Goal: Use online tool/utility: Utilize a website feature to perform a specific function

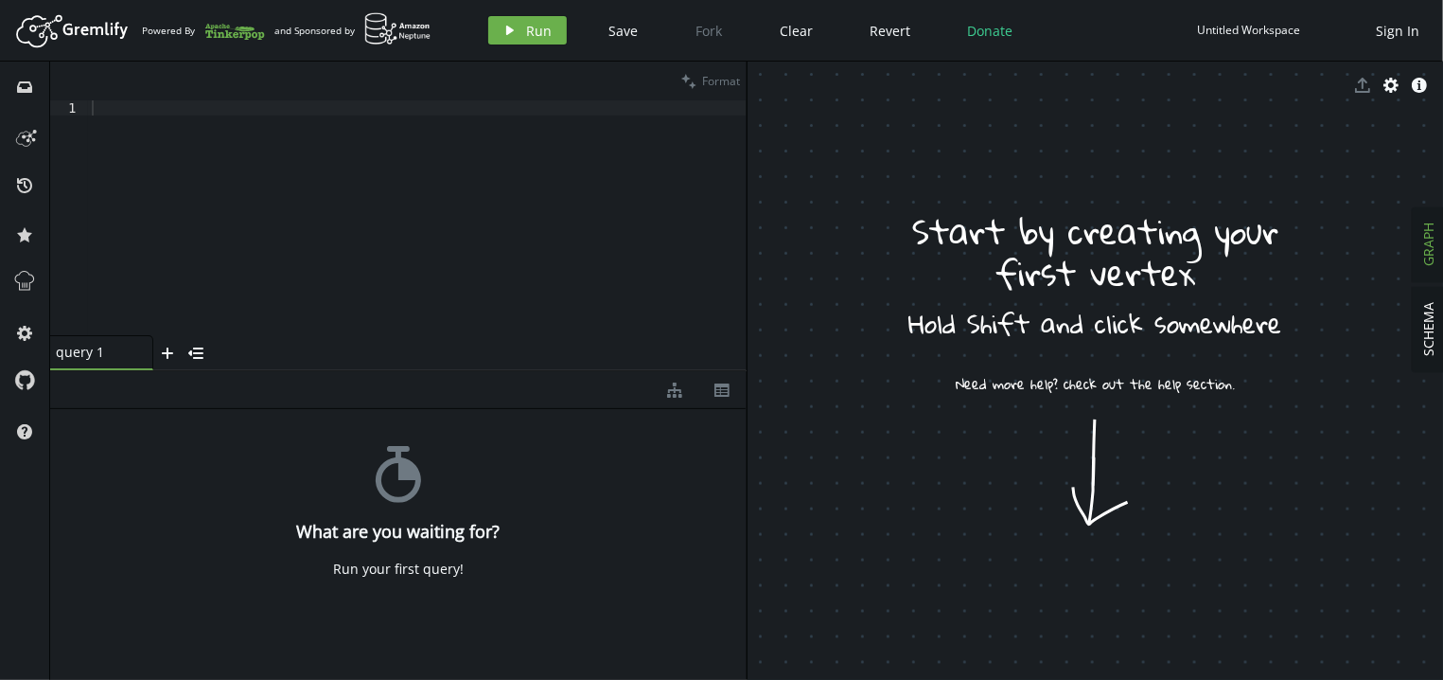
click at [225, 196] on div at bounding box center [417, 232] width 659 height 265
type textarea "пкуз"
click at [544, 26] on span "Run" at bounding box center [540, 31] width 26 height 18
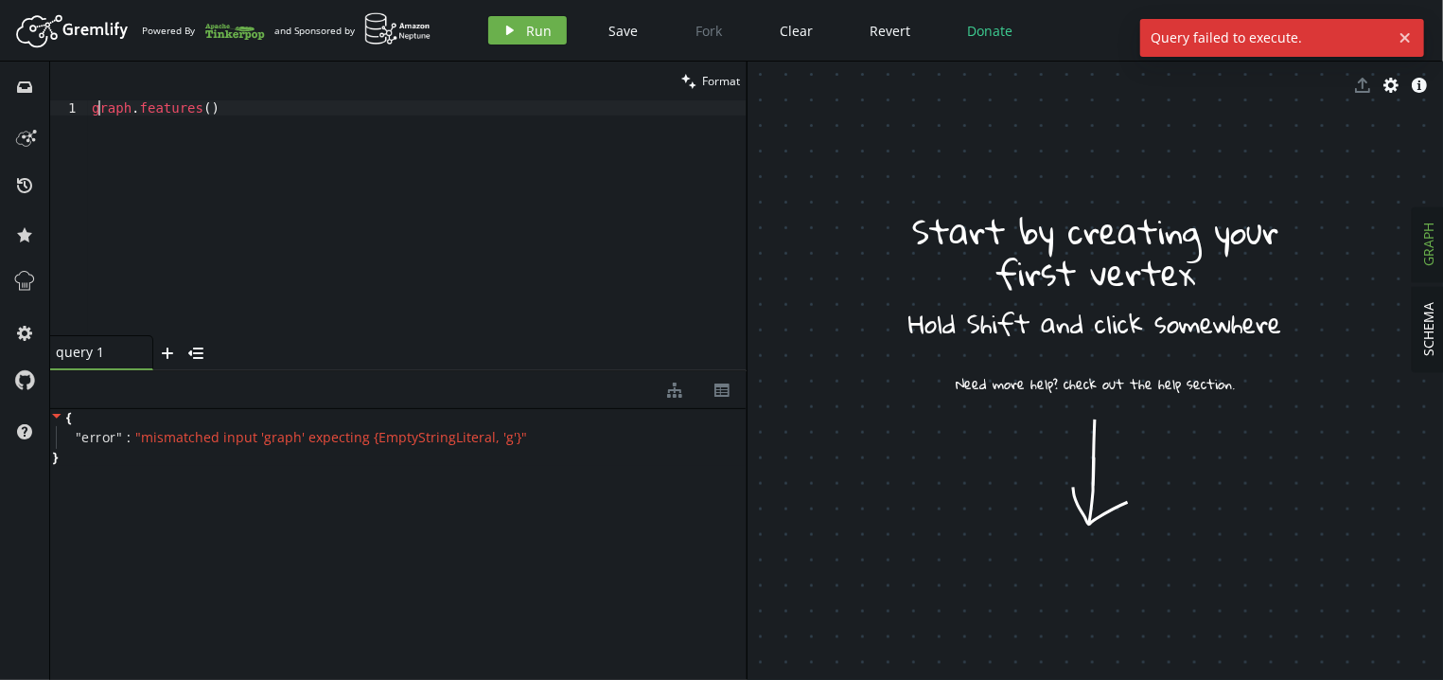
click at [100, 107] on div "graph . features ( )" at bounding box center [417, 232] width 659 height 265
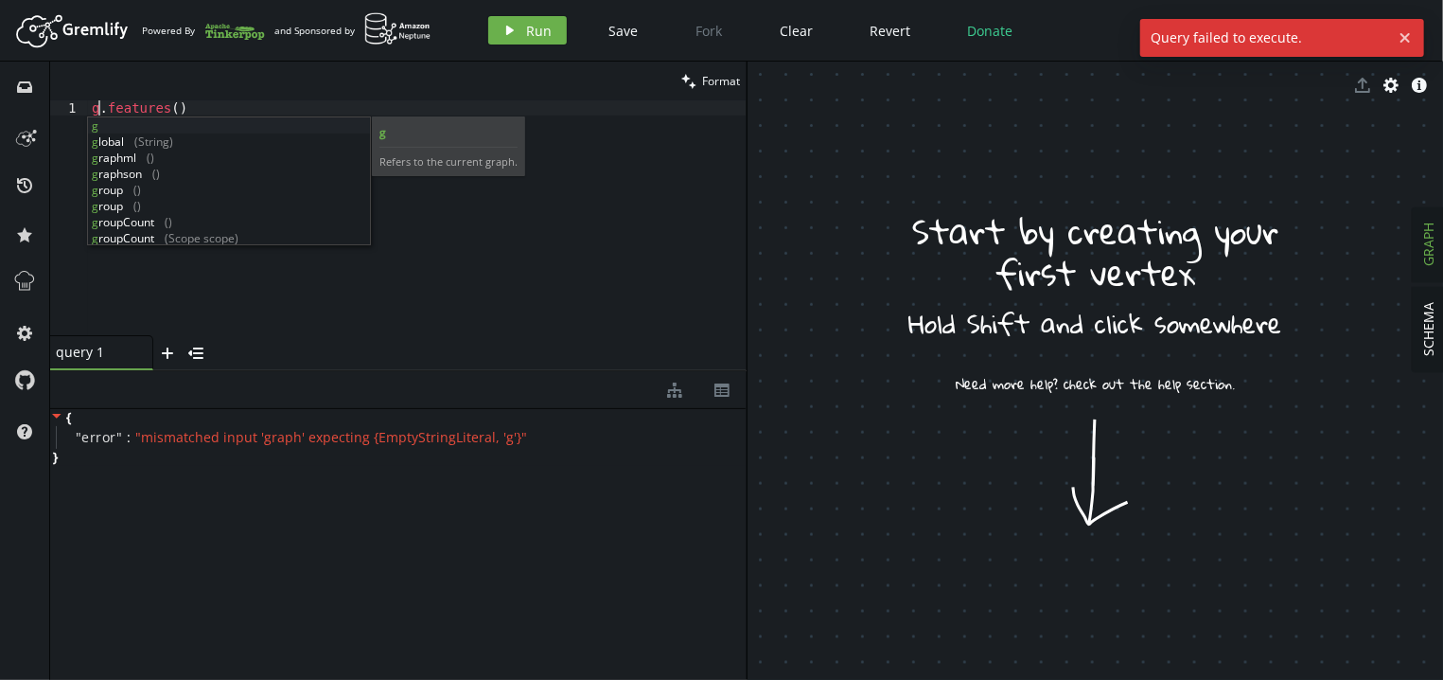
scroll to position [0, 7]
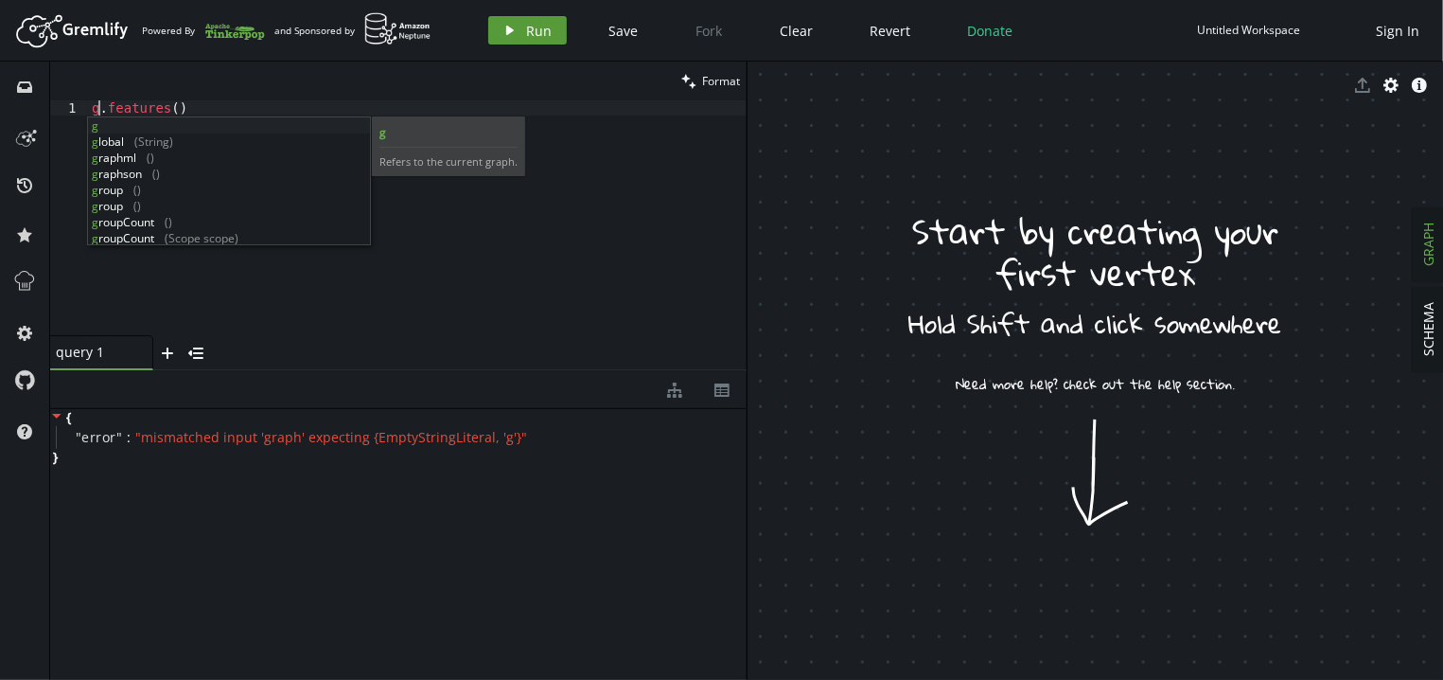
type textarea "g.features()"
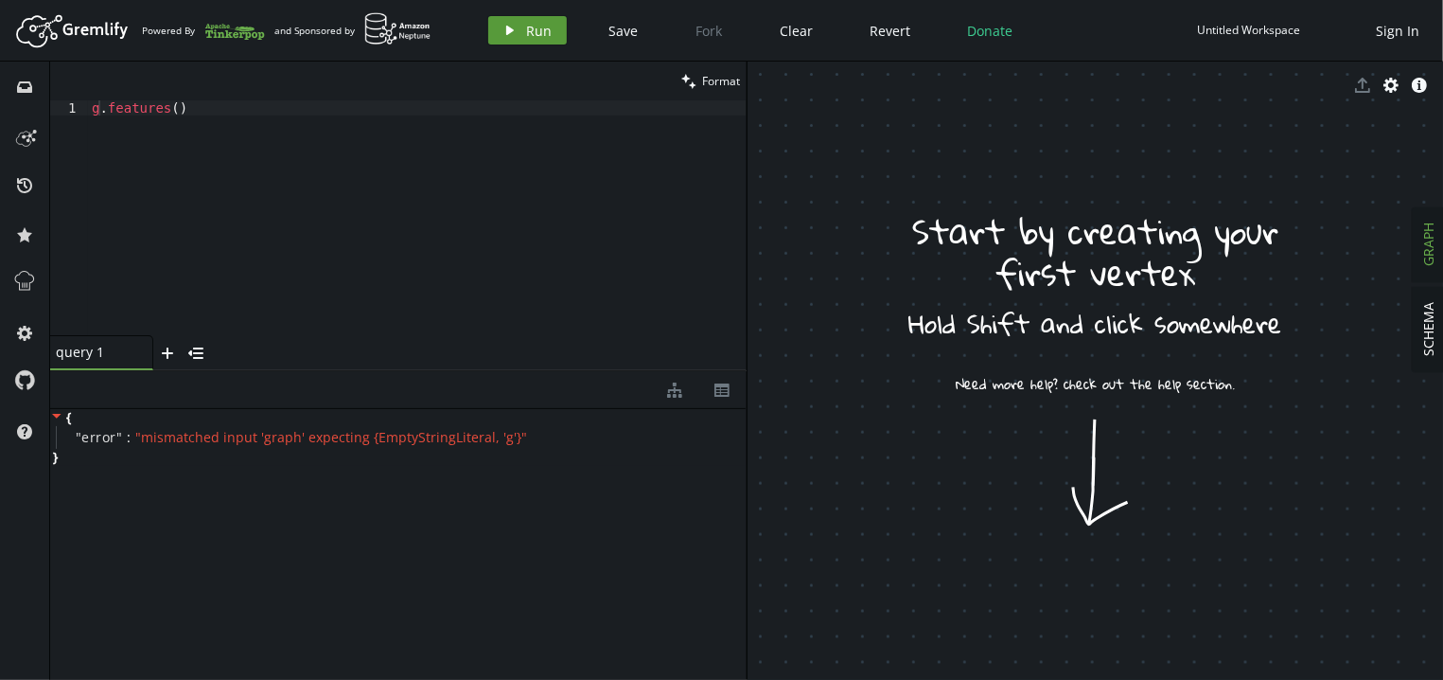
click at [520, 33] on button "play Run" at bounding box center [527, 30] width 79 height 28
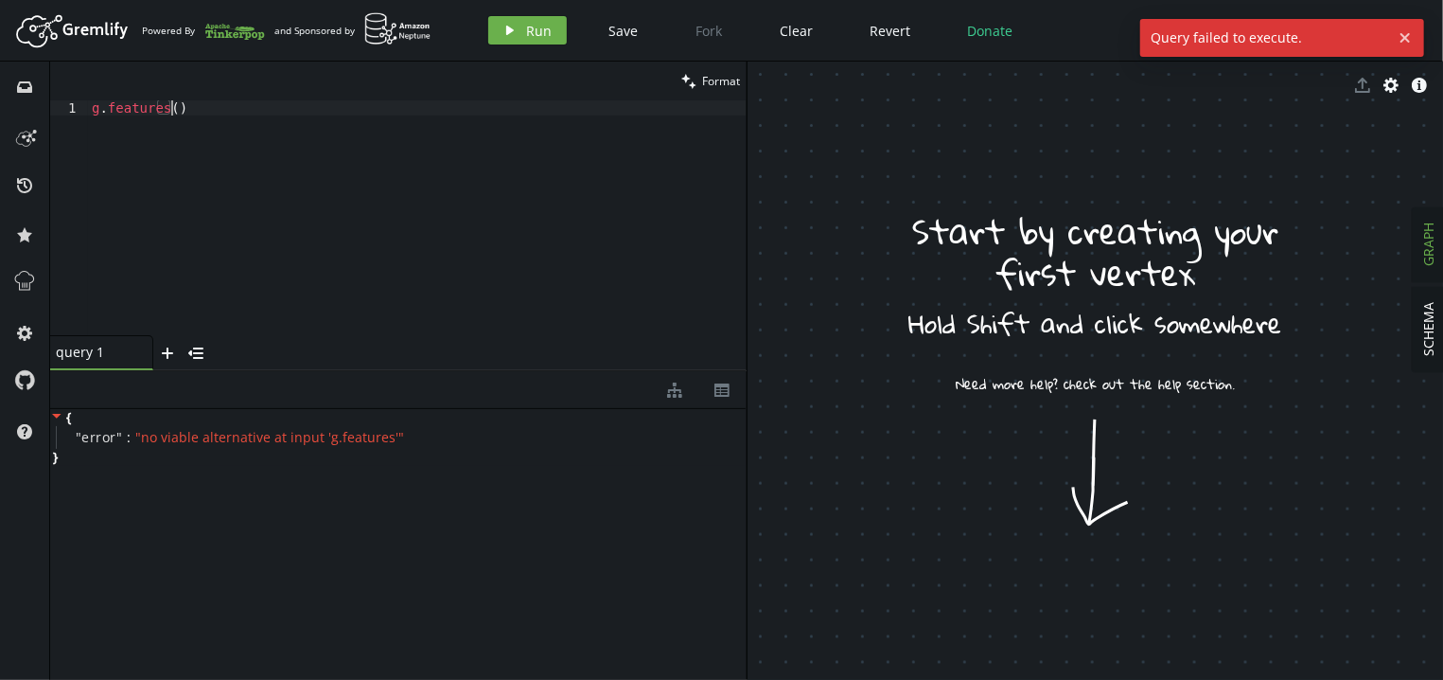
click at [289, 132] on div "g . features ( )" at bounding box center [417, 232] width 659 height 265
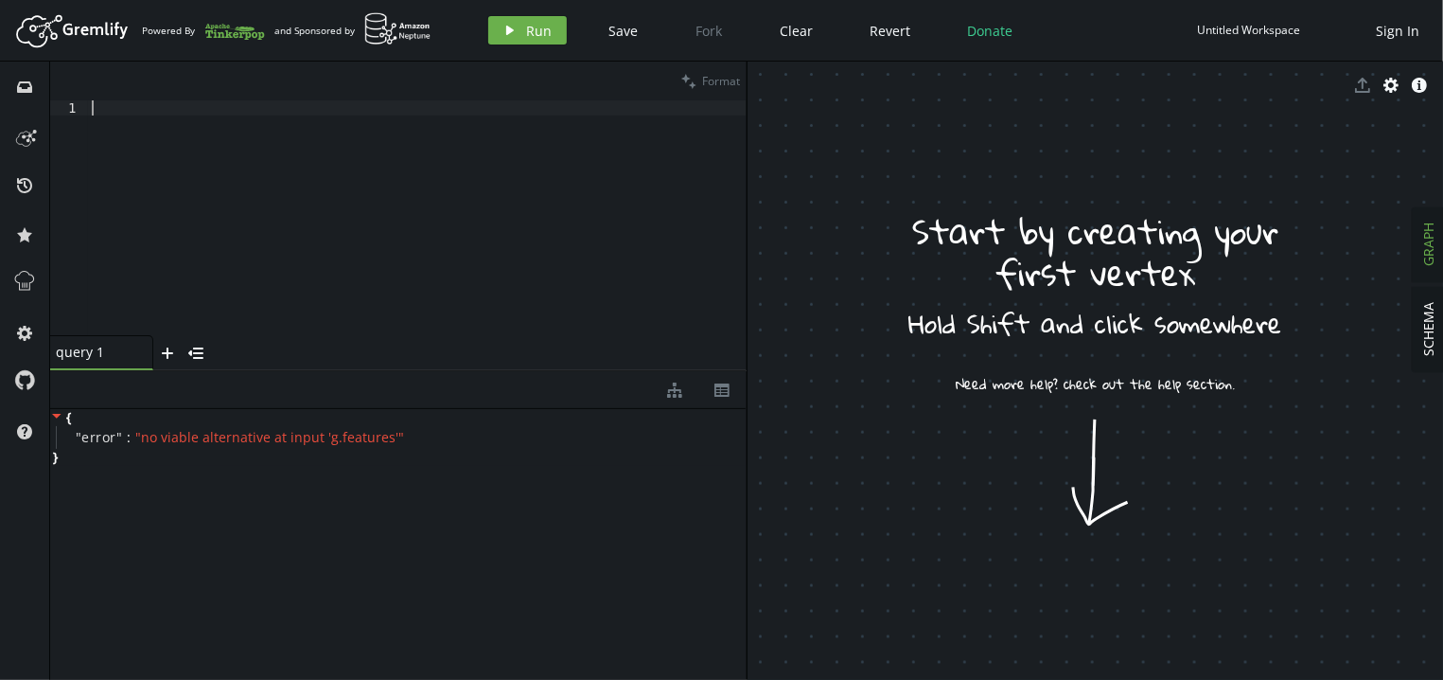
click at [326, 238] on div at bounding box center [417, 232] width 659 height 265
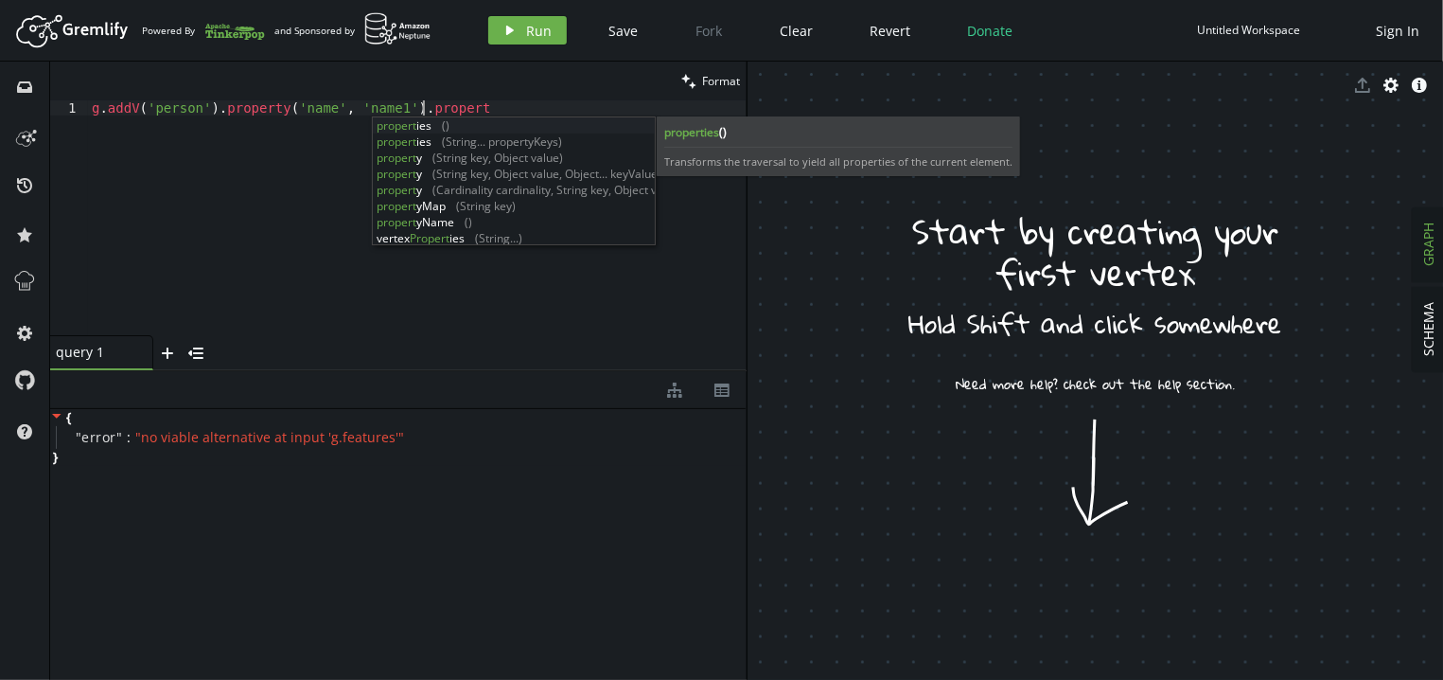
scroll to position [0, 337]
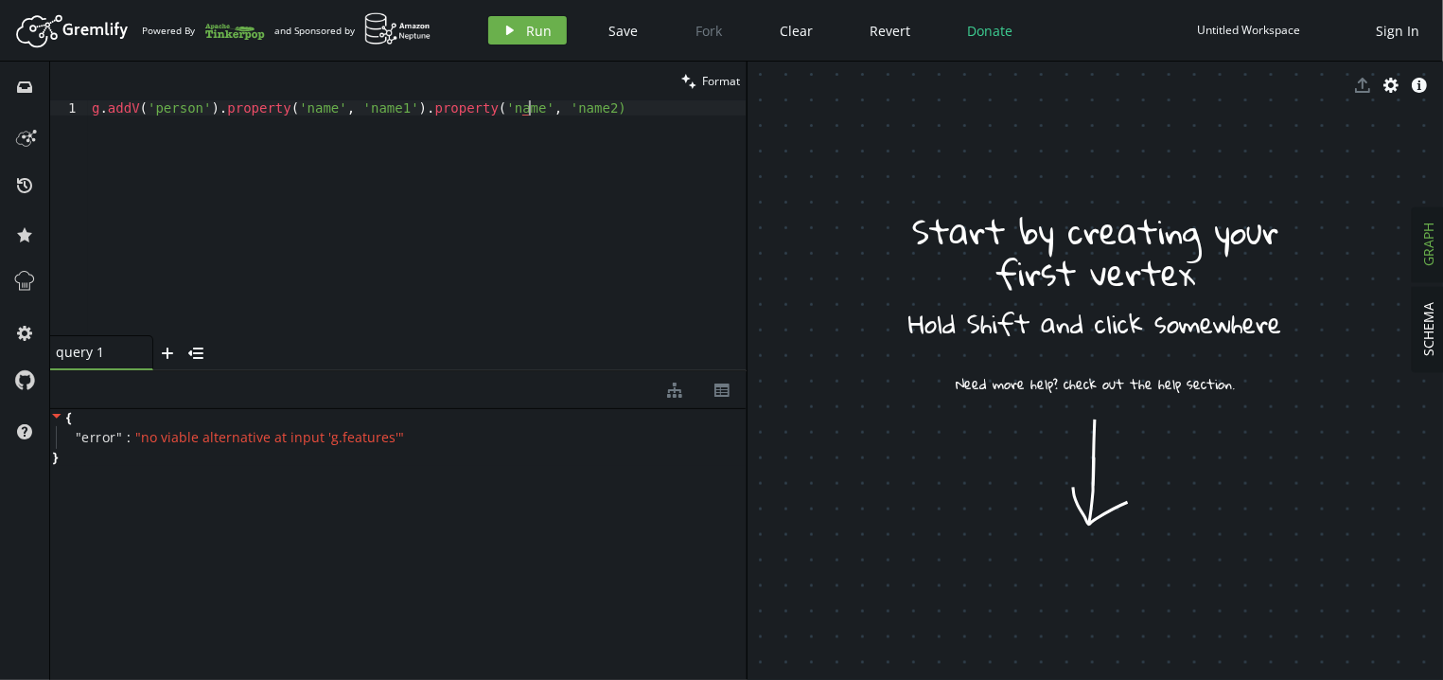
type textarea "g.addV('person').property('name', 'name1').property('name', 'name2')"
click at [493, 44] on button "play Run" at bounding box center [527, 30] width 79 height 28
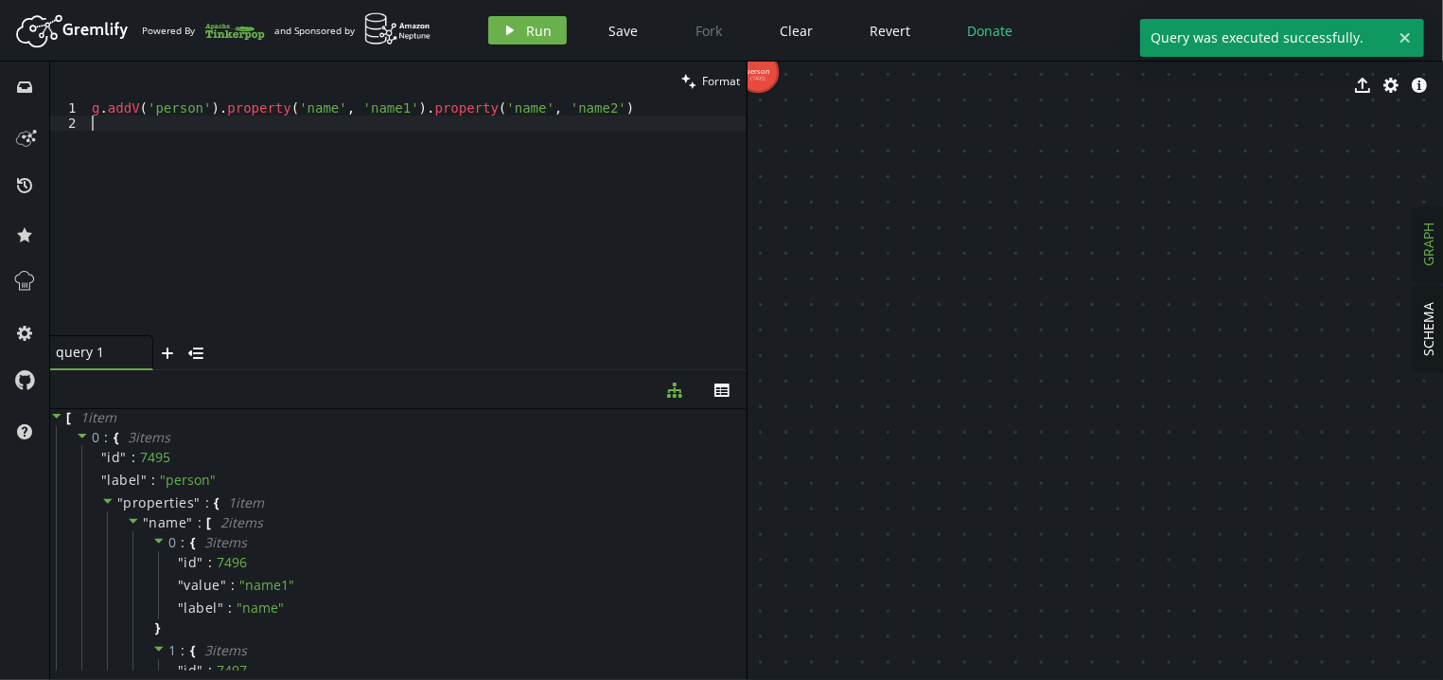
click at [492, 156] on div "g . addV ( 'person' ) . property ( 'name' , 'name1' ) . property ( 'name' , 'na…" at bounding box center [417, 232] width 659 height 265
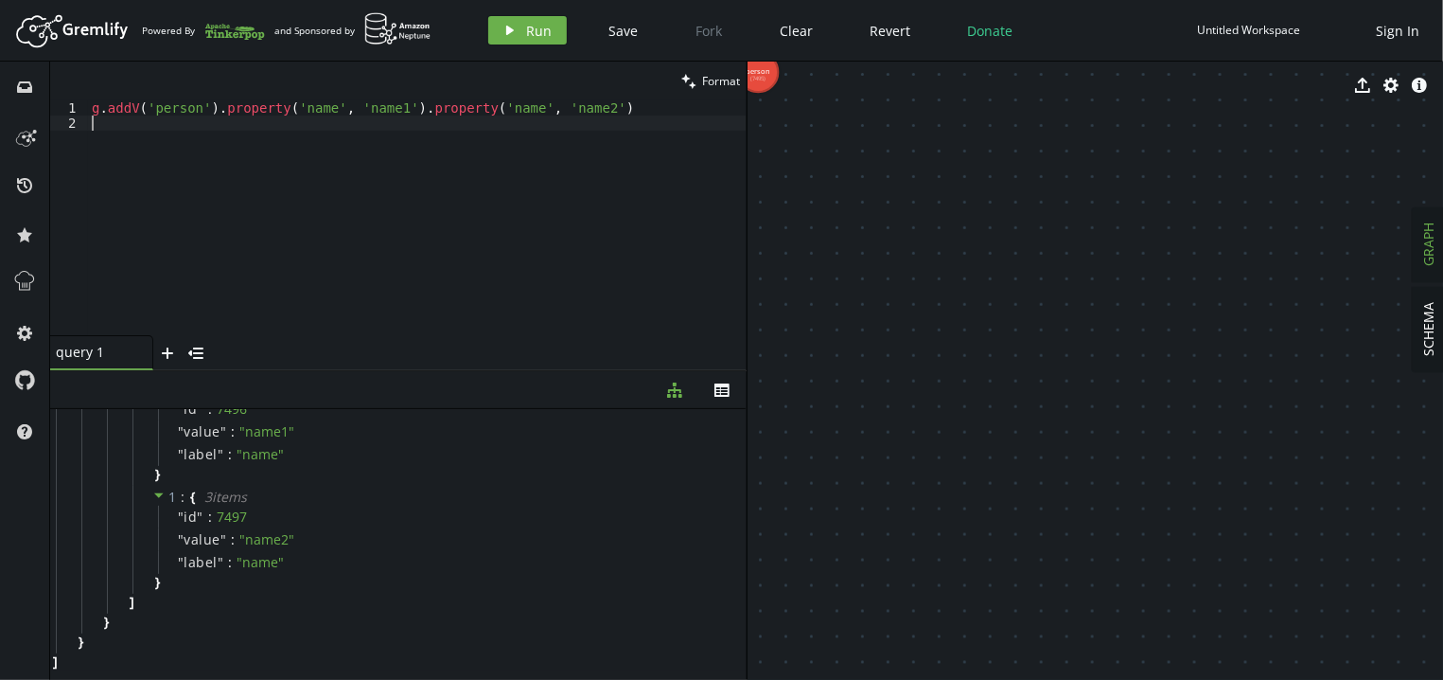
scroll to position [46, 0]
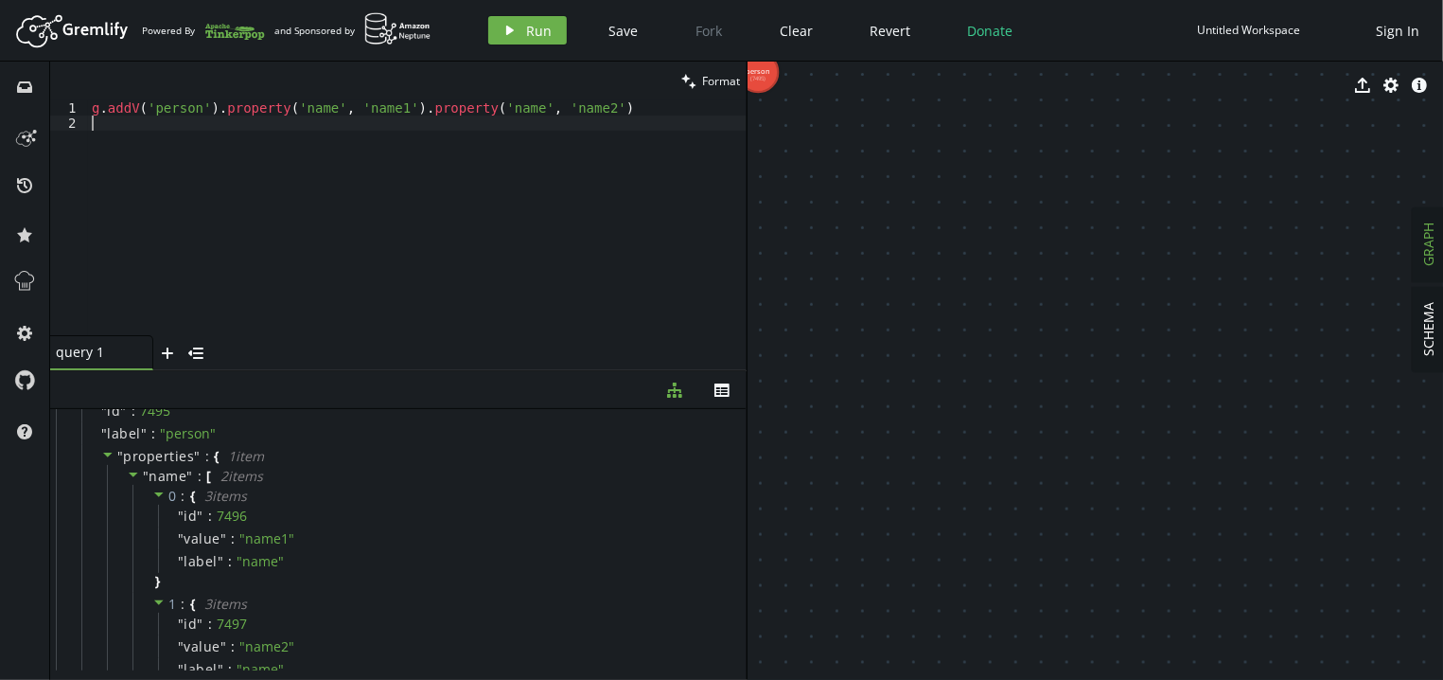
click at [471, 223] on div "g . addV ( 'person' ) . property ( 'name' , 'name1' ) . property ( 'name' , 'na…" at bounding box center [417, 232] width 659 height 265
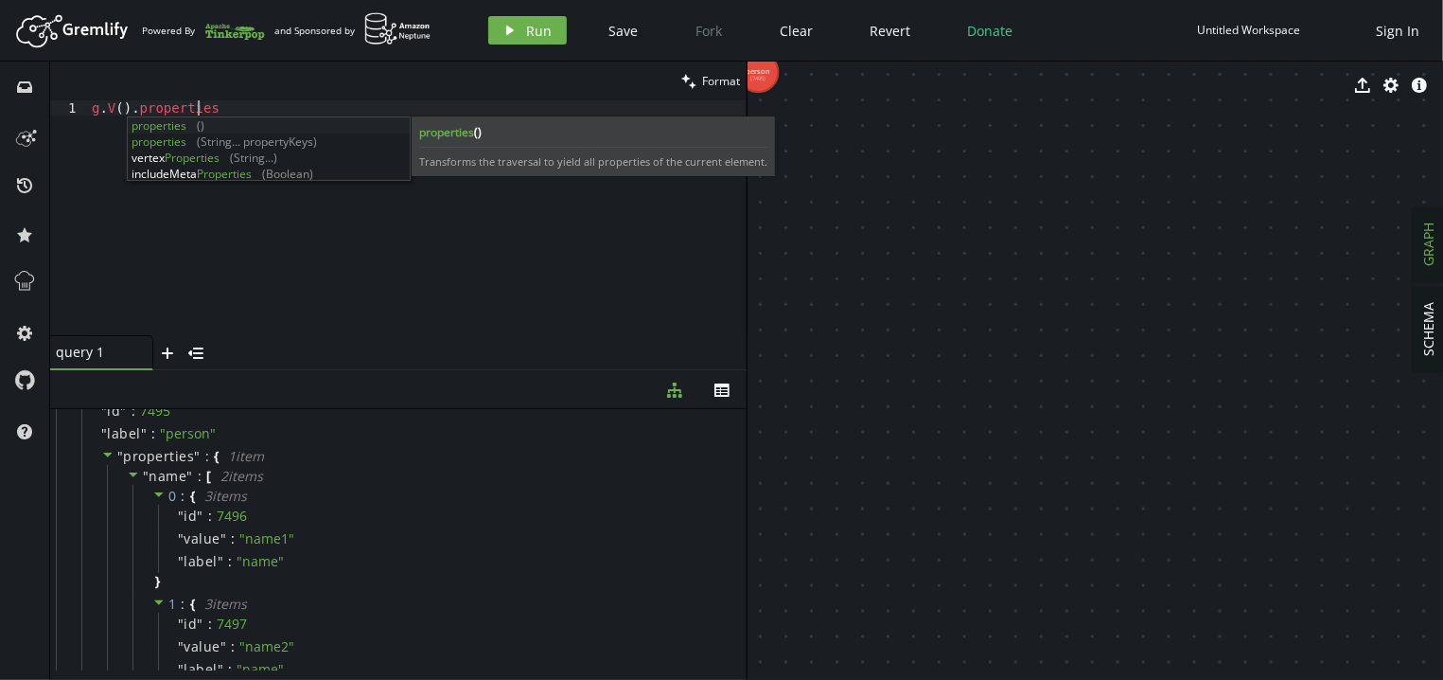
scroll to position [0, 118]
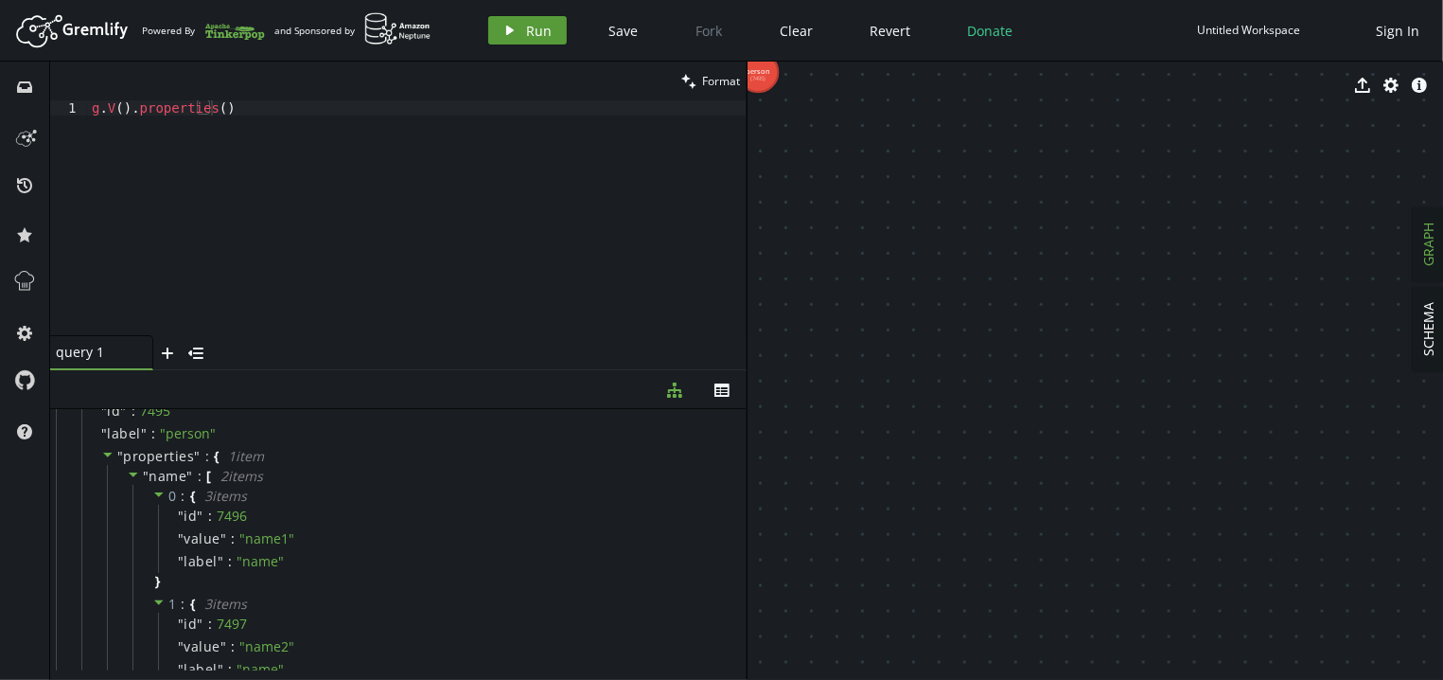
click at [534, 33] on span "Run" at bounding box center [540, 31] width 26 height 18
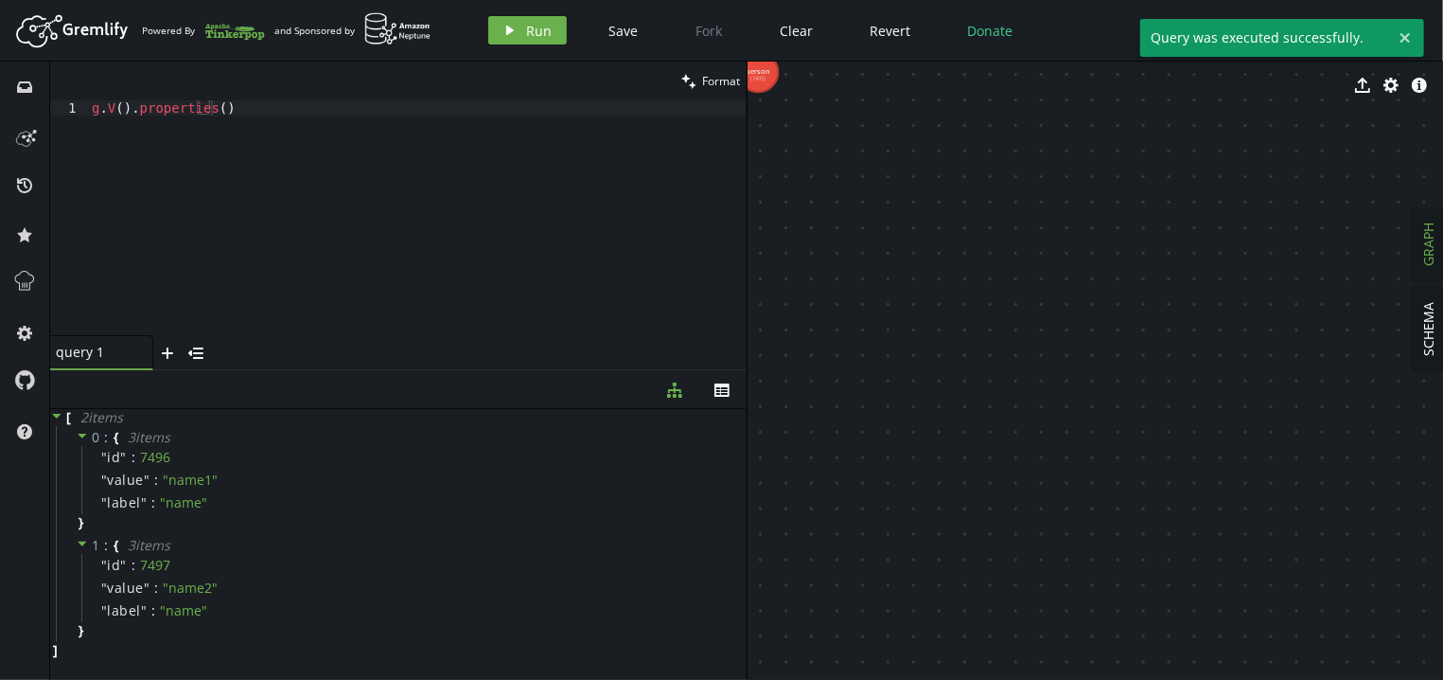
scroll to position [0, 0]
click at [430, 232] on div "g . V ( ) . properties ( )" at bounding box center [417, 232] width 659 height 265
click at [357, 251] on div "g . V ( ) . properties ( )" at bounding box center [417, 232] width 659 height 265
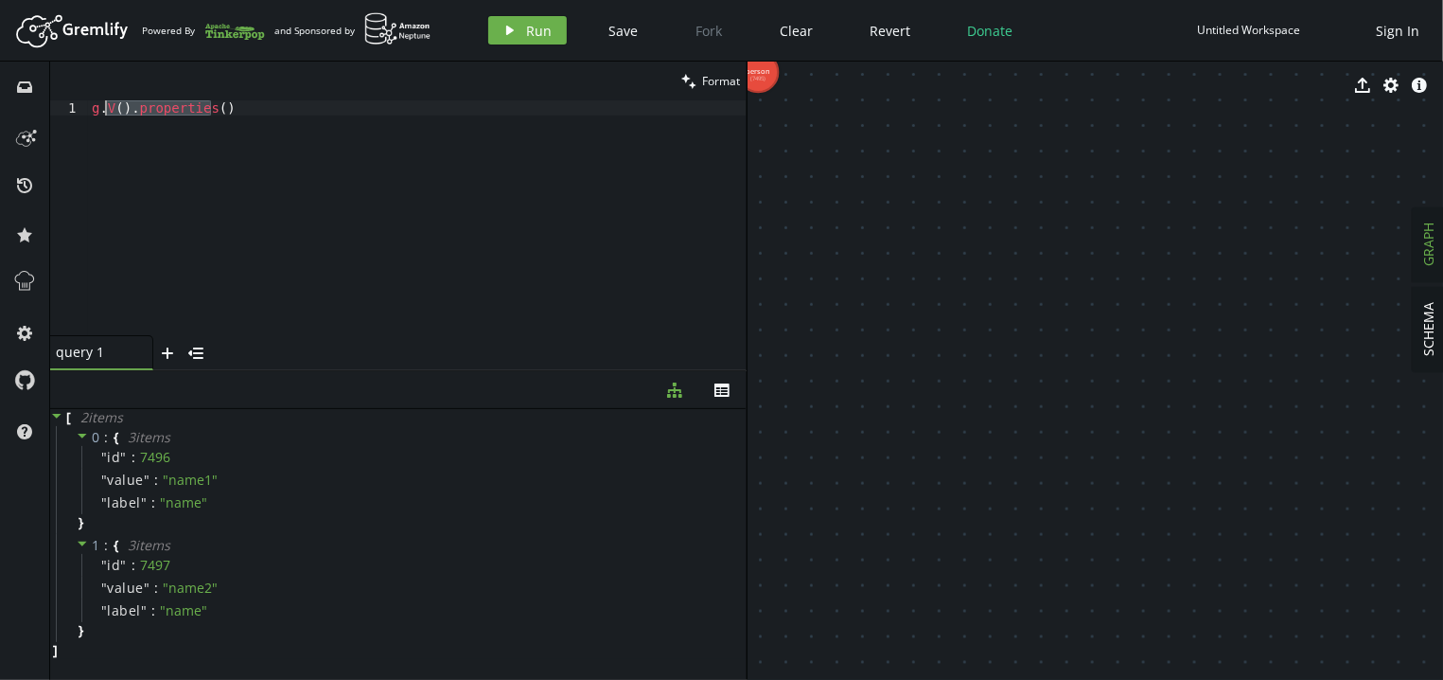
drag, startPoint x: 247, startPoint y: 107, endPoint x: 105, endPoint y: 109, distance: 142.0
click at [105, 109] on div "g . V ( ) . properties ( )" at bounding box center [417, 232] width 659 height 265
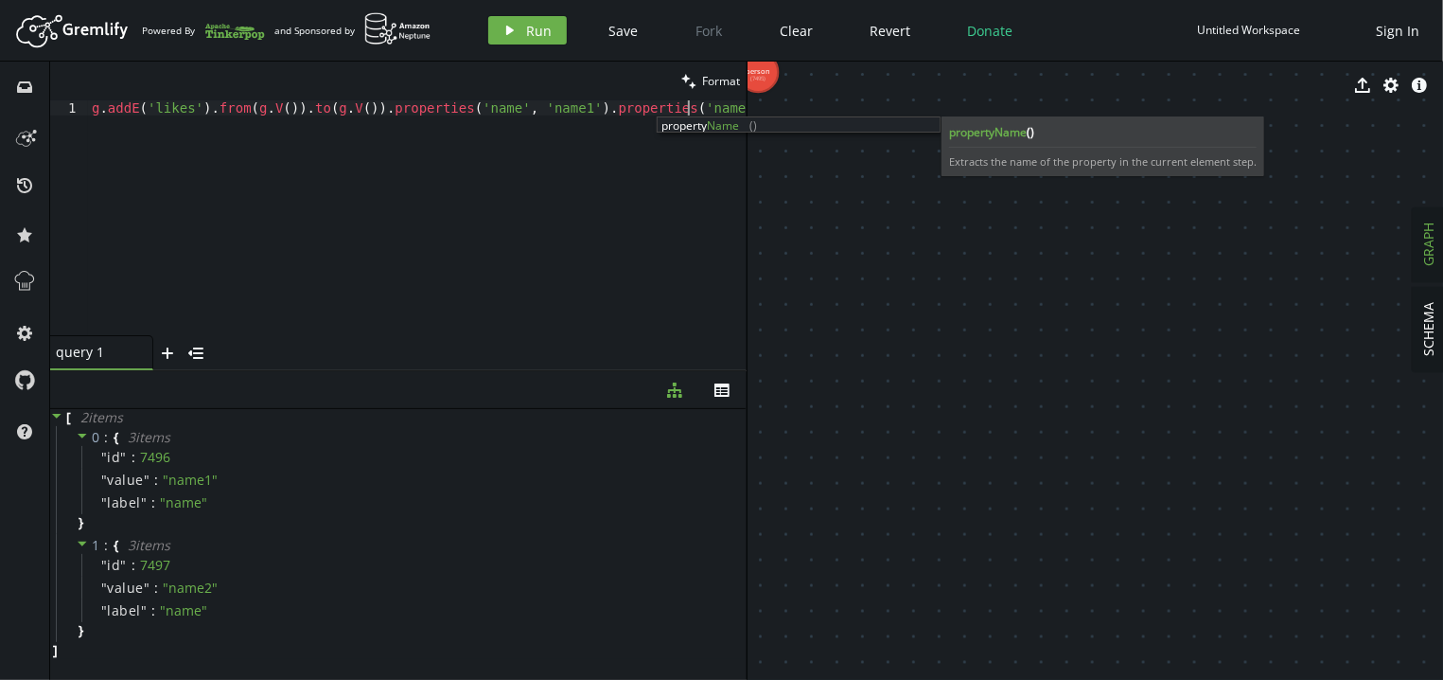
scroll to position [0, 603]
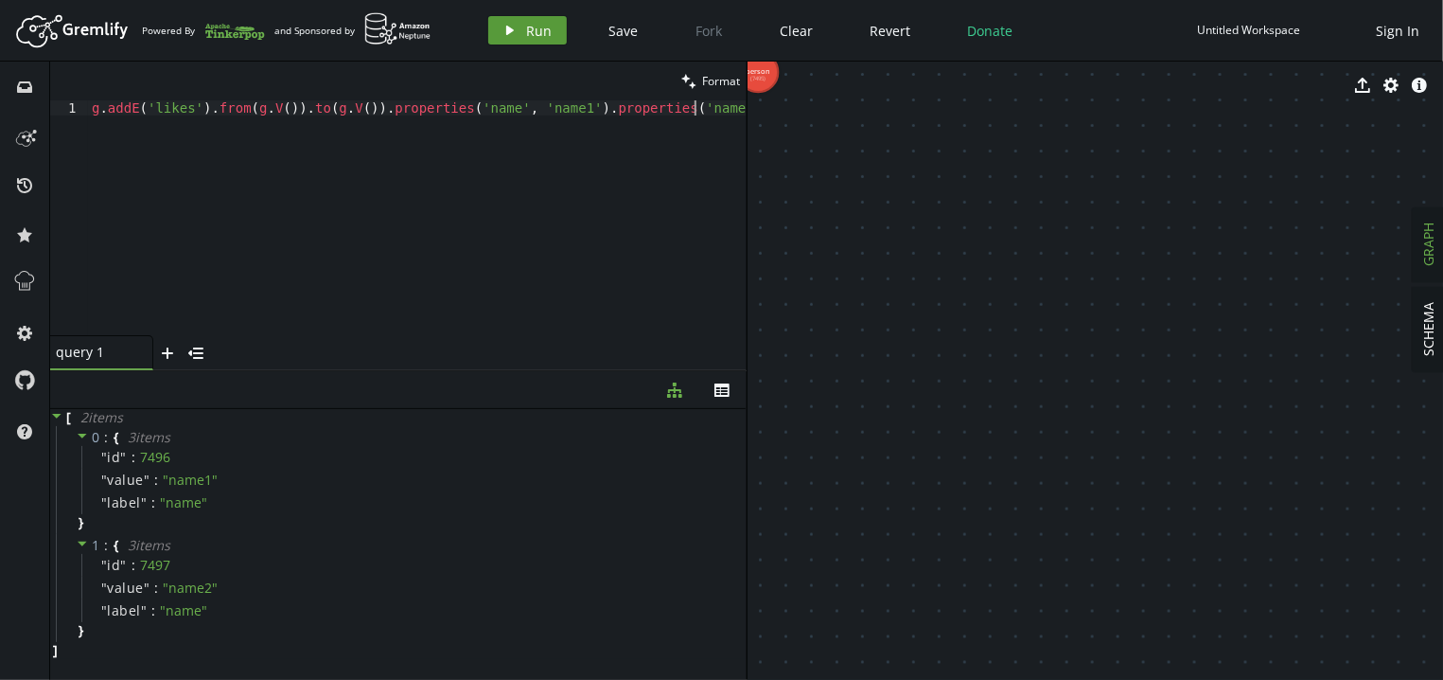
click at [505, 26] on icon "play" at bounding box center [510, 30] width 15 height 15
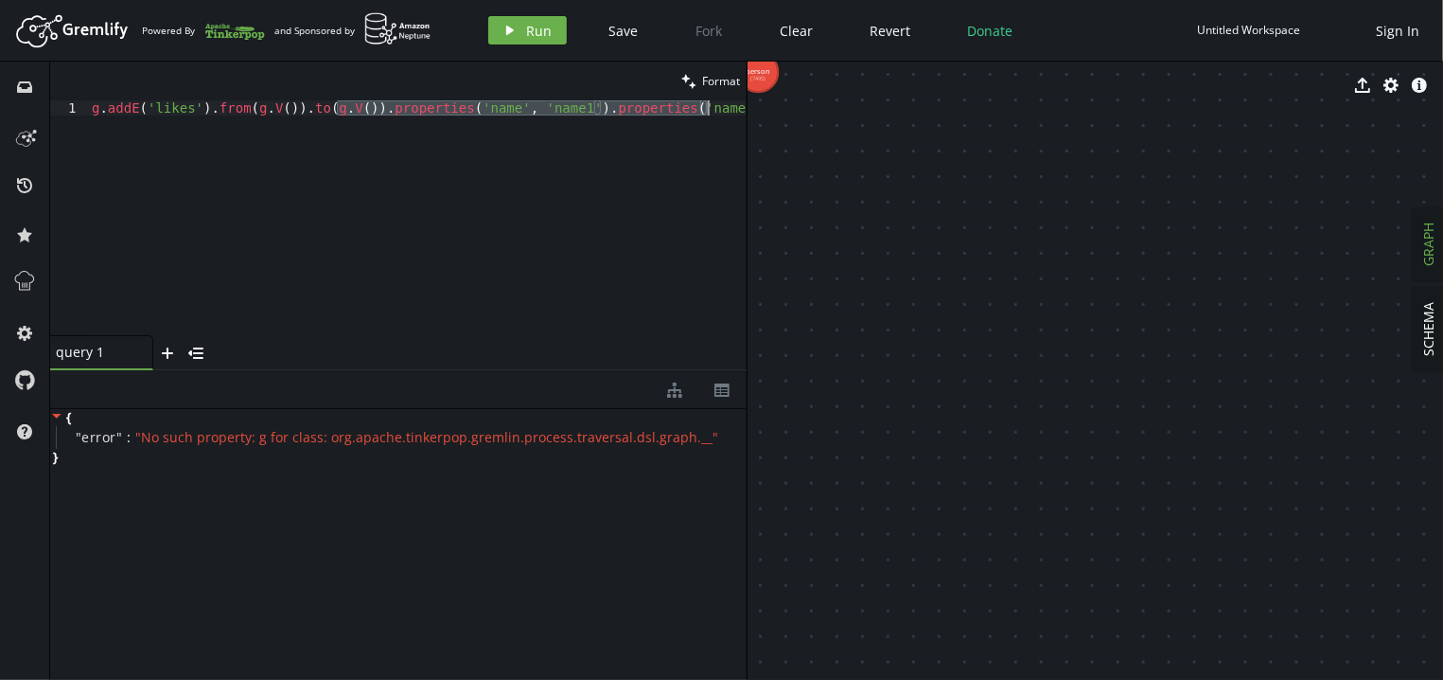
drag, startPoint x: 337, startPoint y: 112, endPoint x: 723, endPoint y: 110, distance: 386.1
click at [723, 110] on div "g . addE ( 'likes' ) . from ( g . V ( )) . to ( g . V ( )) . properties ( 'name…" at bounding box center [417, 232] width 659 height 265
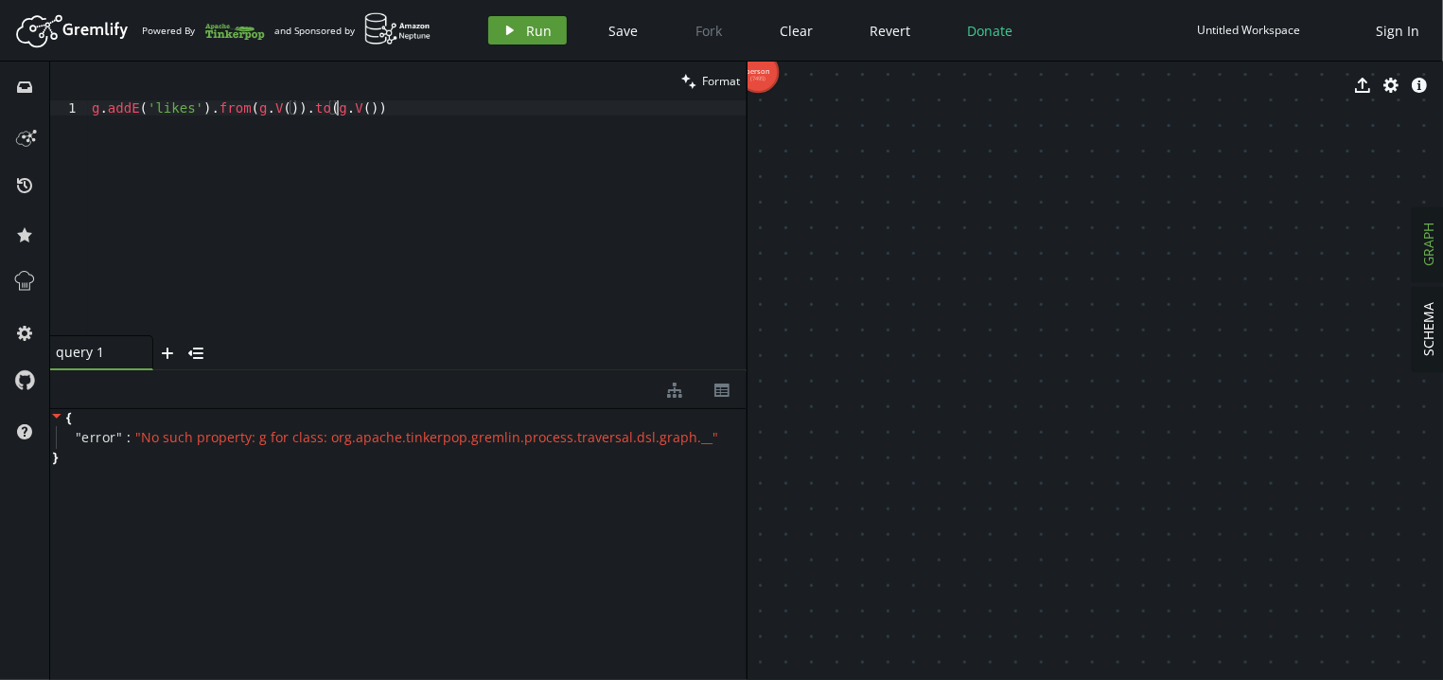
click at [524, 29] on button "play Run" at bounding box center [527, 30] width 79 height 28
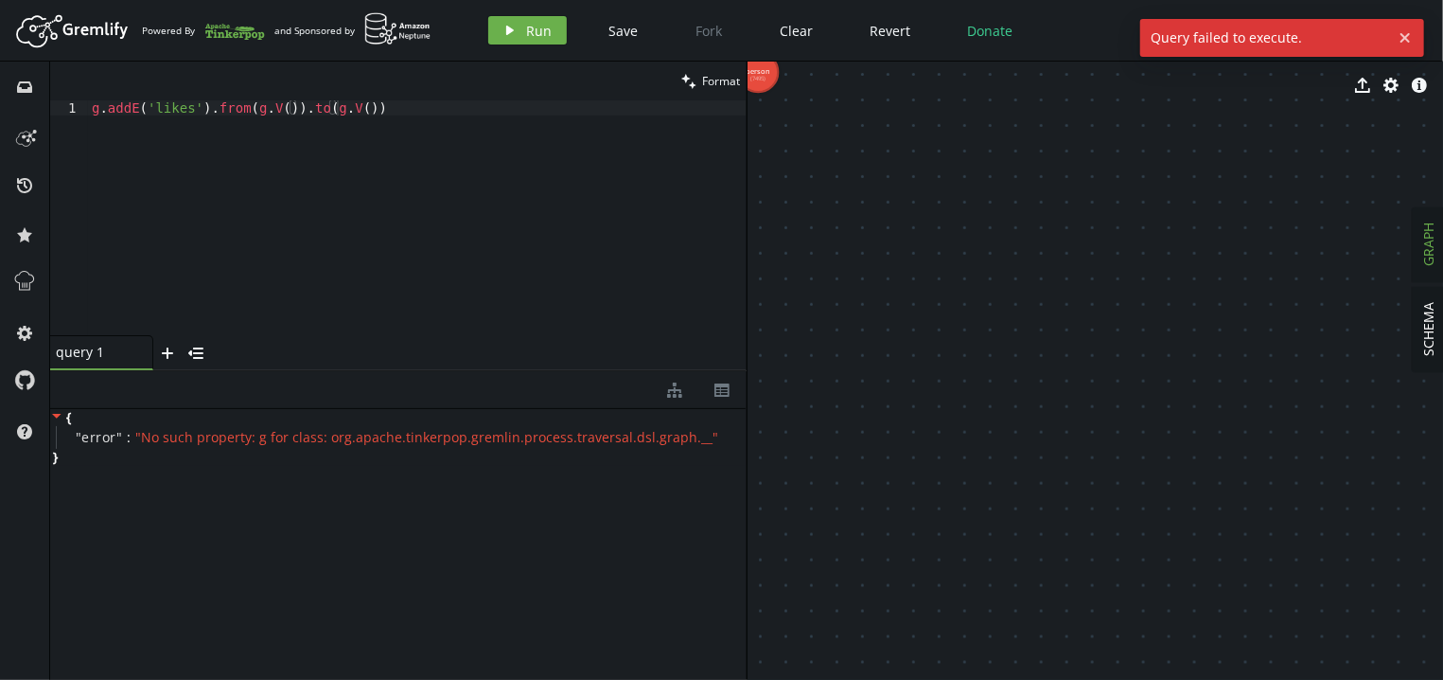
click at [456, 129] on div "g . addE ( 'likes' ) . from ( g . V ( )) . to ( g . V ( ))" at bounding box center [417, 232] width 659 height 265
click at [113, 106] on div "g . addE ( 'likes' ) . from ( g . V ( )) . to ( g . V ( )) . properties ( 'name…" at bounding box center [417, 232] width 659 height 265
click at [244, 110] on div "g . addE ( 'likes' ) . from ( g . V ( )) . to ( g . V ( )) . properties ( 'name…" at bounding box center [417, 232] width 659 height 265
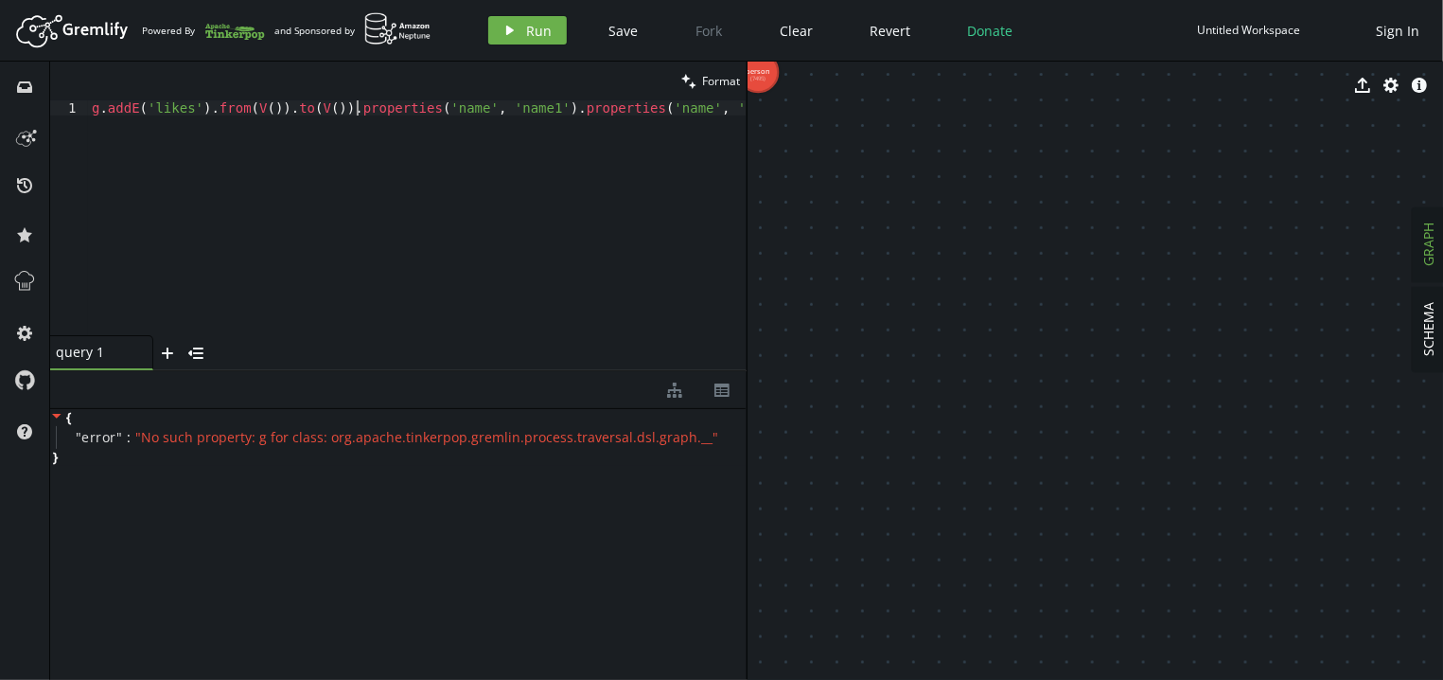
click at [359, 100] on div "g . addE ( 'likes' ) . from ( V ( )) . to ( V ( )) . properties ( 'name' , 'nam…" at bounding box center [417, 232] width 659 height 265
drag, startPoint x: 359, startPoint y: 100, endPoint x: 698, endPoint y: 121, distance: 340.4
click at [698, 121] on div "g . addE ( 'likes' ) . from ( V ( )) . to ( V ( )) . properties ( 'name' , 'nam…" at bounding box center [417, 232] width 659 height 265
click at [542, 32] on span "Run" at bounding box center [540, 31] width 26 height 18
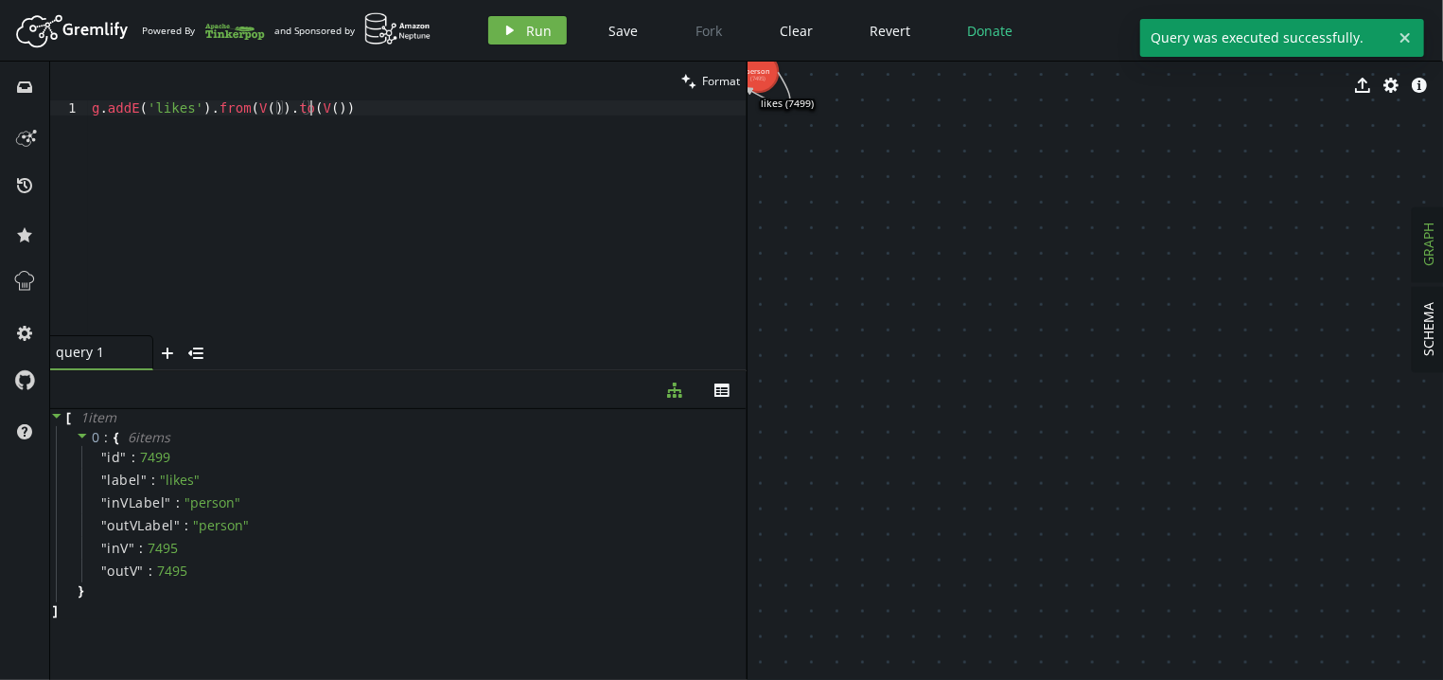
click at [477, 133] on div "g . addE ( 'likes' ) . from ( V ( )) . to ( V ( ))" at bounding box center [417, 232] width 659 height 265
paste textarea "properties('name', 'name1').properties('name', 'name2')"
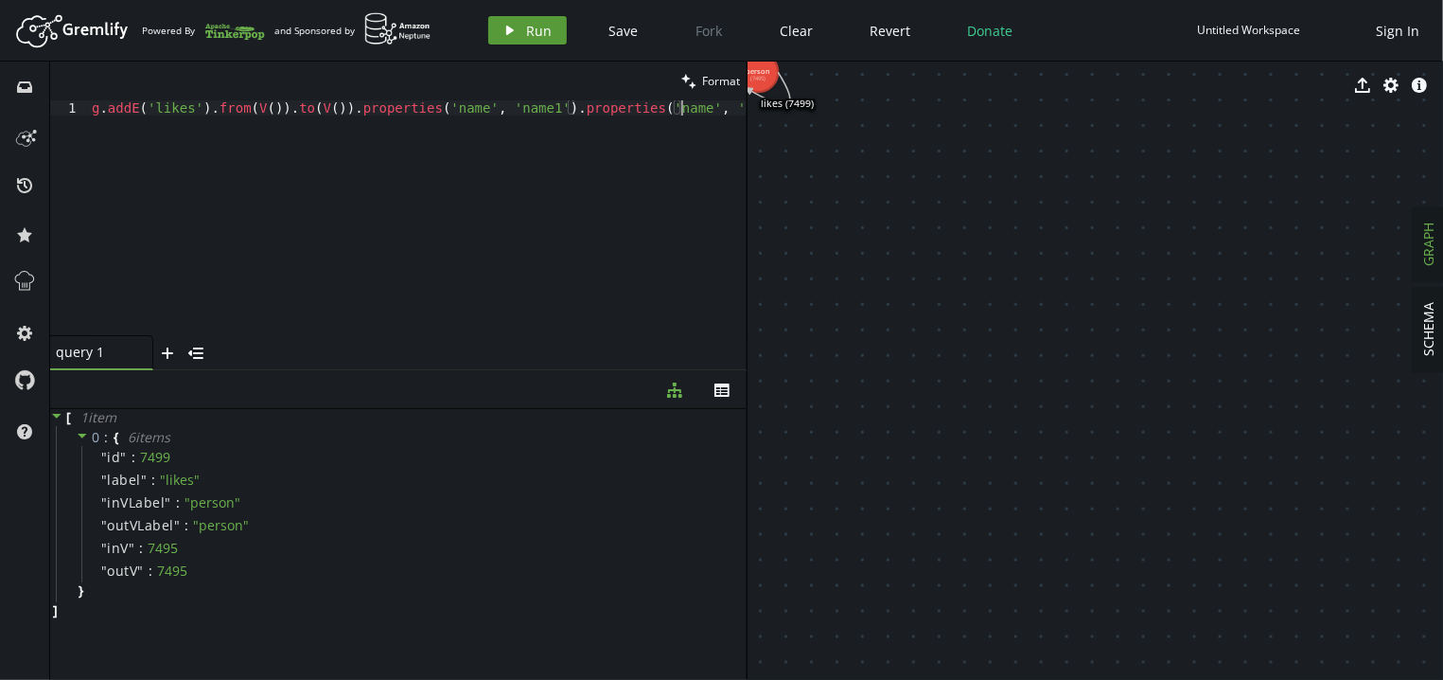
type textarea "g.addE('likes').from(V()).to(V()).properties('name', 'name1').properties('name'…"
click at [510, 37] on icon "play" at bounding box center [510, 30] width 15 height 15
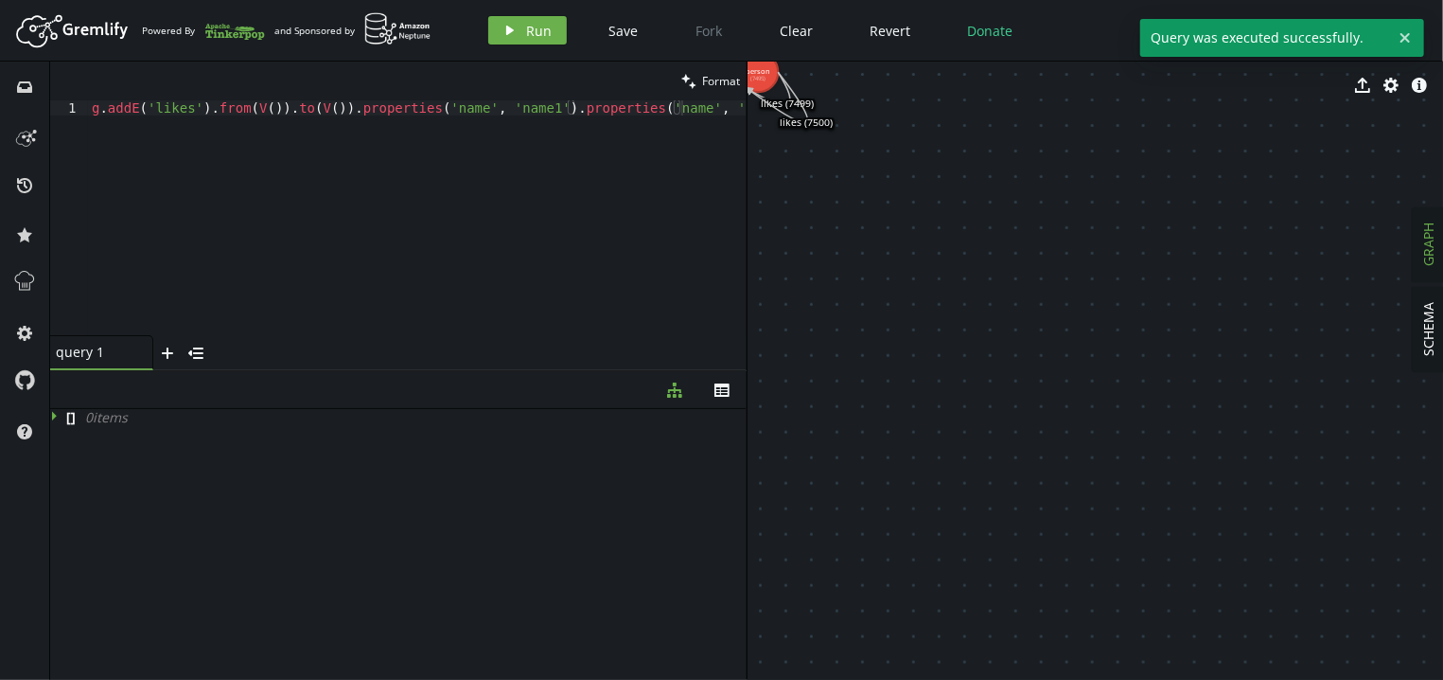
click at [806, 119] on icon at bounding box center [778, 97] width 60 height 50
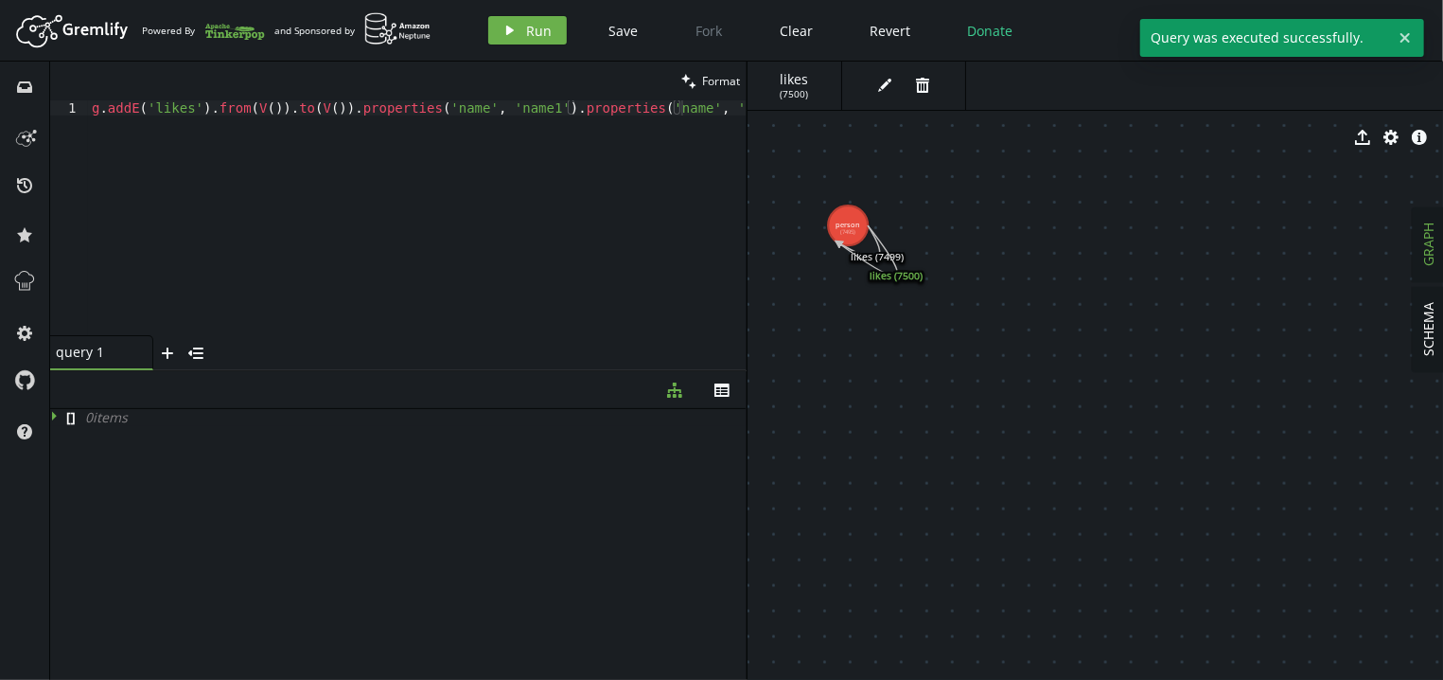
drag, startPoint x: 809, startPoint y: 210, endPoint x: 899, endPoint y: 371, distance: 184.3
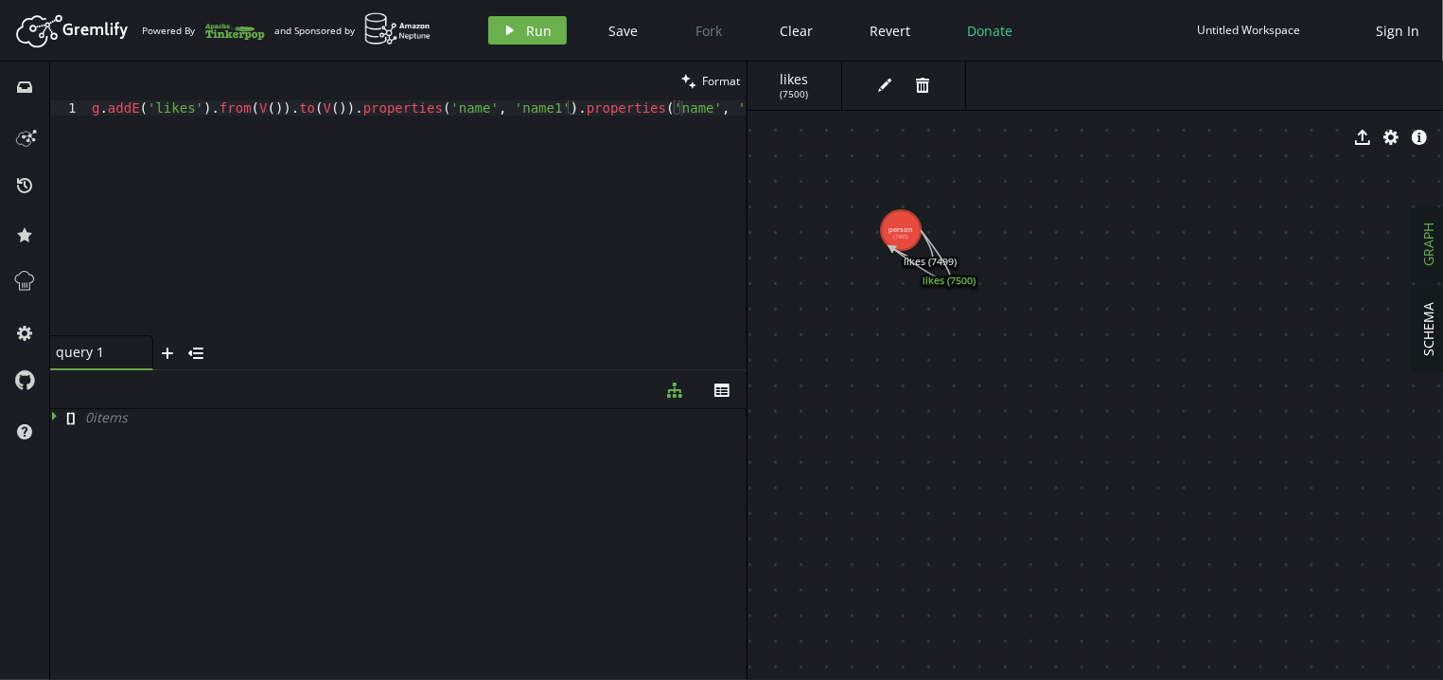
drag, startPoint x: 899, startPoint y: 278, endPoint x: 952, endPoint y: 298, distance: 56.6
click at [950, 280] on icon at bounding box center [921, 255] width 60 height 50
drag, startPoint x: 898, startPoint y: 246, endPoint x: 904, endPoint y: 275, distance: 29.9
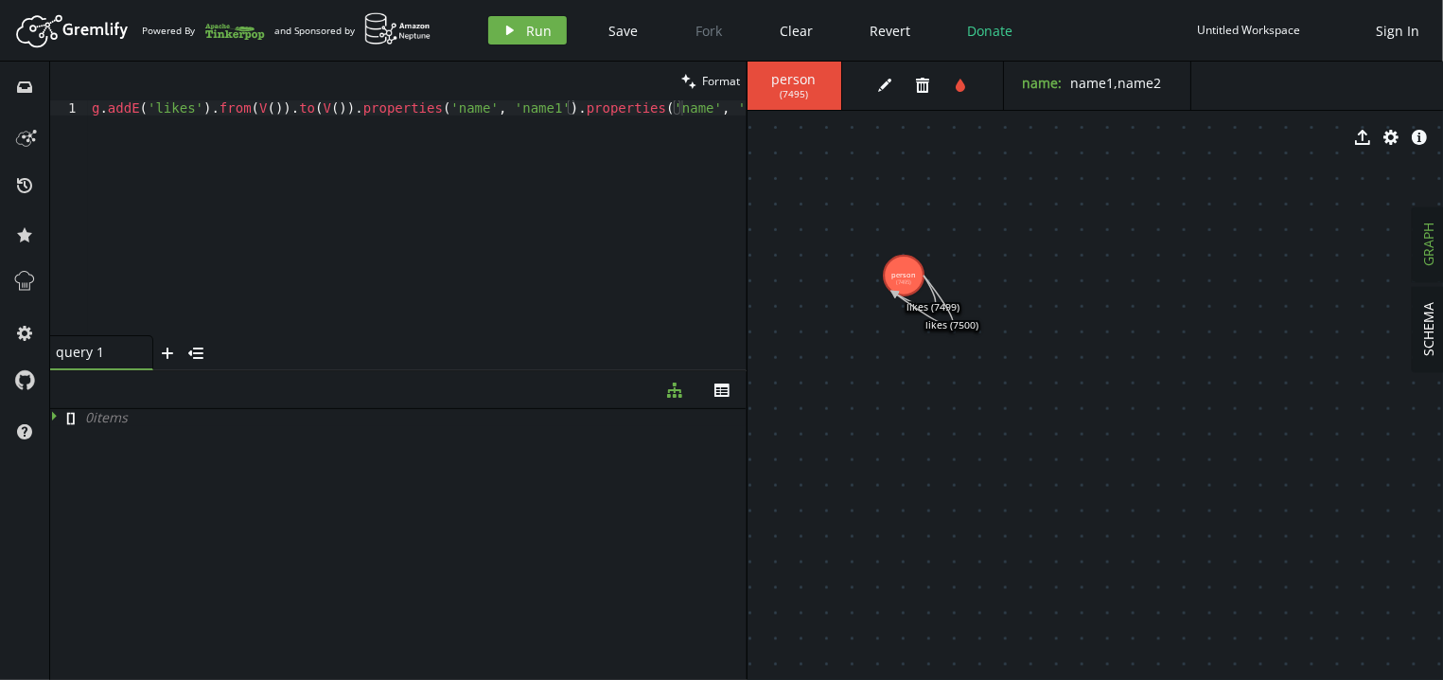
click at [926, 302] on icon at bounding box center [914, 291] width 42 height 32
click at [960, 326] on text "likes (7500)" at bounding box center [951, 325] width 53 height 13
click at [966, 324] on text "likes (7500)" at bounding box center [951, 325] width 53 height 13
click at [944, 324] on icon at bounding box center [923, 300] width 60 height 50
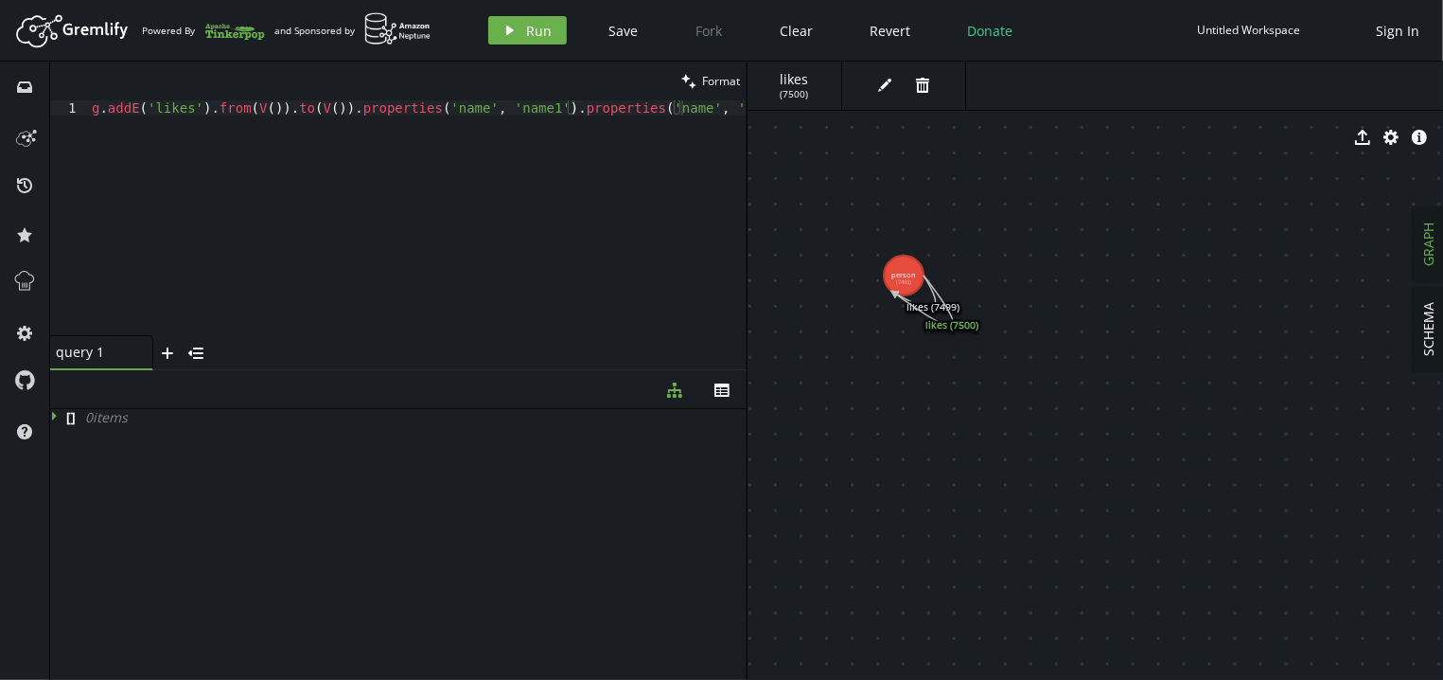
click at [932, 291] on icon at bounding box center [923, 300] width 60 height 50
click at [935, 305] on icon at bounding box center [914, 291] width 42 height 32
click at [437, 111] on div "g . addE ( 'likes' ) . from ( V ( )) . to ( V ( )) . properties ( 'name' , 'nam…" at bounding box center [417, 232] width 659 height 265
click at [686, 106] on div "g . addE ( 'likes' ) . from ( V ( )) . to ( V ( )) . properties ( 'name' , 'nam…" at bounding box center [417, 232] width 659 height 265
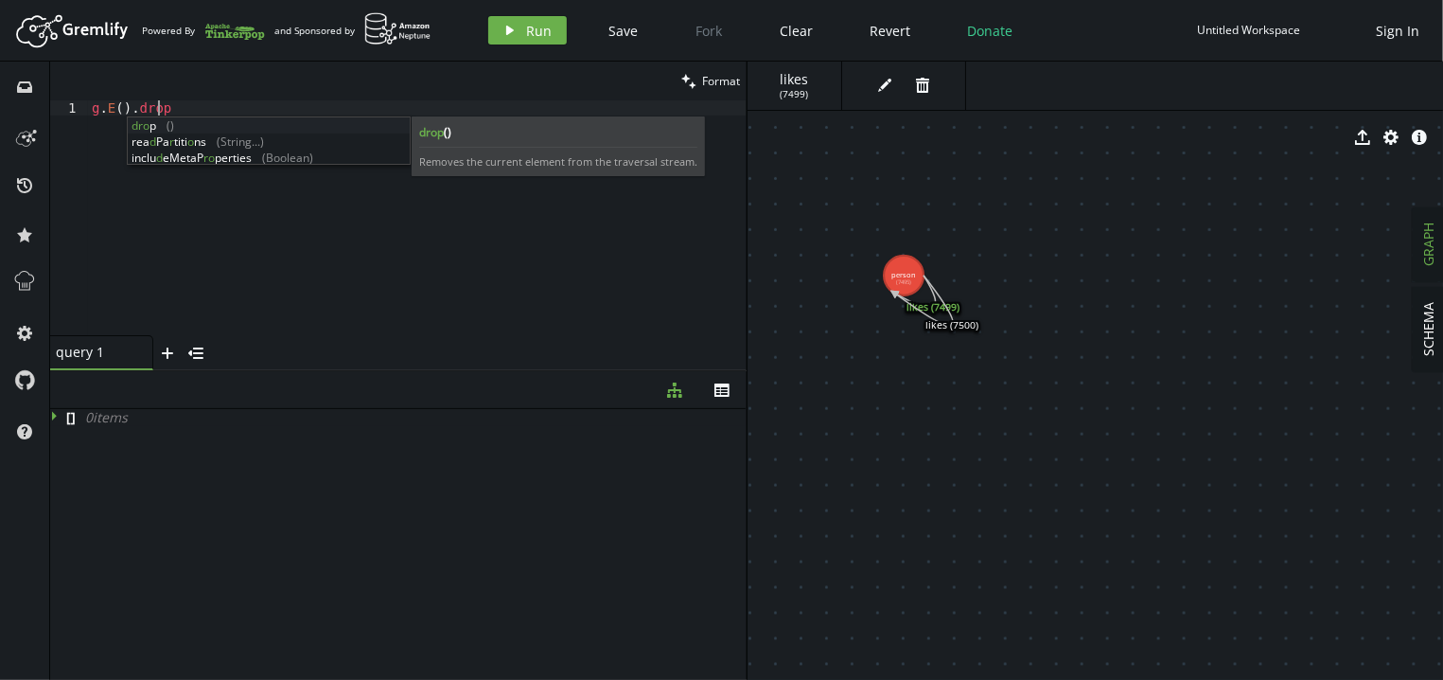
type textarea "g.E().drop()"
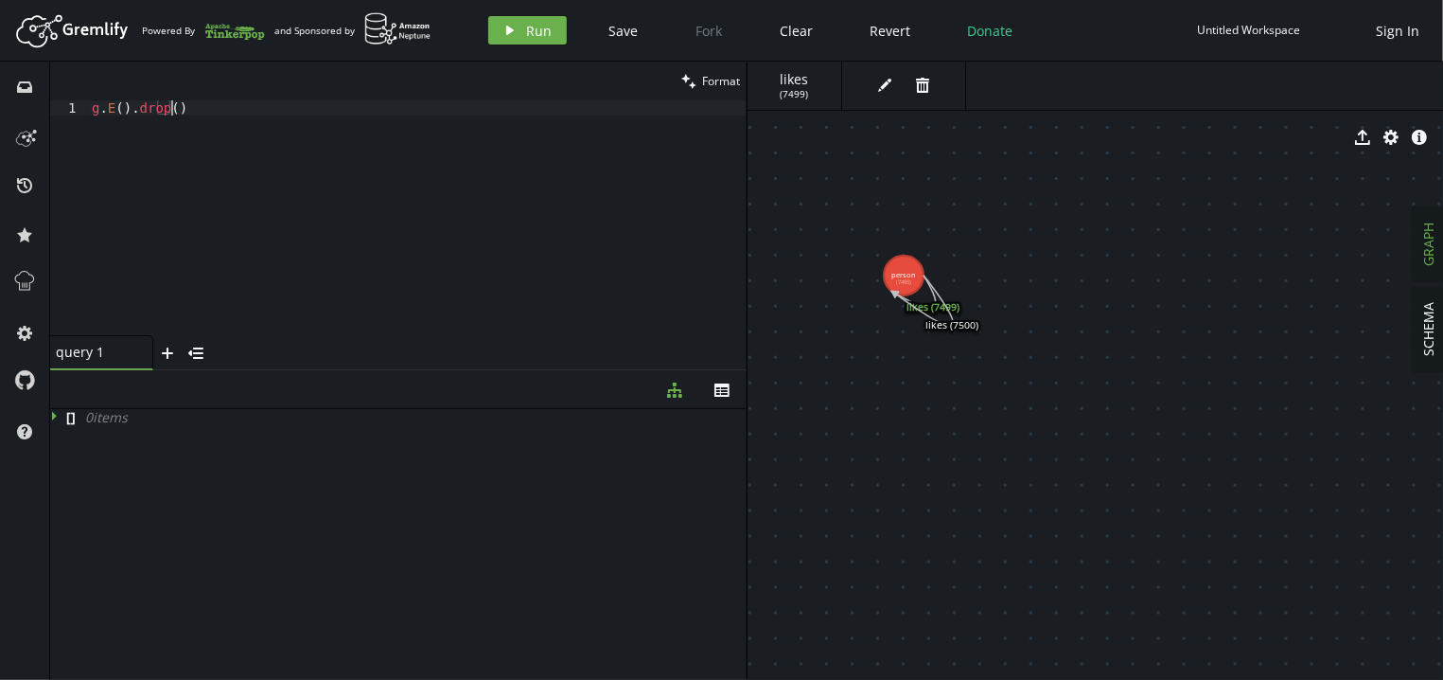
scroll to position [0, 0]
type textarea "g.E().drop()"
click at [525, 14] on div "Artboard Created with Sketch. Powered By and Sponsored by play Run Save Fork Cl…" at bounding box center [721, 30] width 1424 height 38
click at [518, 19] on button "play Run" at bounding box center [527, 30] width 79 height 28
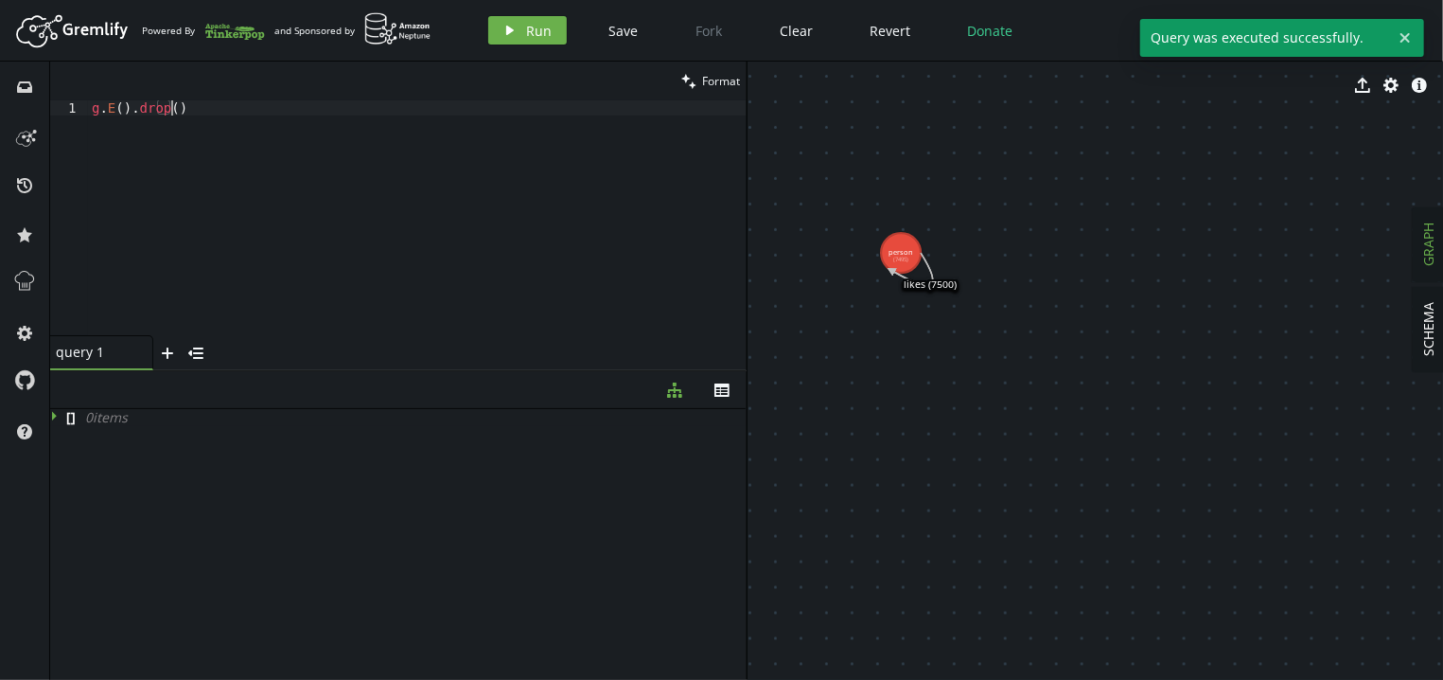
click at [415, 175] on div "g . E ( ) . drop ( )" at bounding box center [417, 232] width 659 height 265
click at [531, 29] on span "Run" at bounding box center [540, 31] width 26 height 18
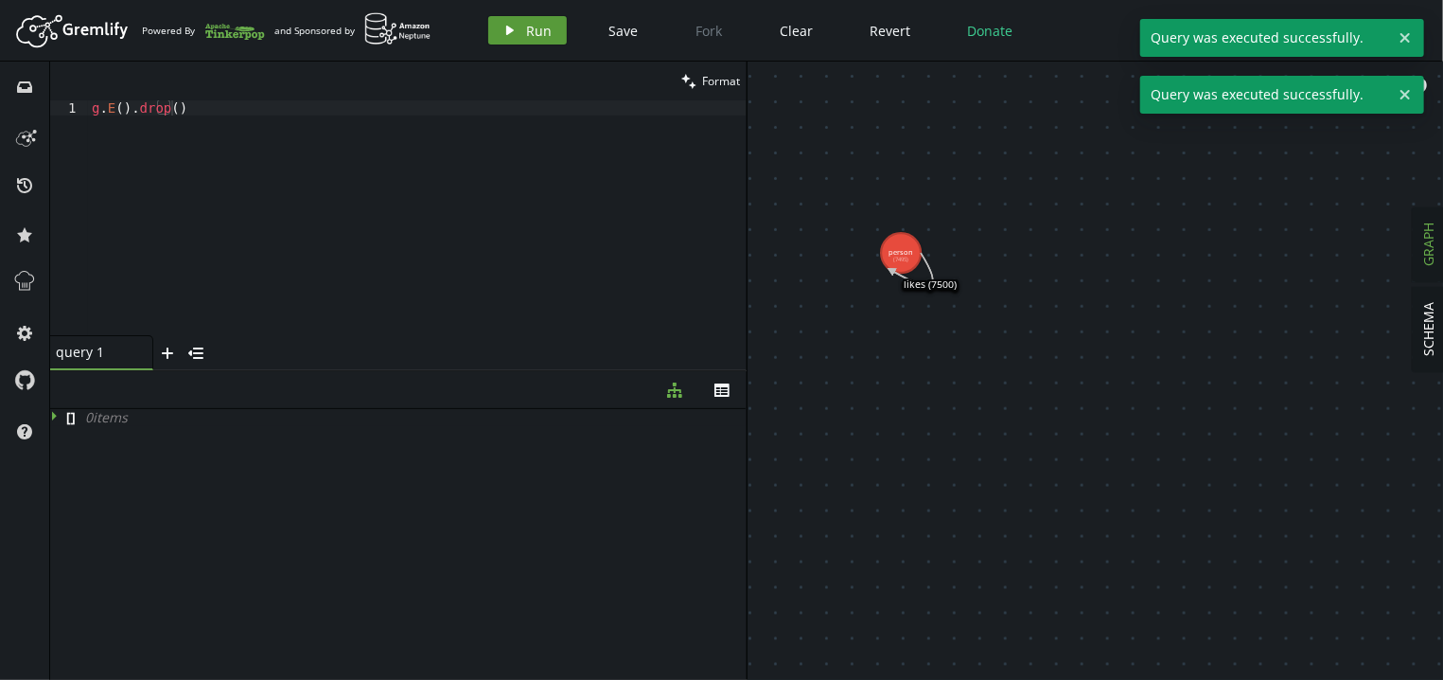
click at [531, 29] on span "Run" at bounding box center [540, 31] width 26 height 18
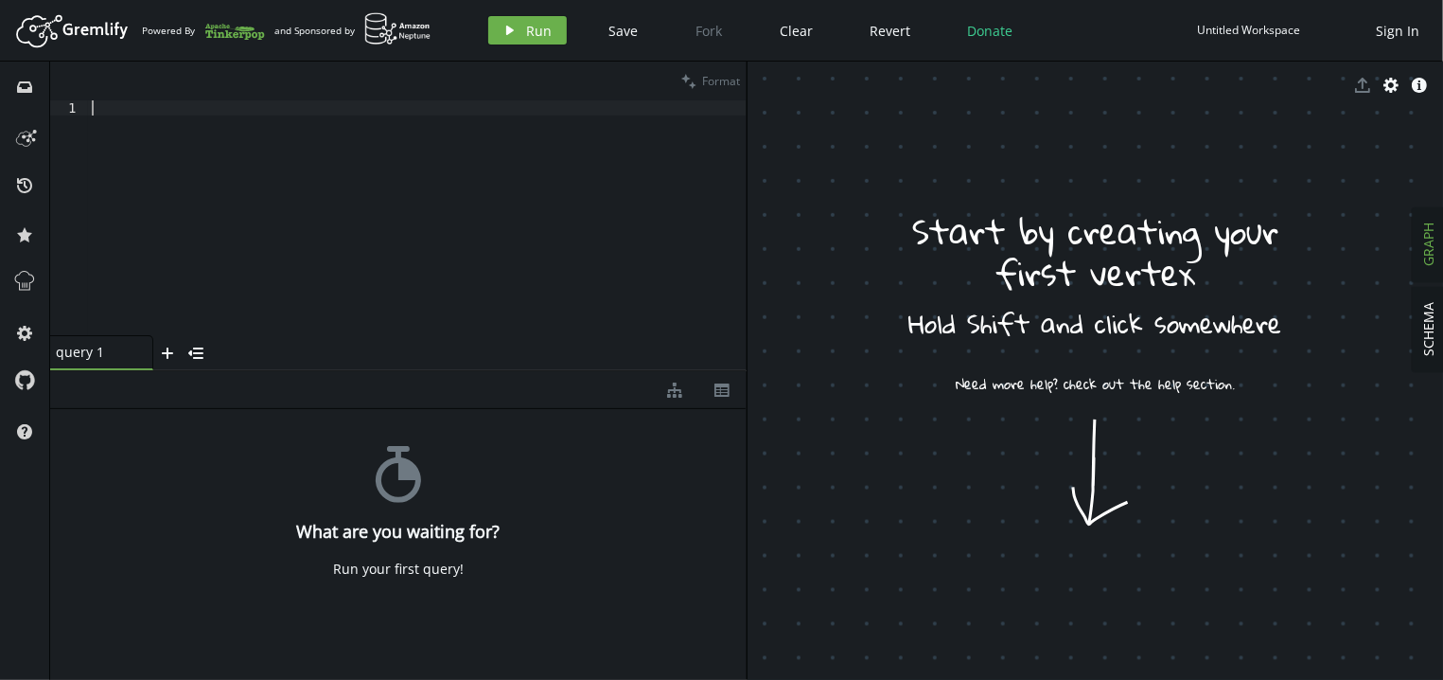
click at [344, 181] on div at bounding box center [417, 232] width 659 height 265
paste textarea "g.addE('likes').from(V()).to(V()).properties('name', 'name1').properties('name'…"
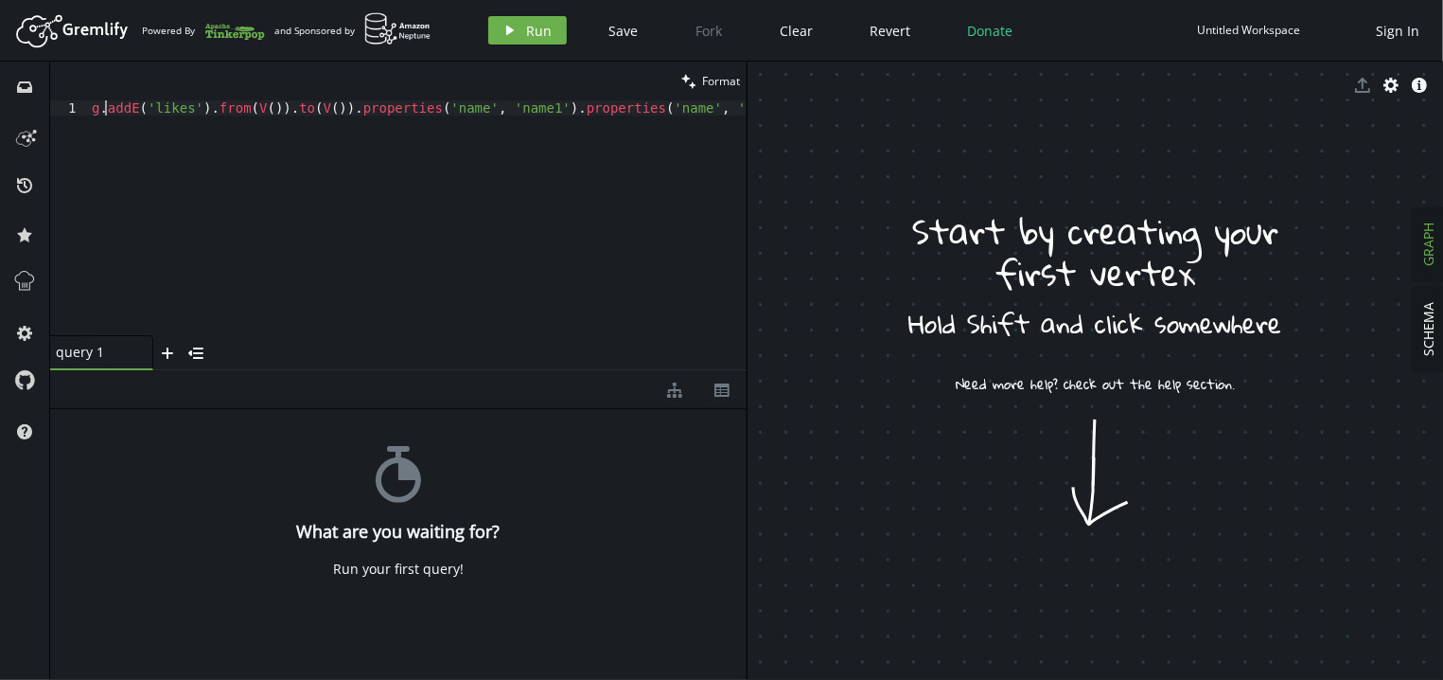
click at [106, 106] on div "g . addE ( 'likes' ) . from ( V ( )) . to ( V ( )) . properties ( 'name' , 'nam…" at bounding box center [417, 232] width 659 height 265
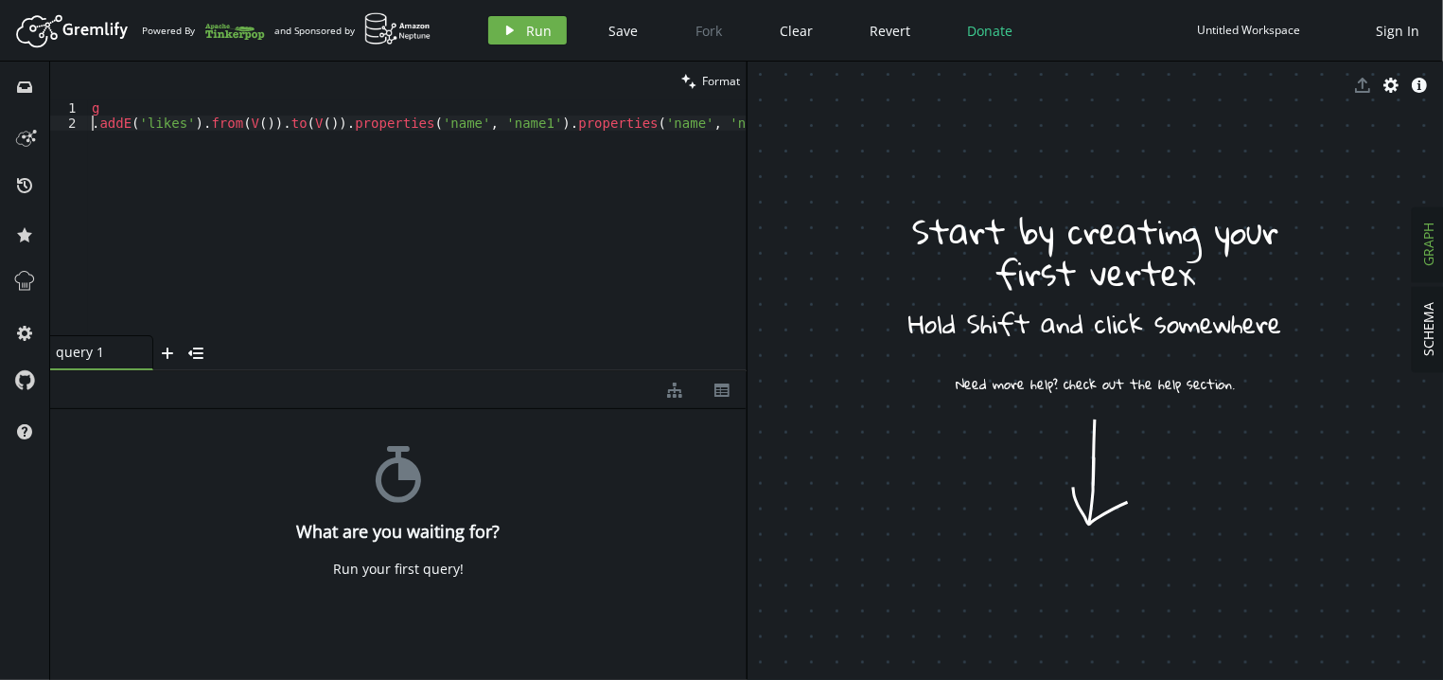
click at [106, 106] on div "g . addE ( 'likes' ) . from ( V ( )) . to ( V ( )) . properties ( 'name' , 'nam…" at bounding box center [417, 232] width 659 height 265
type textarea "g"
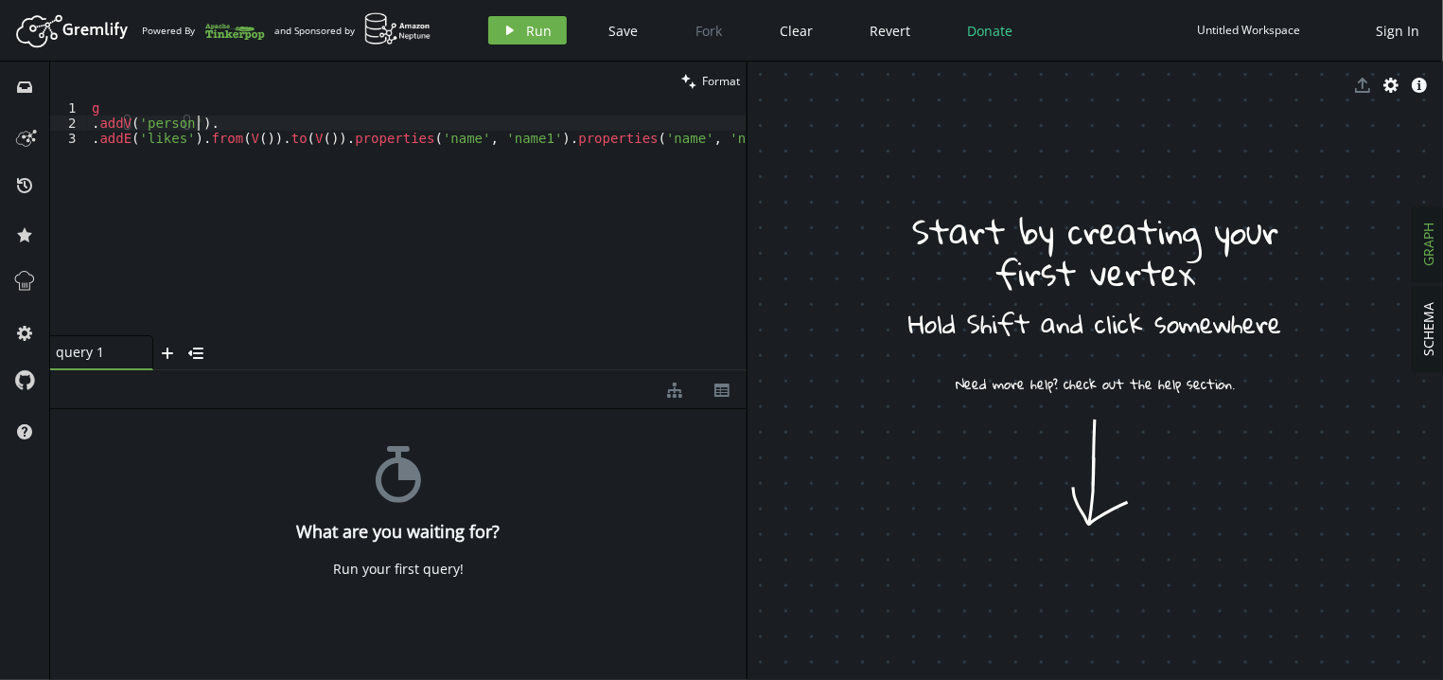
scroll to position [0, 105]
drag, startPoint x: 305, startPoint y: 135, endPoint x: 699, endPoint y: 135, distance: 394.7
click at [699, 135] on div "g . addV ( 'person' ) . . addE ( 'likes' ) . from ( V ( )) . to ( V ( )) . prop…" at bounding box center [417, 232] width 659 height 265
click at [537, 115] on div "g . addV ( 'person' ) . . addE ( 'likes' ) . from ( V ( )) . to ( V ( )) . prop…" at bounding box center [417, 232] width 659 height 265
click at [522, 121] on div "g . addV ( 'person' ) . . addE ( 'likes' ) . from ( V ( )) . to ( V ( )) . prop…" at bounding box center [417, 232] width 659 height 265
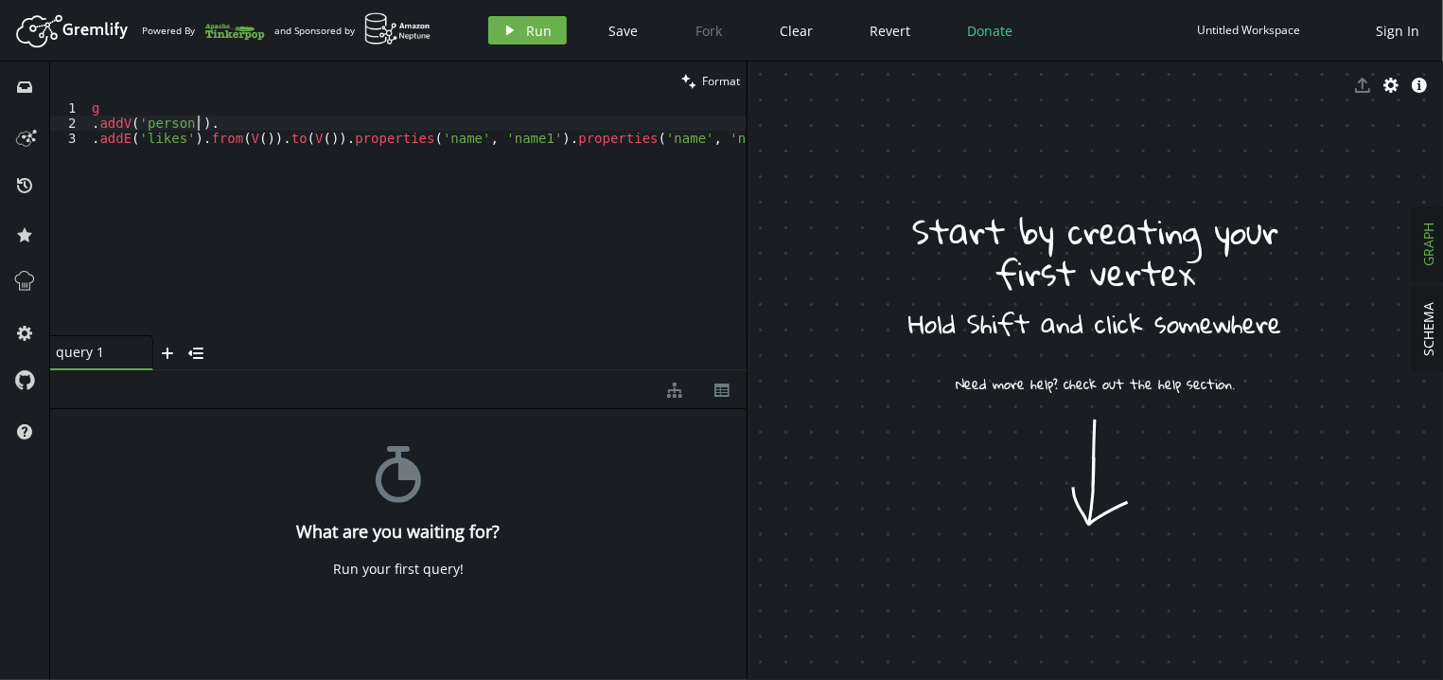
paste textarea ".properties('name', 'name1').properties('name', 'name2')"
click at [542, 25] on span "Run" at bounding box center [540, 31] width 26 height 18
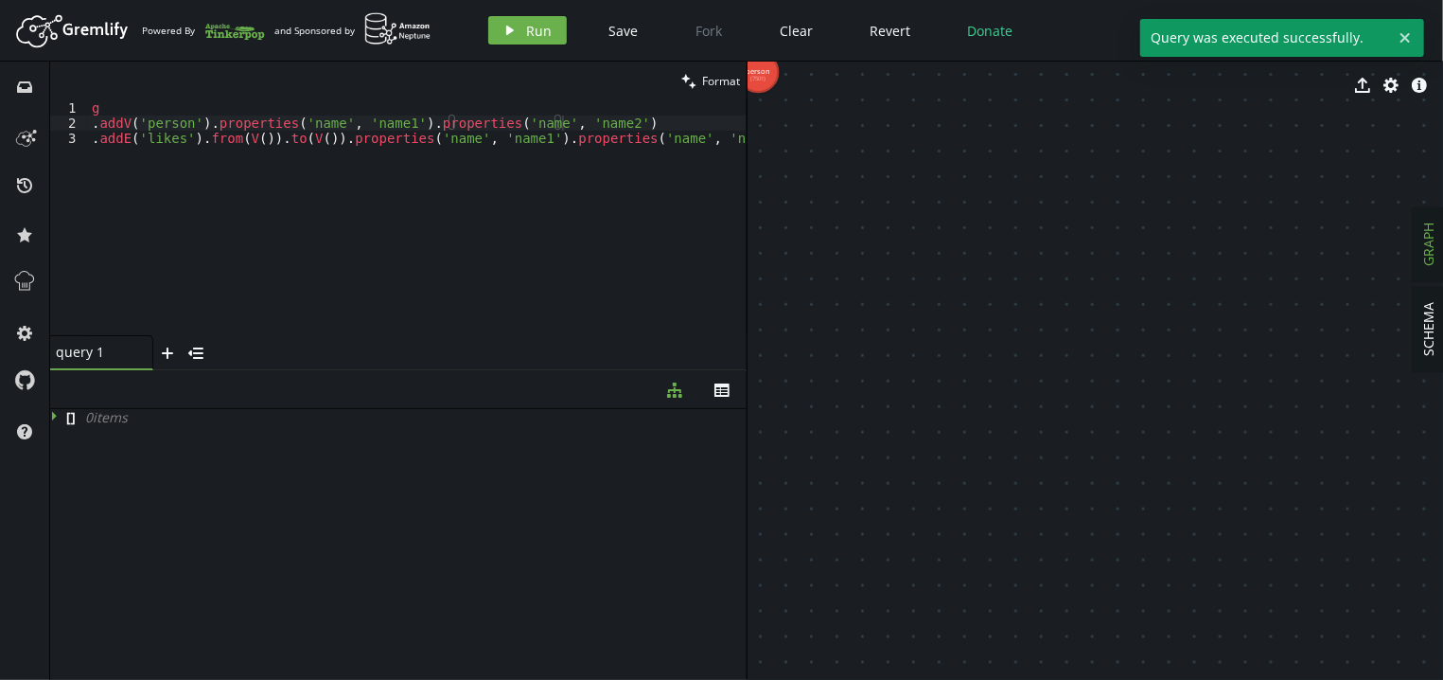
drag, startPoint x: 768, startPoint y: 69, endPoint x: 868, endPoint y: 139, distance: 121.6
click at [868, 139] on div "export cog info-sign person (7501)" at bounding box center [1096, 371] width 697 height 618
drag, startPoint x: 759, startPoint y: 84, endPoint x: 831, endPoint y: 145, distance: 94.0
click at [831, 145] on div "export cog info-sign person (7501)" at bounding box center [1096, 371] width 697 height 618
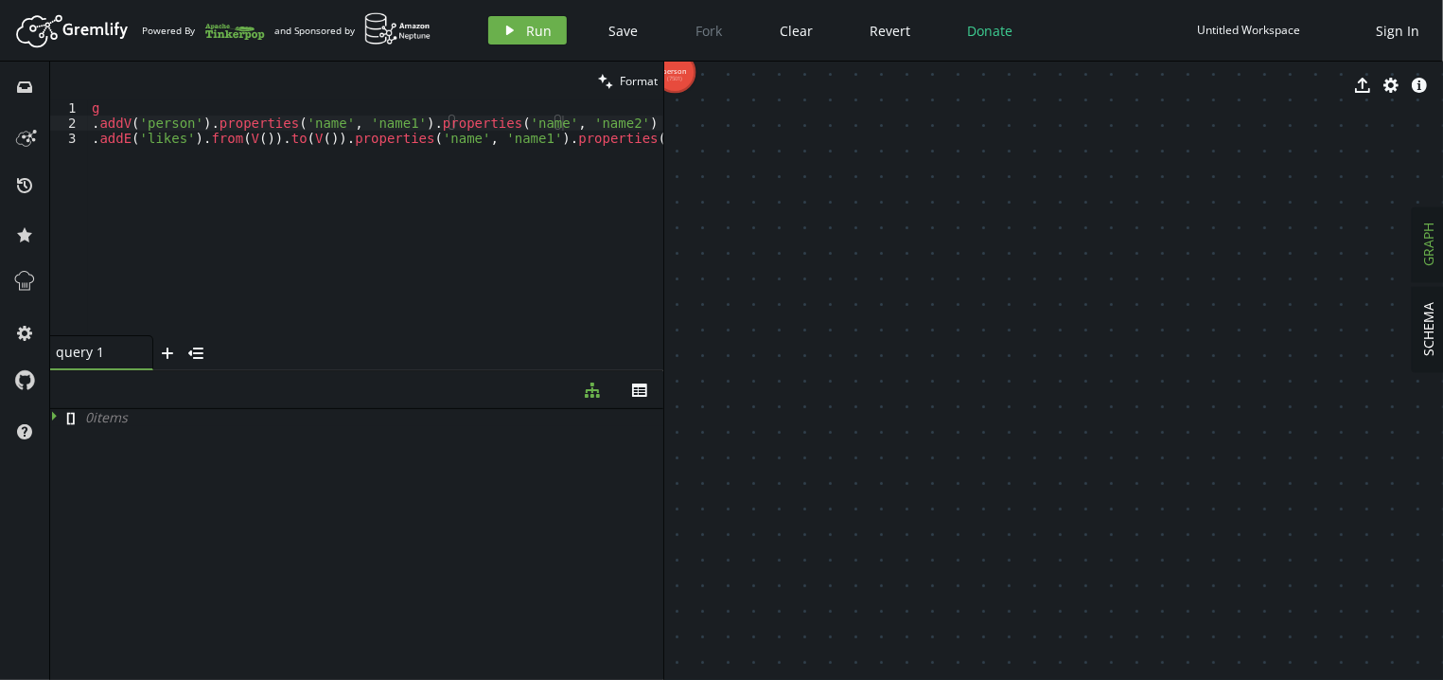
drag, startPoint x: 747, startPoint y: 174, endPoint x: 664, endPoint y: 176, distance: 82.4
click at [664, 176] on div at bounding box center [663, 371] width 1 height 618
drag, startPoint x: 680, startPoint y: 87, endPoint x: 716, endPoint y: 125, distance: 52.9
click at [716, 125] on div "export cog info-sign person (7501)" at bounding box center [1053, 371] width 779 height 618
drag, startPoint x: 759, startPoint y: 157, endPoint x: 912, endPoint y: 291, distance: 203.3
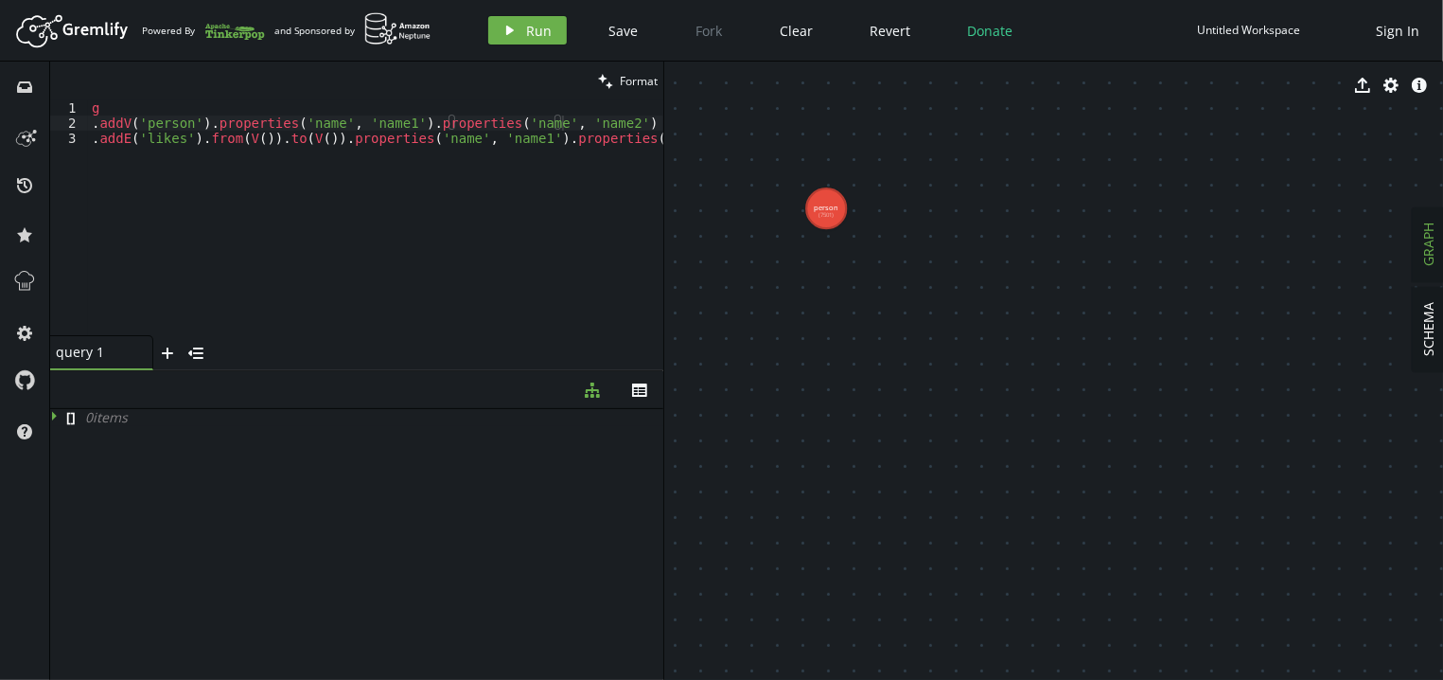
click at [625, 235] on div "g . addV ( 'person' ) . properties ( 'name' , 'name1' ) . properties ( 'name' ,…" at bounding box center [369, 232] width 591 height 264
type textarea ".addV('person').properties('name', 'name1').properties('name', 'name2') .addE('…"
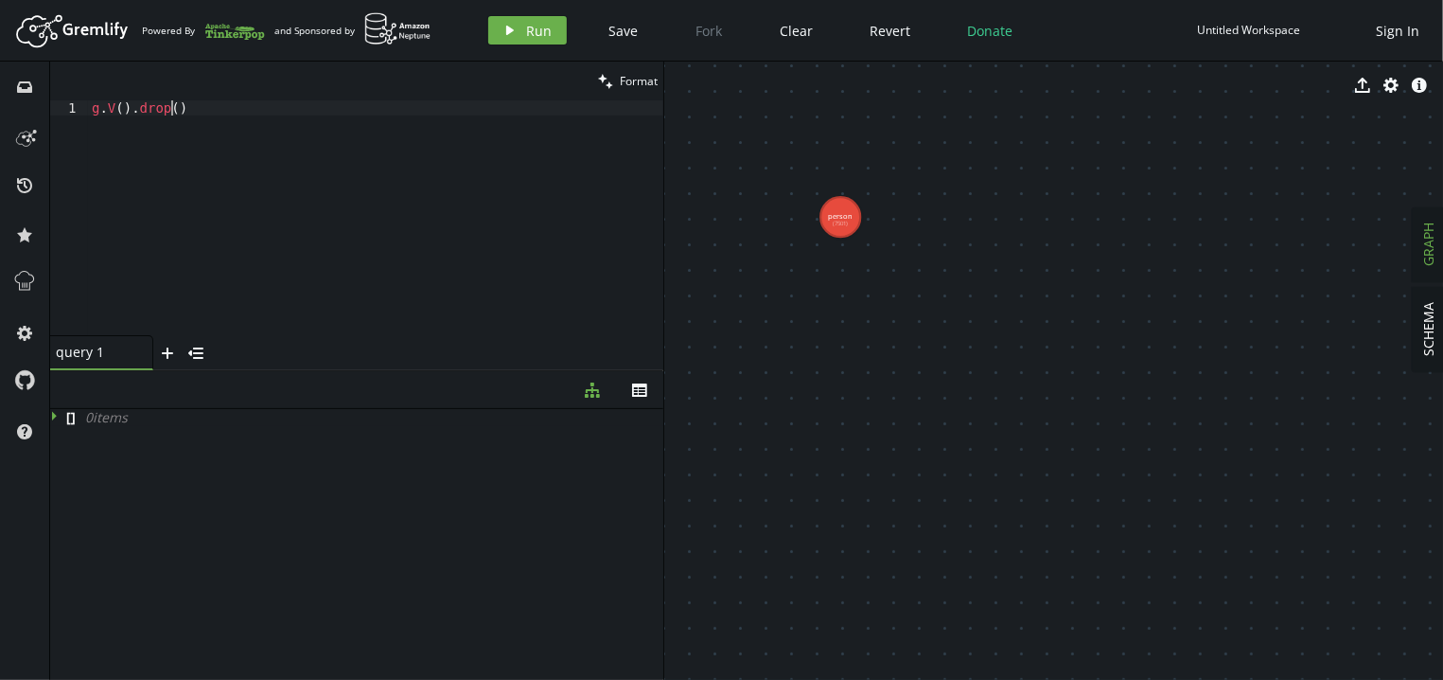
scroll to position [0, 79]
click at [524, 21] on button "play Run" at bounding box center [527, 30] width 79 height 28
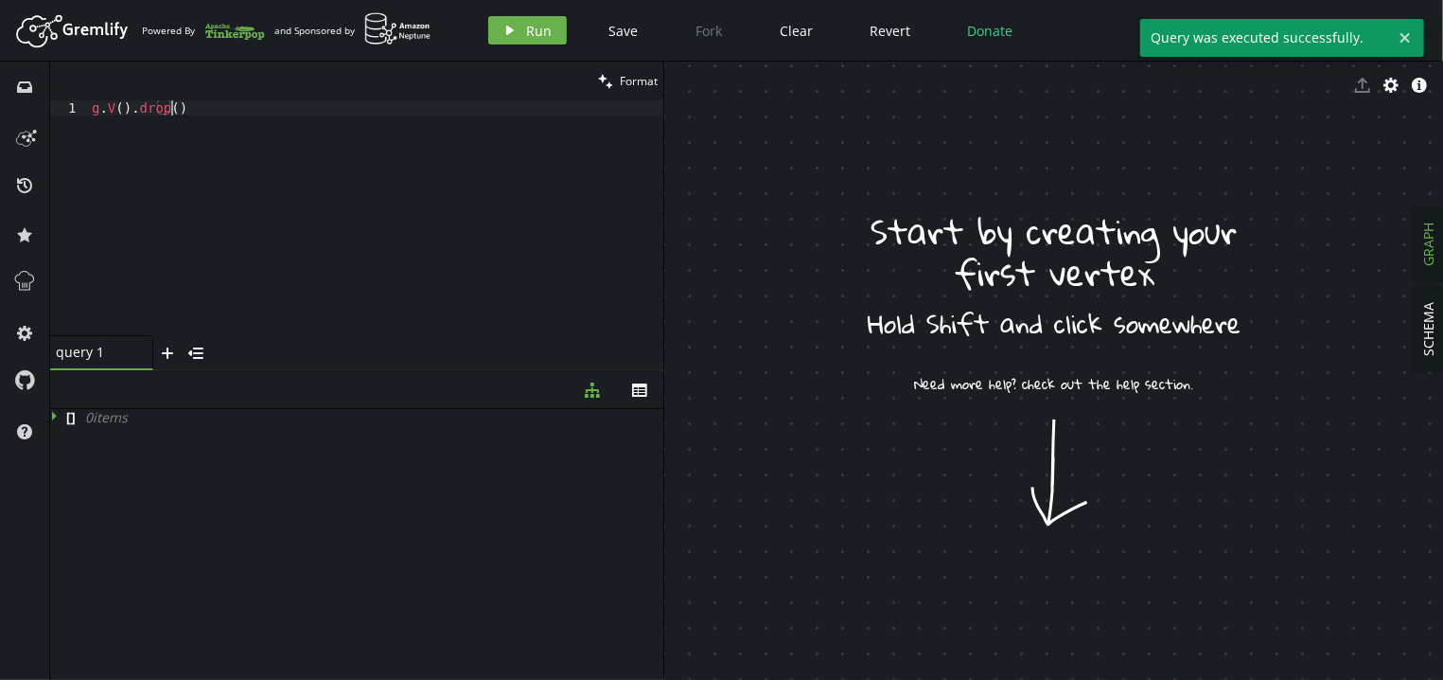
click at [345, 147] on div "g . V ( ) . drop ( )" at bounding box center [376, 232] width 576 height 265
paste textarea ".addE('likes').from(V()).to(V()).properties('name', 'name1').properties('name',…"
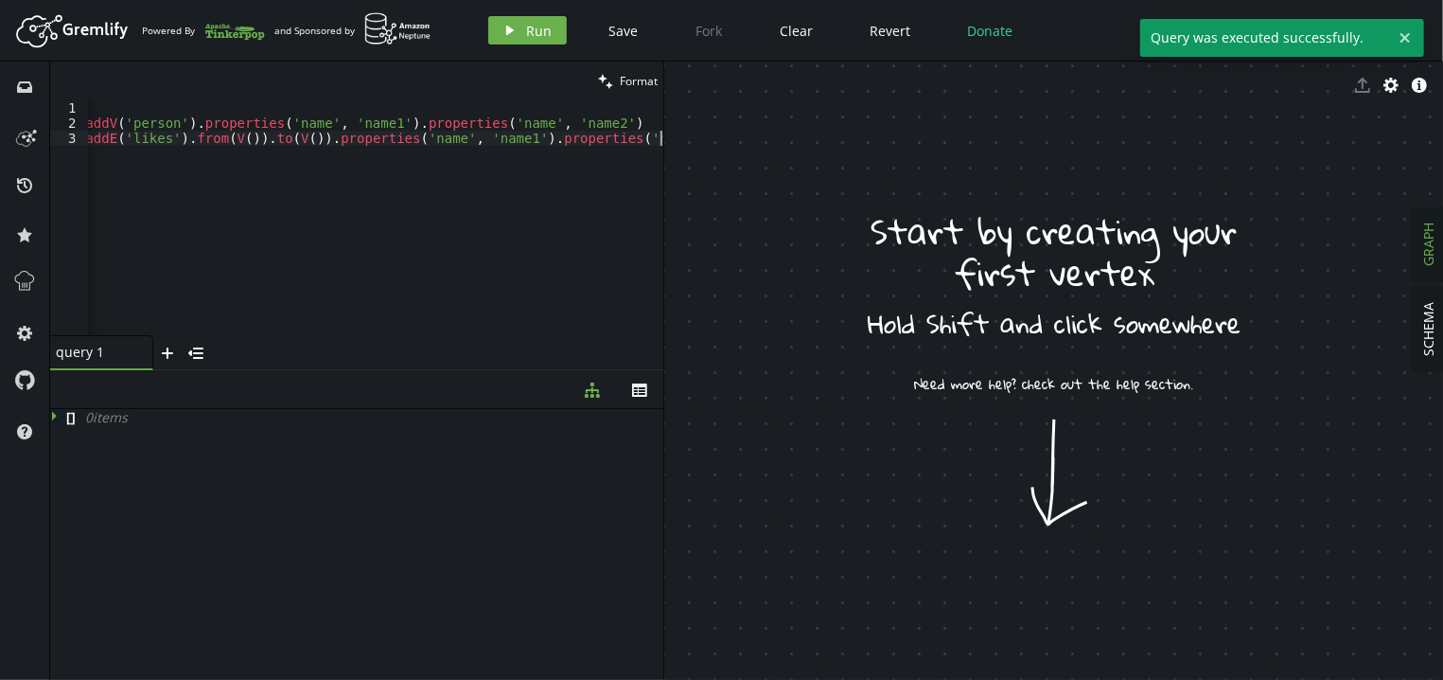
scroll to position [0, 14]
click at [585, 124] on div "g . addV ( 'person' ) . properties ( 'name' , 'name1' ) . properties ( 'name' ,…" at bounding box center [369, 232] width 591 height 264
click at [176, 127] on div "g . addV ( 'person' ) . properties ( 'name' , 'name1' ) . properties ( 'name' ,…" at bounding box center [369, 232] width 591 height 264
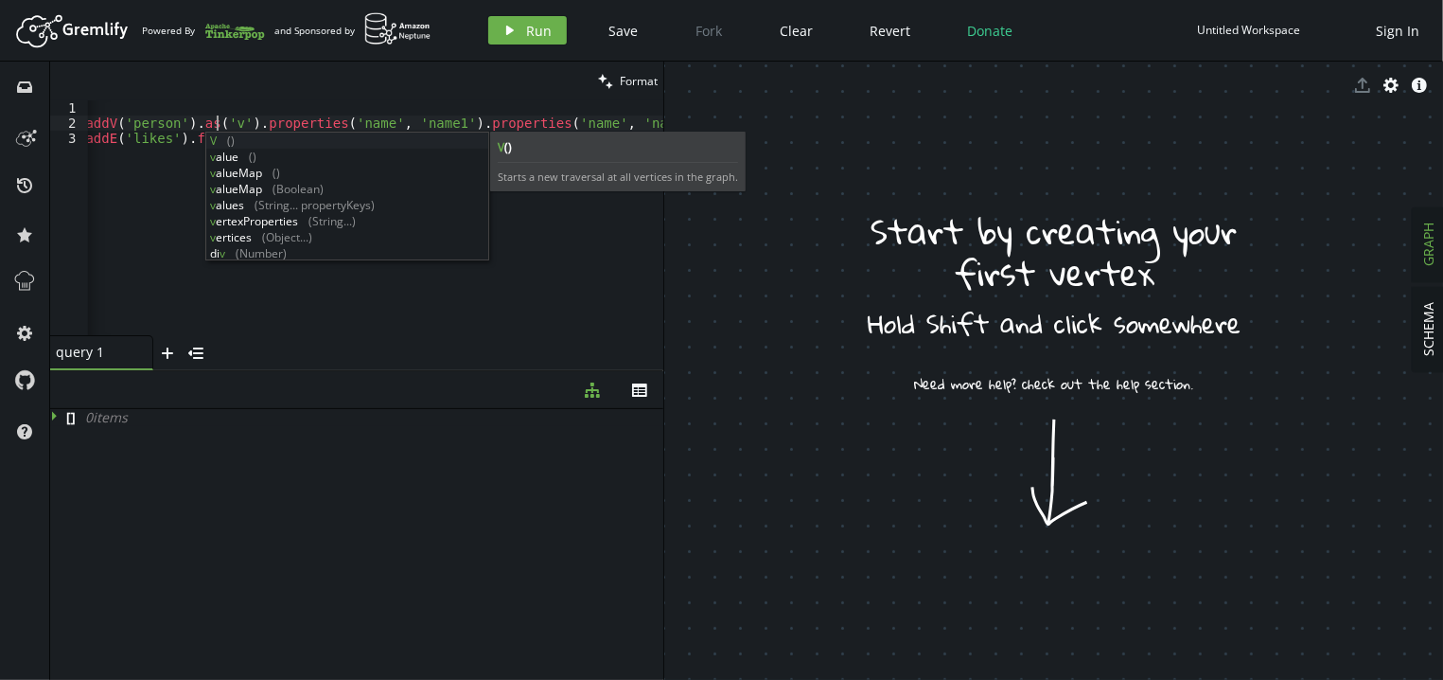
scroll to position [0, 146]
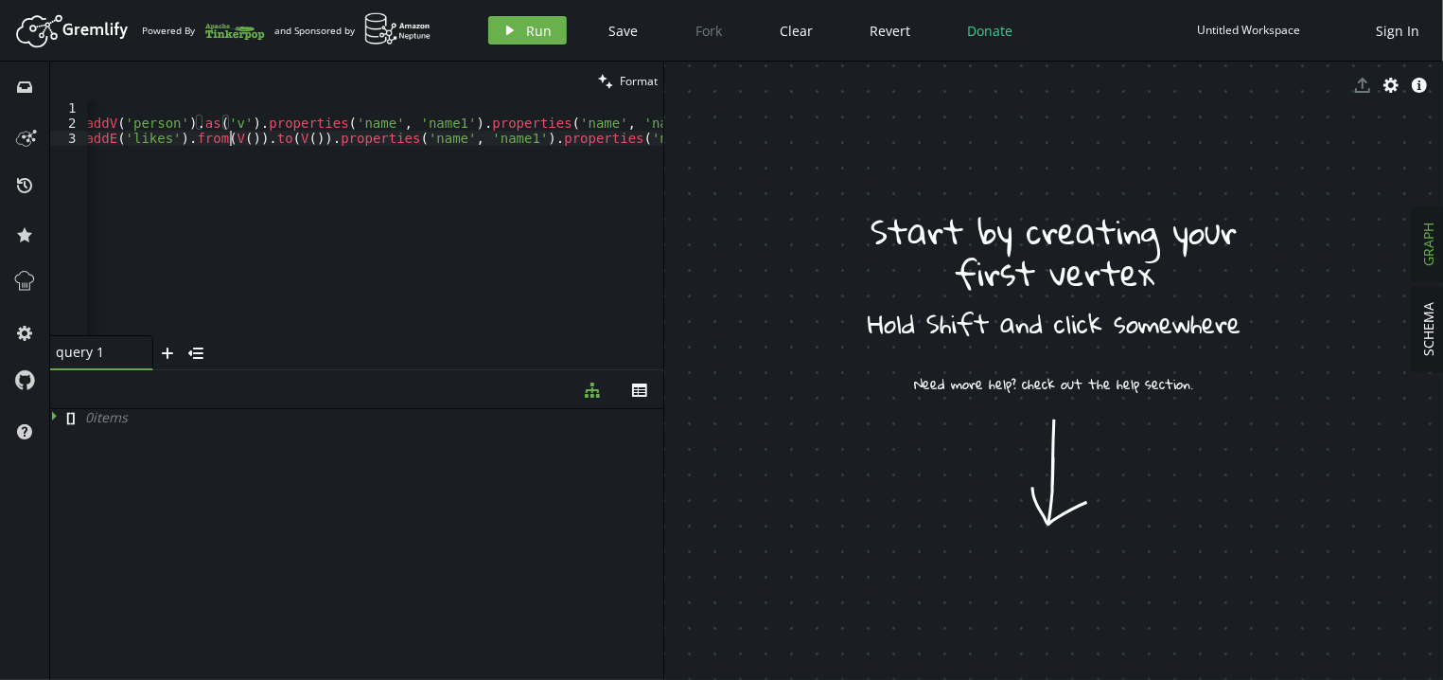
click at [232, 137] on div "g . addV ( 'person' ) . as ( 'v' ) . properties ( 'name' , 'name1' ) . properti…" at bounding box center [369, 232] width 591 height 264
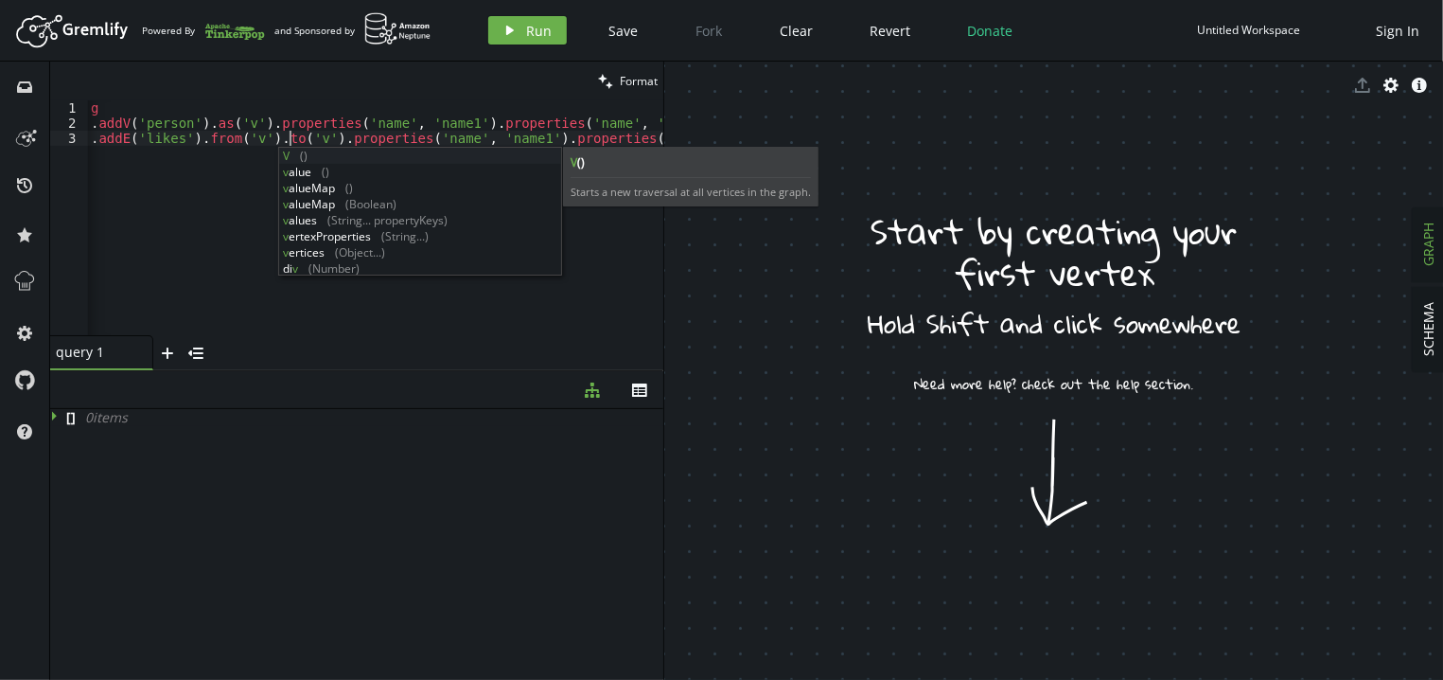
scroll to position [0, 205]
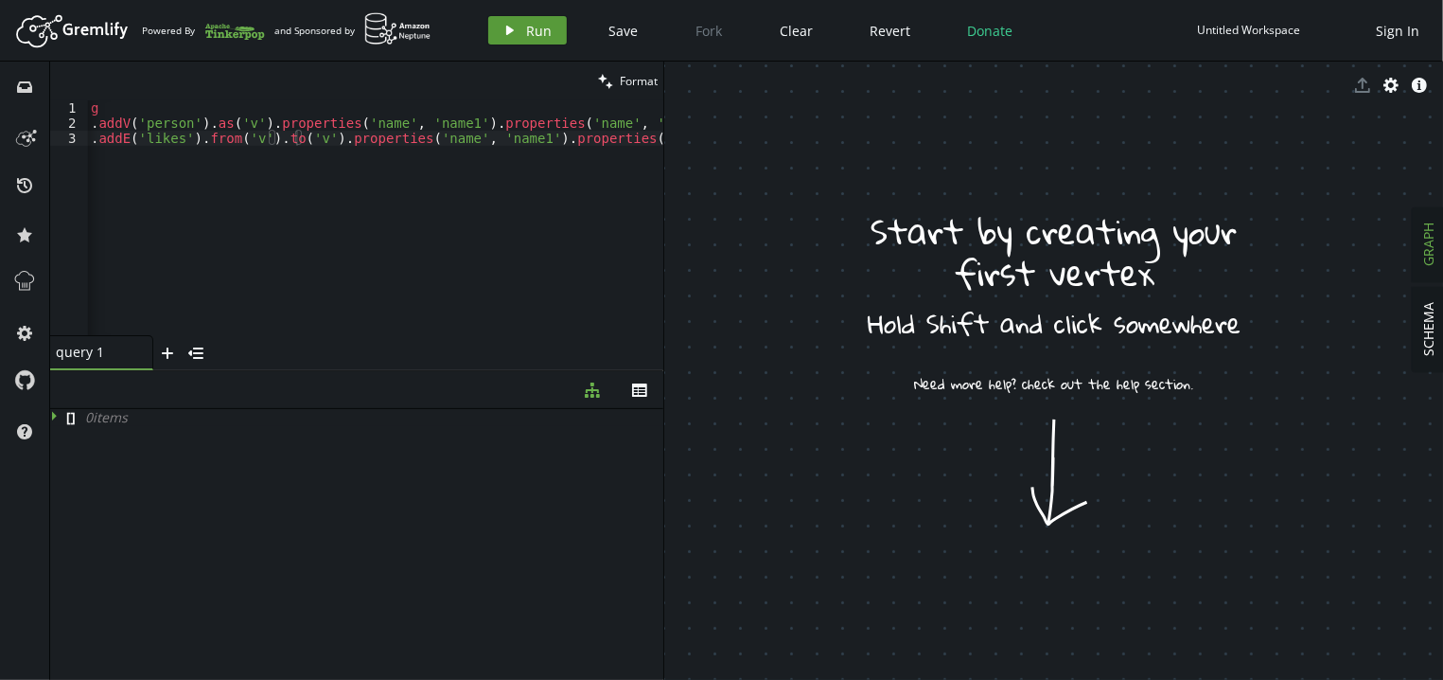
click at [488, 36] on button "play Run" at bounding box center [527, 30] width 79 height 28
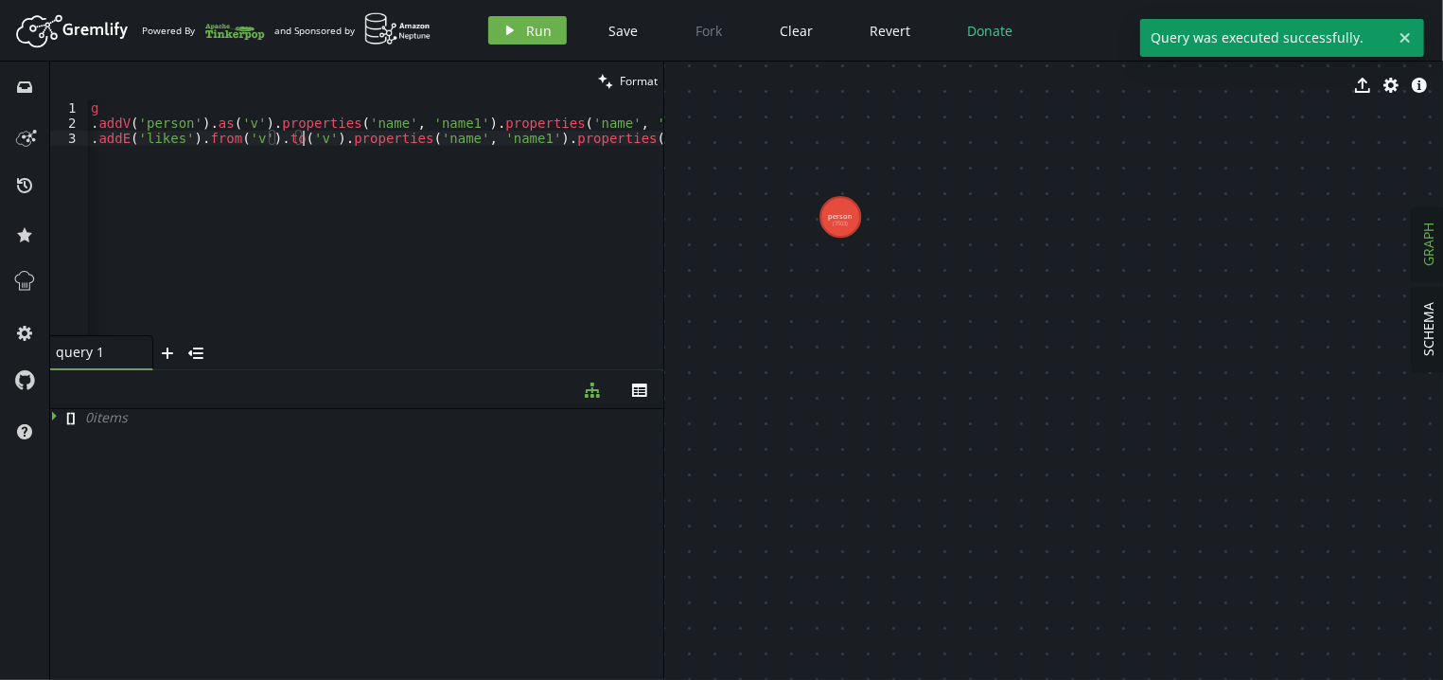
click at [305, 142] on div "g . addV ( 'person' ) . as ( 'v' ) . properties ( 'name' , 'name1' ) . properti…" at bounding box center [382, 232] width 591 height 264
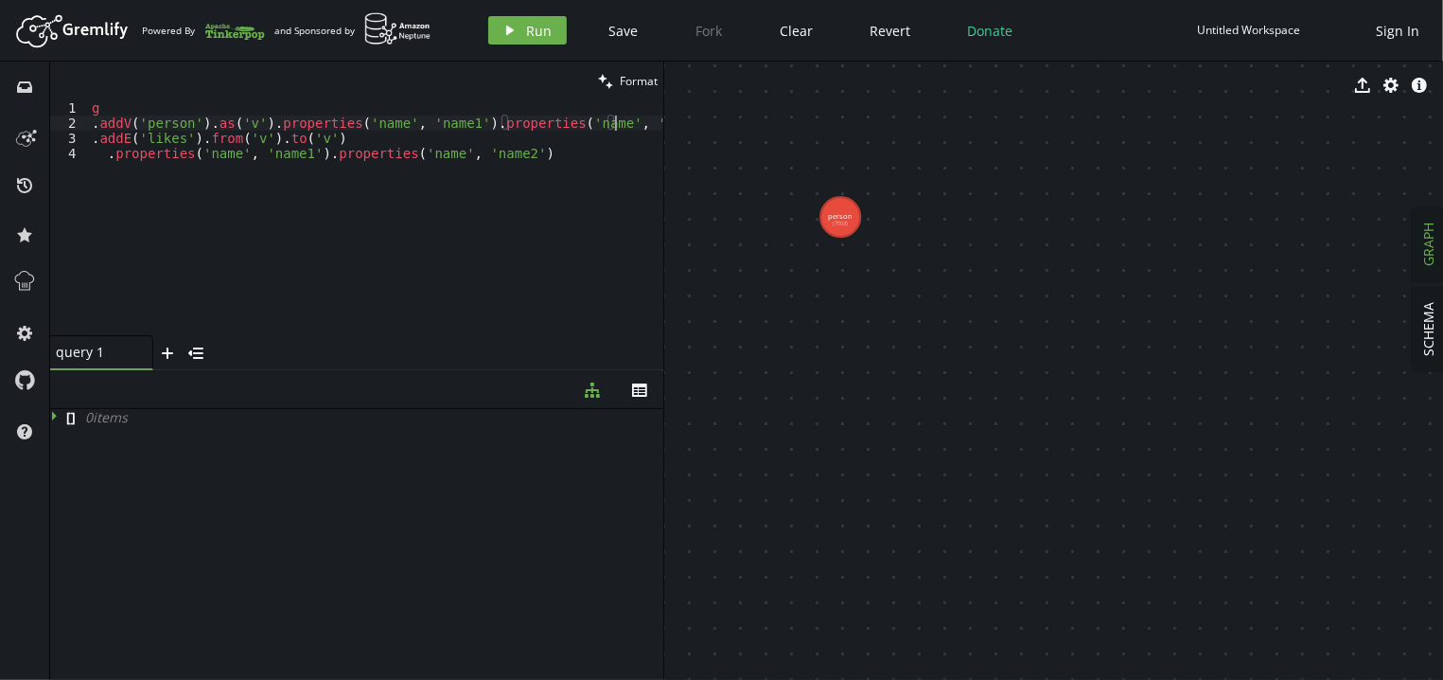
click at [632, 123] on div "g . addV ( 'person' ) . as ( 'v' ) . properties ( 'name' , 'name1' ) . properti…" at bounding box center [376, 232] width 576 height 265
click at [497, 33] on button "play Run" at bounding box center [527, 30] width 79 height 28
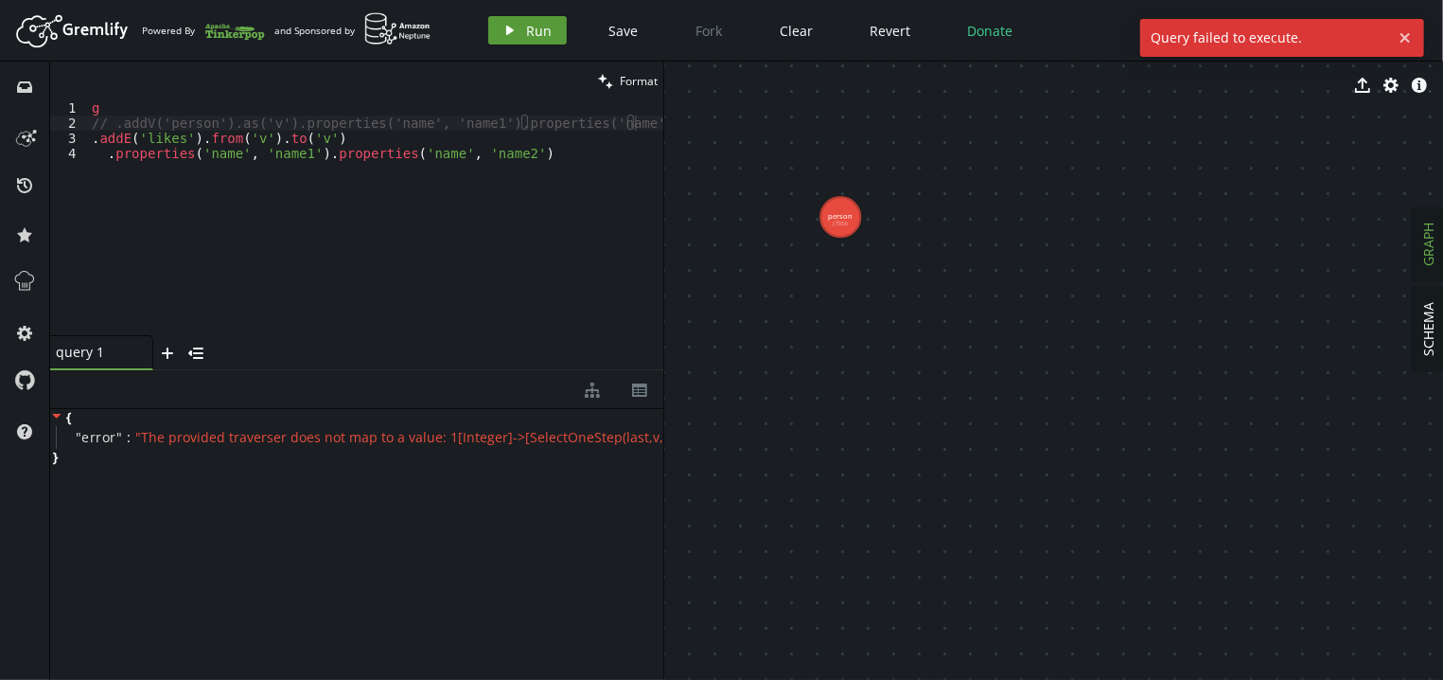
click at [497, 33] on button "play Run" at bounding box center [527, 30] width 79 height 28
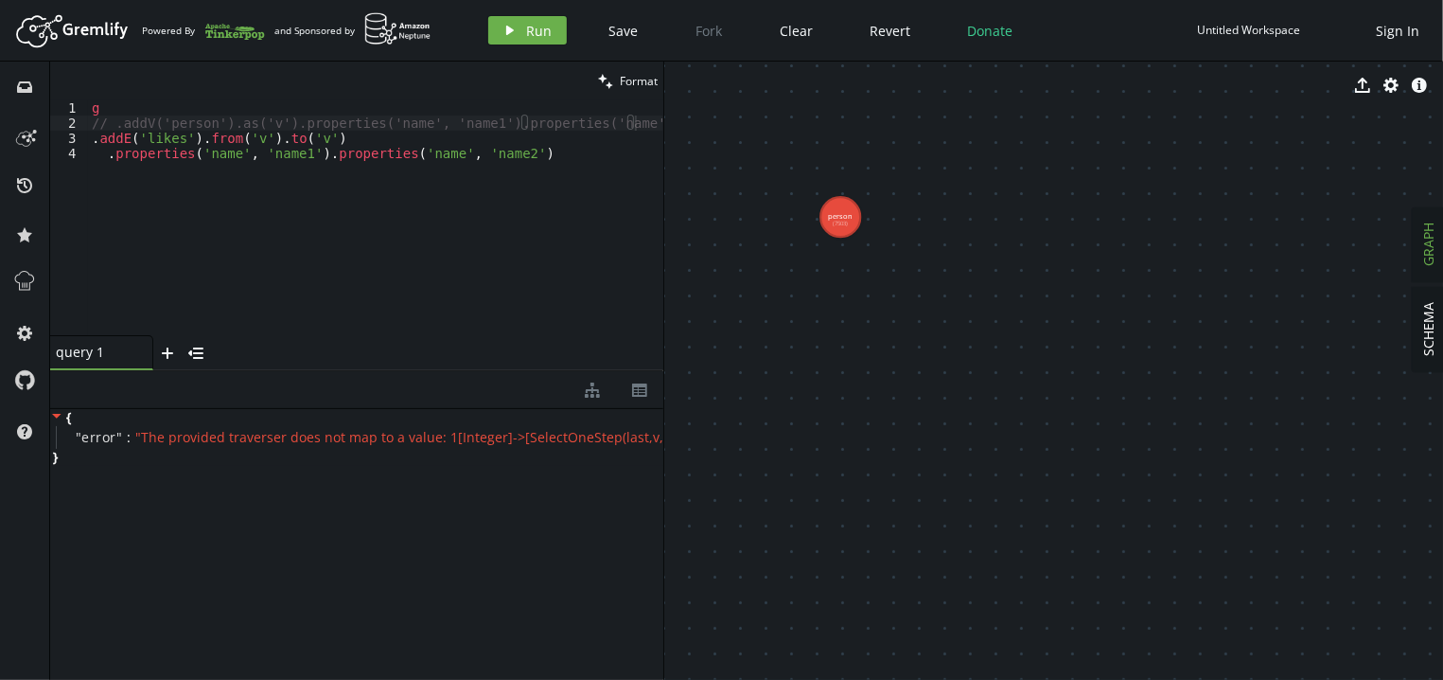
click at [332, 142] on div "g // .addV('person').as('v').properties('name', 'name1').properties('name', 'na…" at bounding box center [376, 232] width 576 height 265
click at [181, 100] on div "g // .addV('person').as('v').properties('name', 'name1').properties('name', 'na…" at bounding box center [376, 232] width 576 height 265
click at [112, 128] on div "g // .addV('person').as('v').properties('name', 'name1').properties('name', 'na…" at bounding box center [376, 232] width 576 height 265
type textarea ".addE('likes').from('v').to('v')"
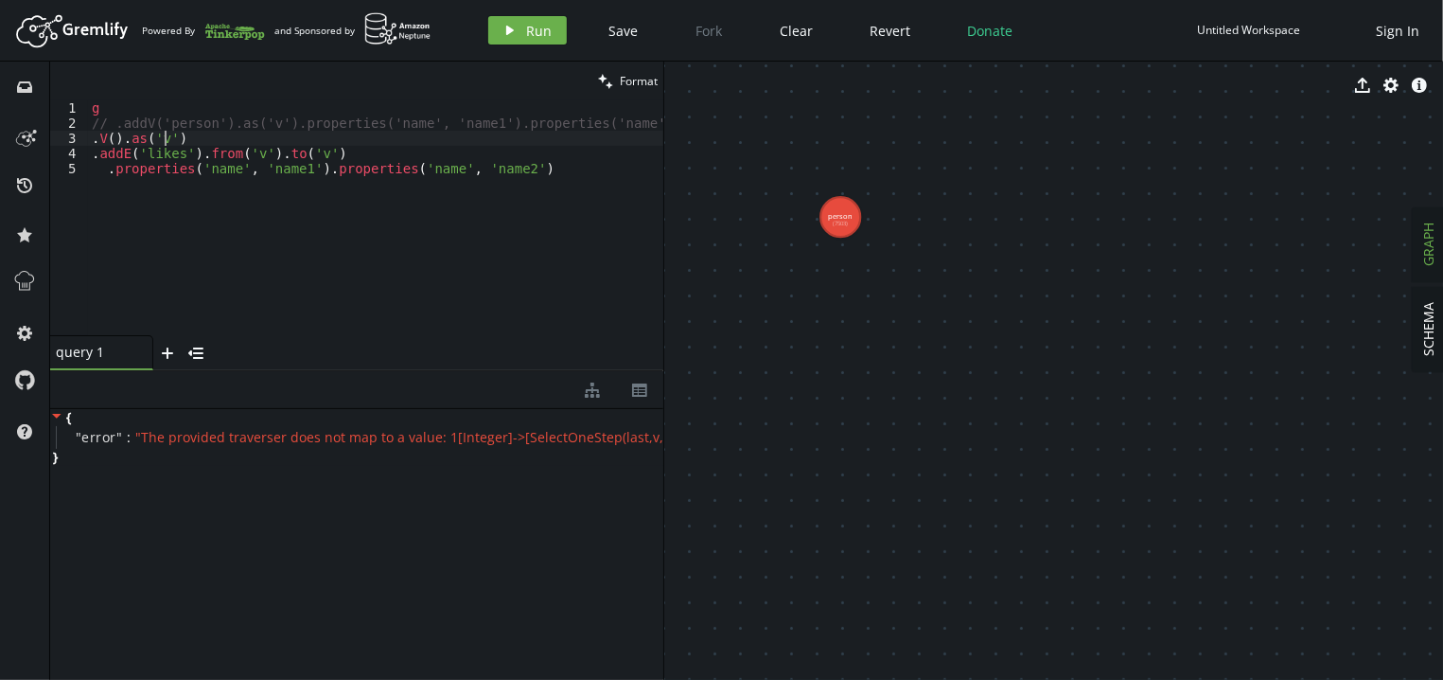
scroll to position [0, 72]
click at [545, 37] on span "Run" at bounding box center [540, 31] width 26 height 18
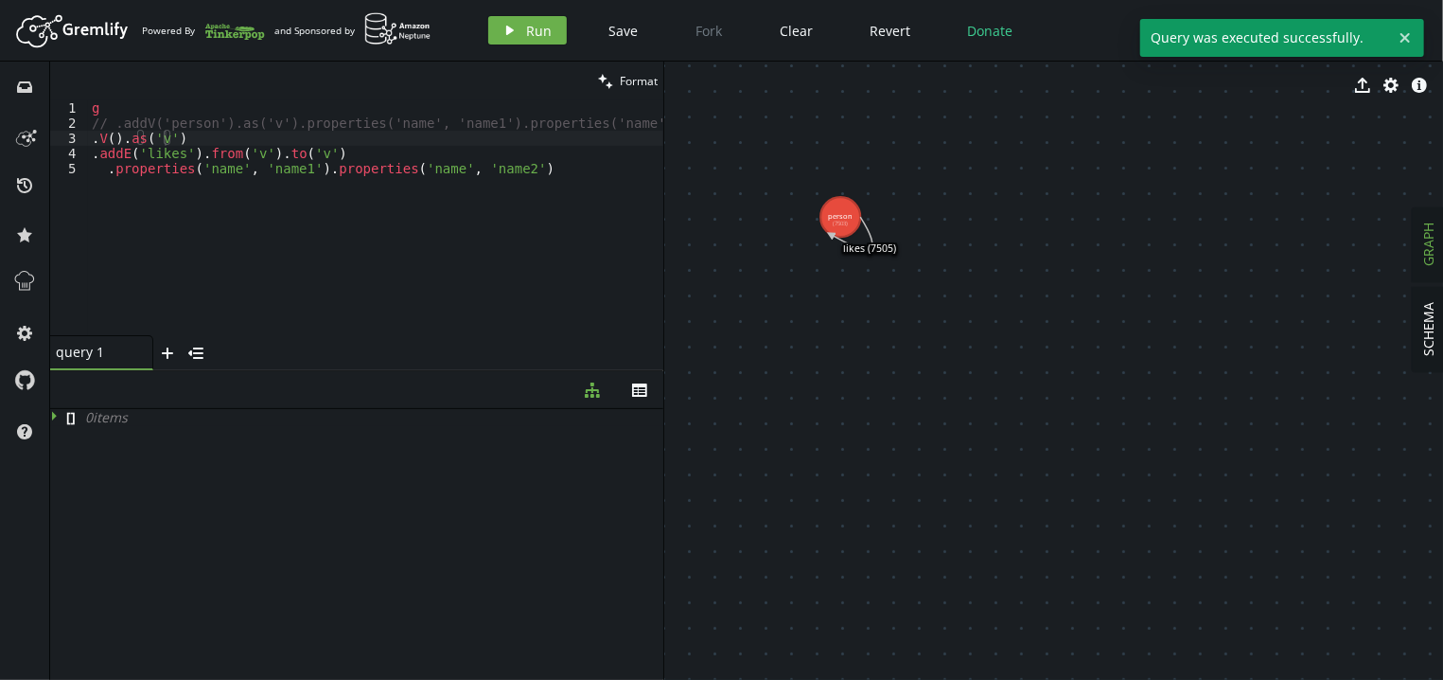
click at [873, 239] on icon at bounding box center [852, 233] width 42 height 32
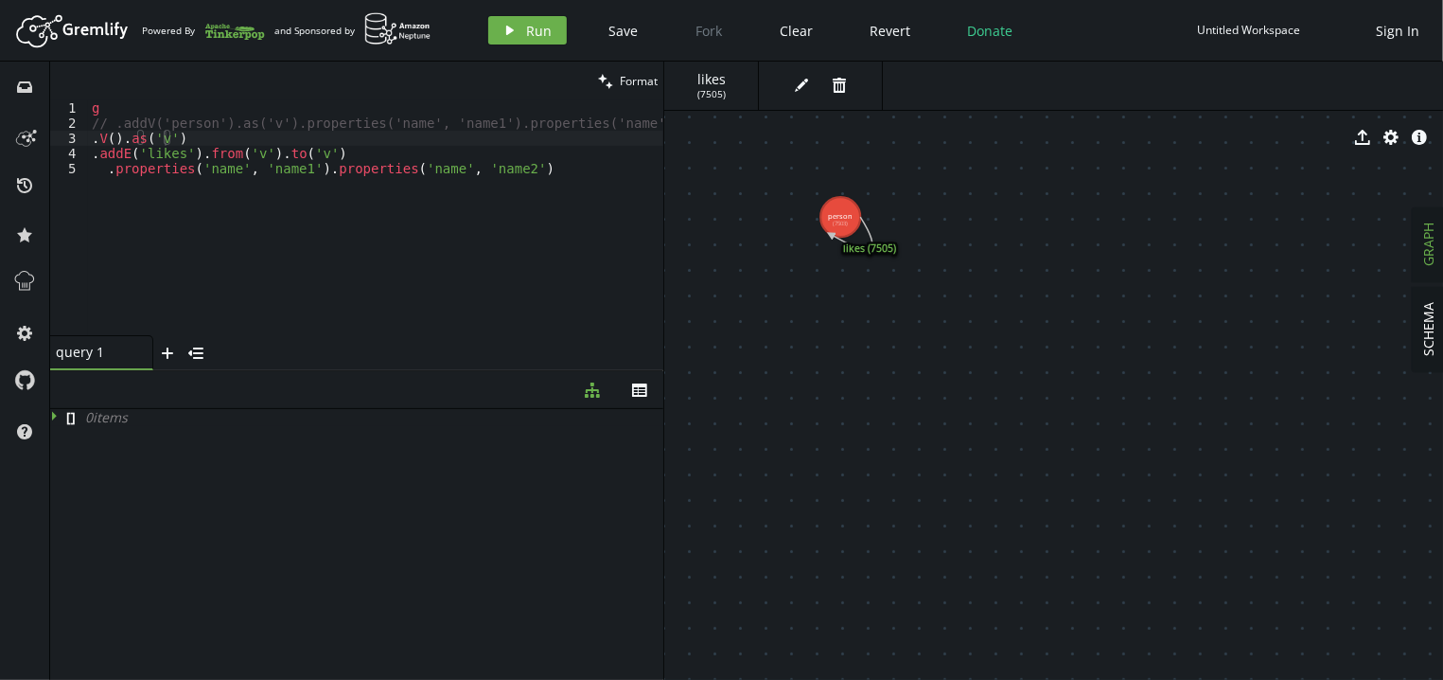
click at [366, 171] on div "g // .addV('person').as('v').properties('name', 'name1').properties('name', 'na…" at bounding box center [376, 232] width 576 height 265
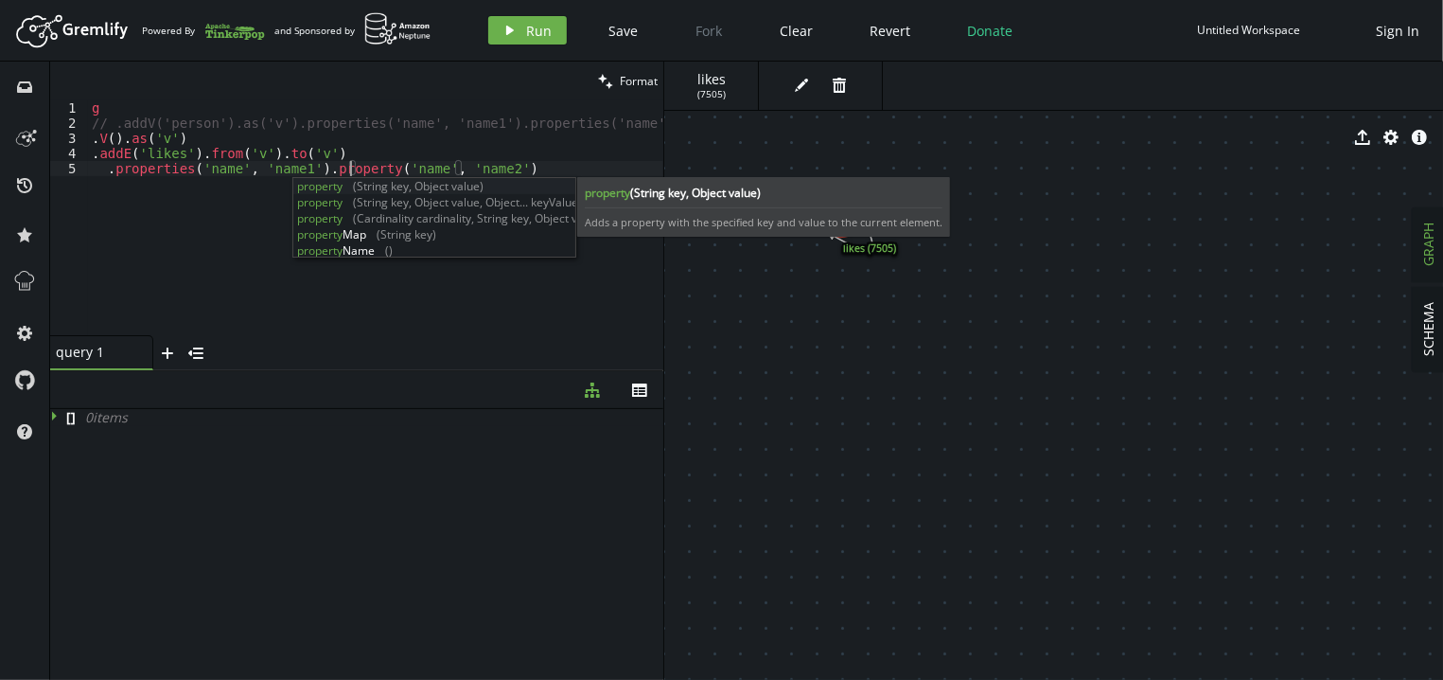
click at [328, 169] on div "g // .addV('person').as('v').properties('name', 'name1').properties('name', 'na…" at bounding box center [376, 232] width 576 height 265
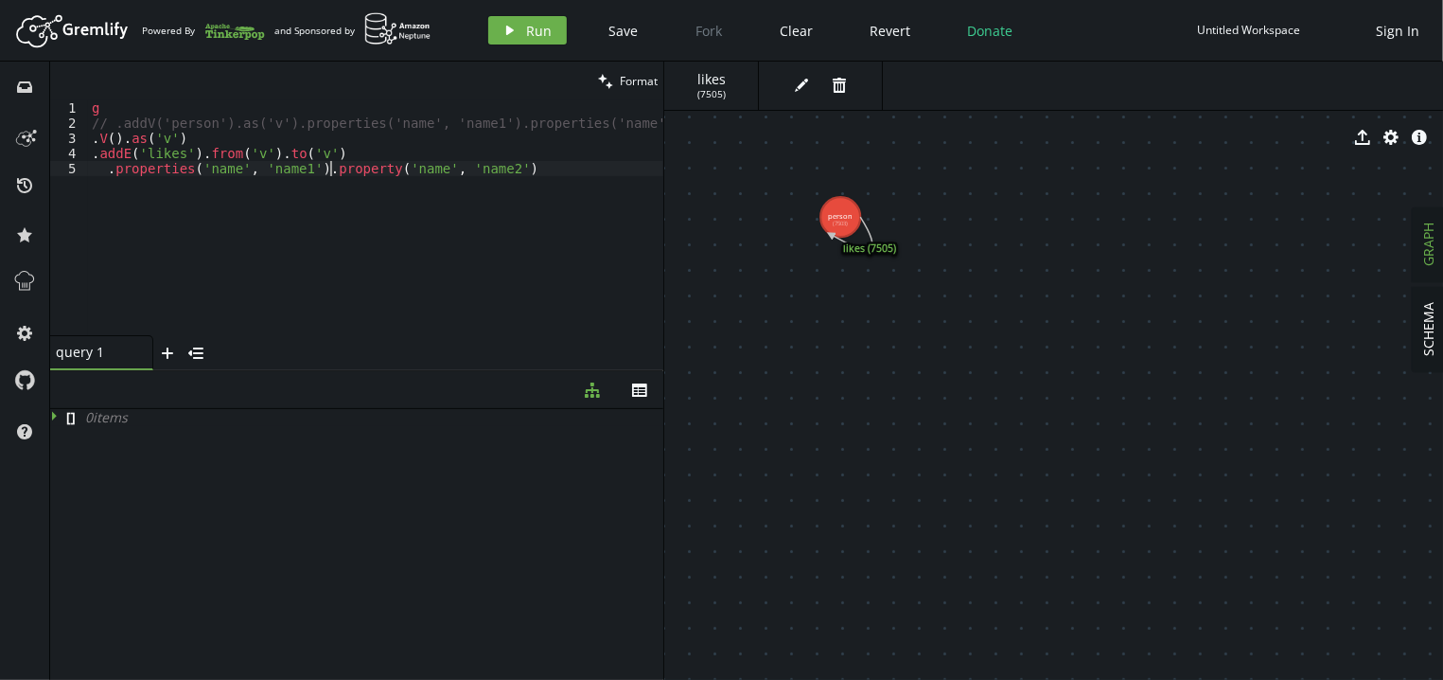
click at [328, 169] on div "g // .addV('person').as('v').properties('name', 'name1').properties('name', 'na…" at bounding box center [376, 232] width 576 height 265
click at [151, 173] on div "g // .addV('person').as('v').properties('name', 'name1').properties('name', 'na…" at bounding box center [376, 232] width 576 height 265
paste textarea "y"
click at [306, 124] on div "g // .addV('person').as('v').properties('name', 'name1').properties('name', 'na…" at bounding box center [376, 232] width 576 height 265
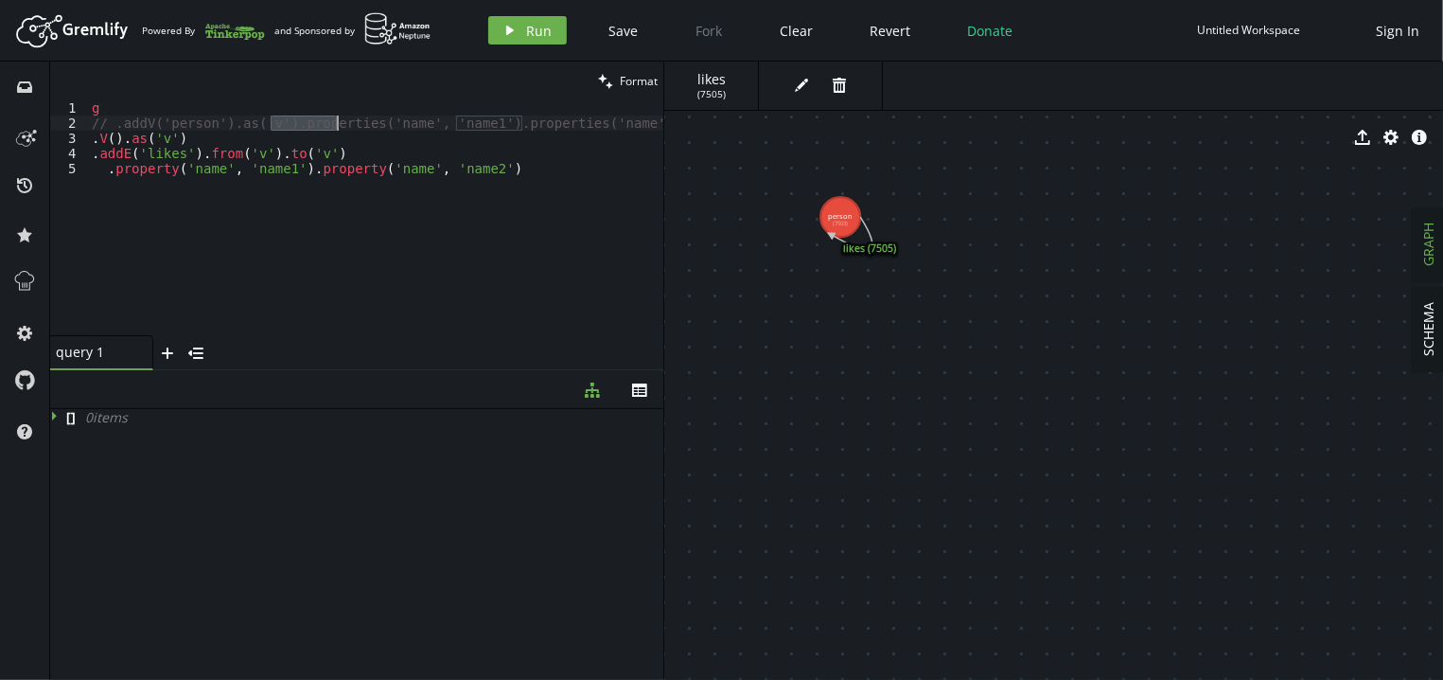
click at [306, 124] on div "g // .addV('person').as('v').properties('name', 'name1').properties('name', 'na…" at bounding box center [376, 232] width 576 height 265
paste textarea "y"
click at [489, 117] on div "g // .addV('person').as('v').property('name', 'name1').properties('name', 'name…" at bounding box center [376, 232] width 576 height 265
paste textarea "y"
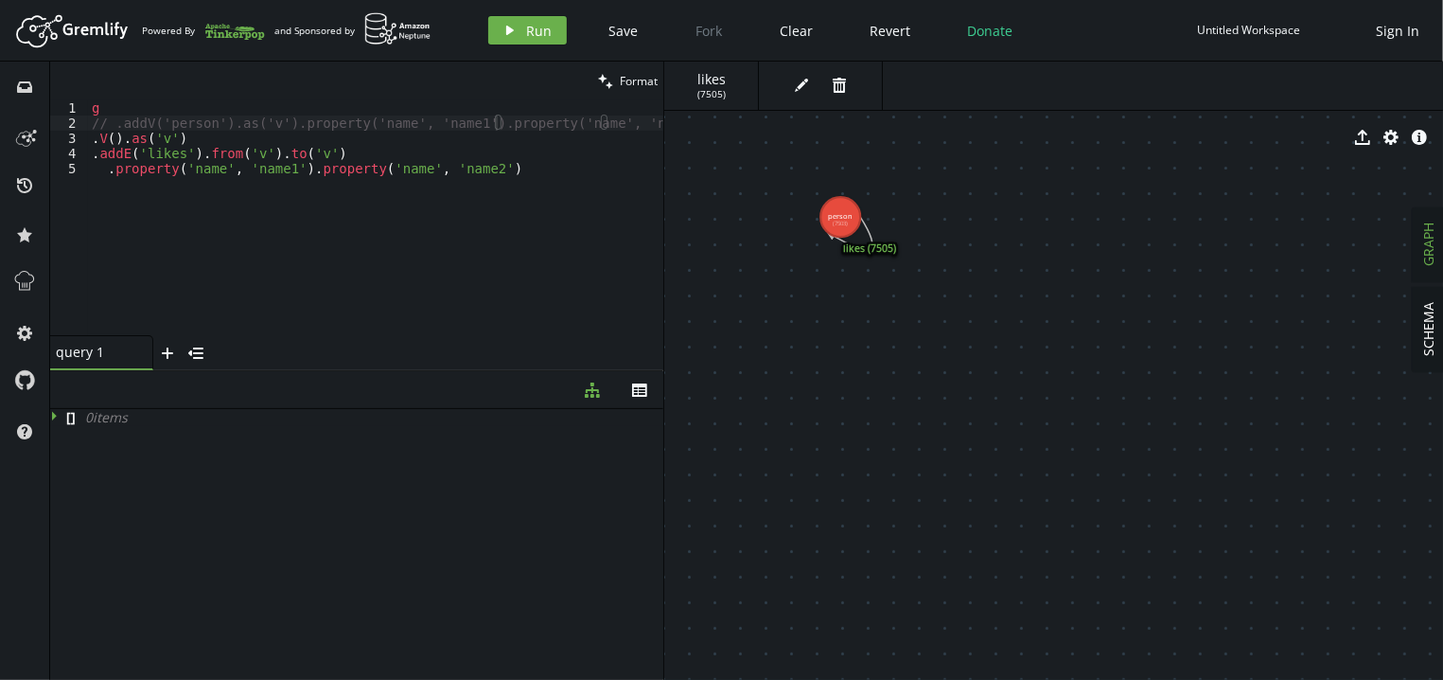
click at [850, 218] on tspan "person" at bounding box center [841, 216] width 25 height 9
drag, startPoint x: 839, startPoint y: 216, endPoint x: 833, endPoint y: 206, distance: 11.6
click at [831, 209] on tspan "person" at bounding box center [831, 207] width 25 height 9
click at [381, 228] on div "g // .addV('person').as('v').property('name', 'name1').property('name', 'name2'…" at bounding box center [376, 232] width 576 height 265
click at [172, 141] on div "g // .addV('person').as('v').property('name', 'name1').property('name', 'name2'…" at bounding box center [376, 232] width 576 height 265
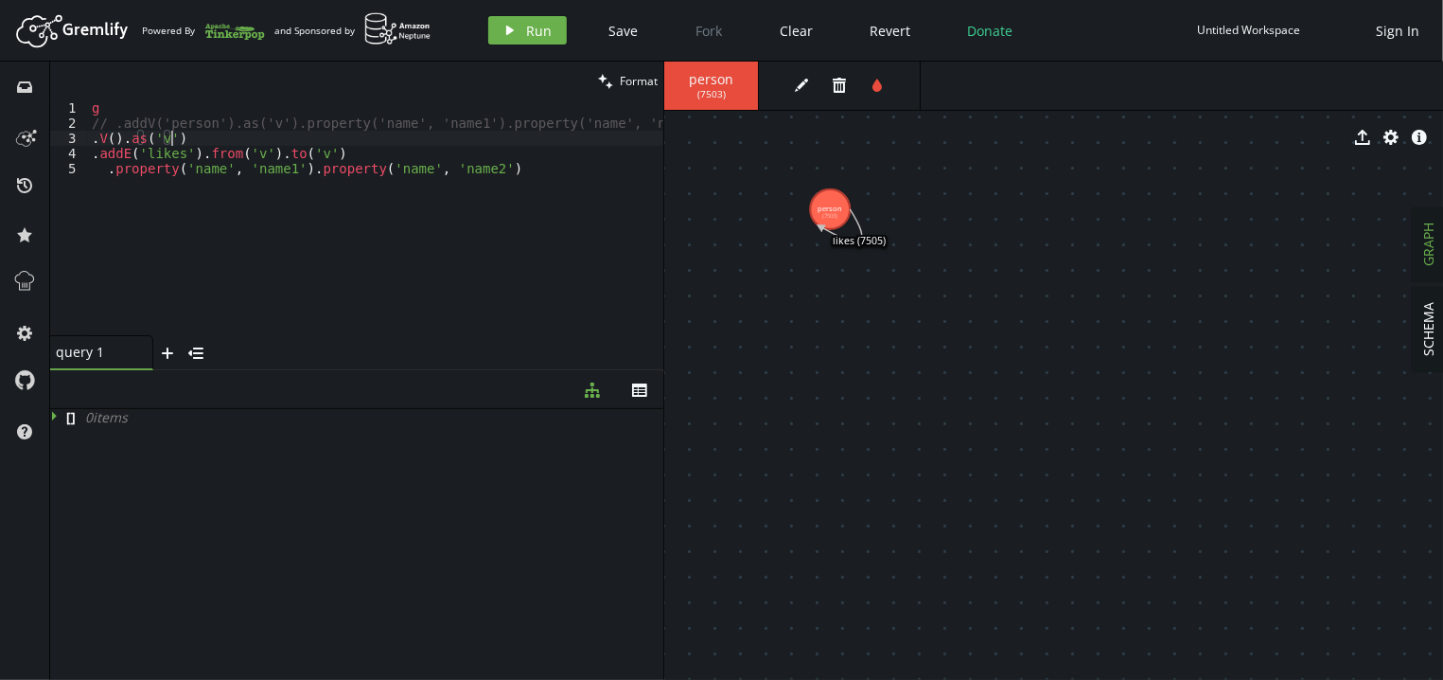
type textarea ".V().as('v')"
drag, startPoint x: 172, startPoint y: 141, endPoint x: 78, endPoint y: 141, distance: 94.6
click at [78, 141] on div ".V().as('v') 1 2 3 4 5 g // .addV('person').as('v').property('name', 'name1').p…" at bounding box center [356, 217] width 613 height 235
click at [149, 123] on div "g // .addV('person').as('v').property('name', 'name1').property('name', 'name2'…" at bounding box center [376, 232] width 576 height 265
click at [141, 145] on div "g // .addV('person').as('v').property('name', 'name1').property('name', 'name2'…" at bounding box center [375, 217] width 575 height 235
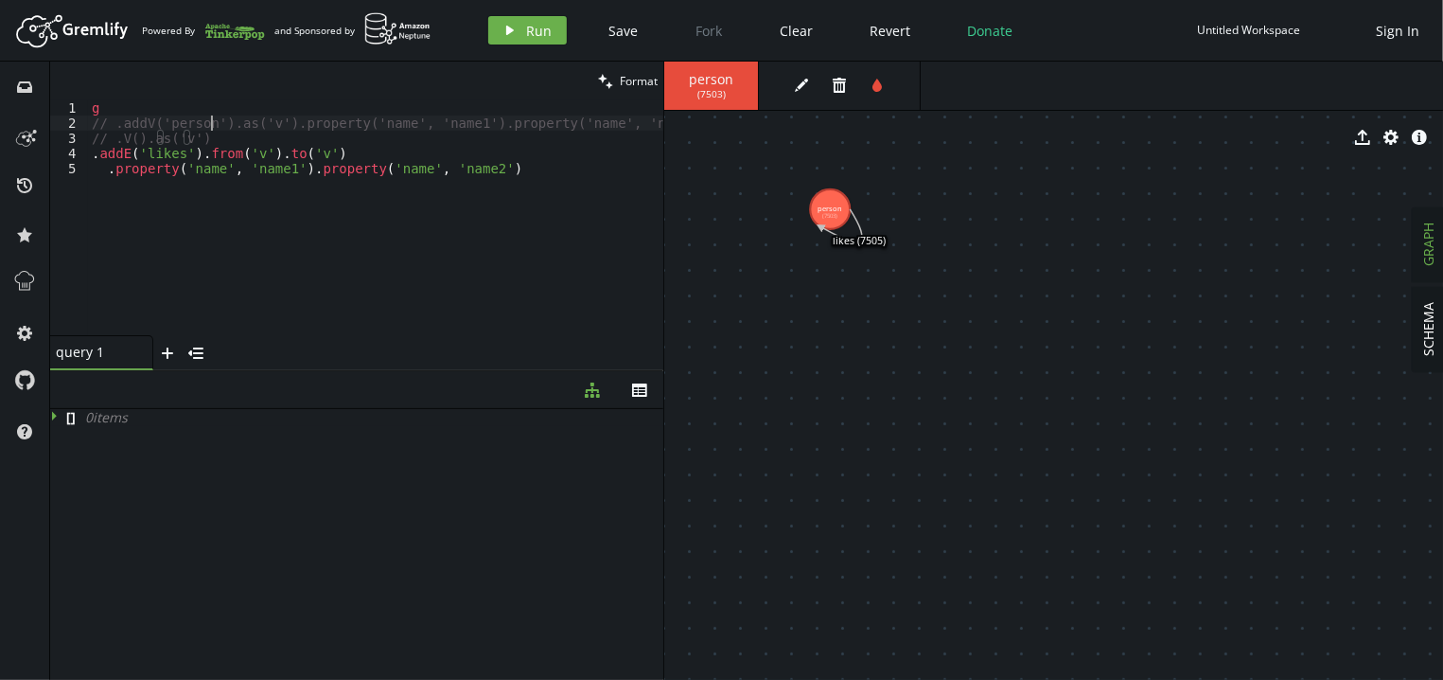
click at [210, 121] on div "g // .addV('person').as('v').property('name', 'name1').property('name', 'name2'…" at bounding box center [376, 232] width 576 height 265
type textarea ".addE('likes').from('v').to('v') .property('name', 'name1').property('name', 'n…"
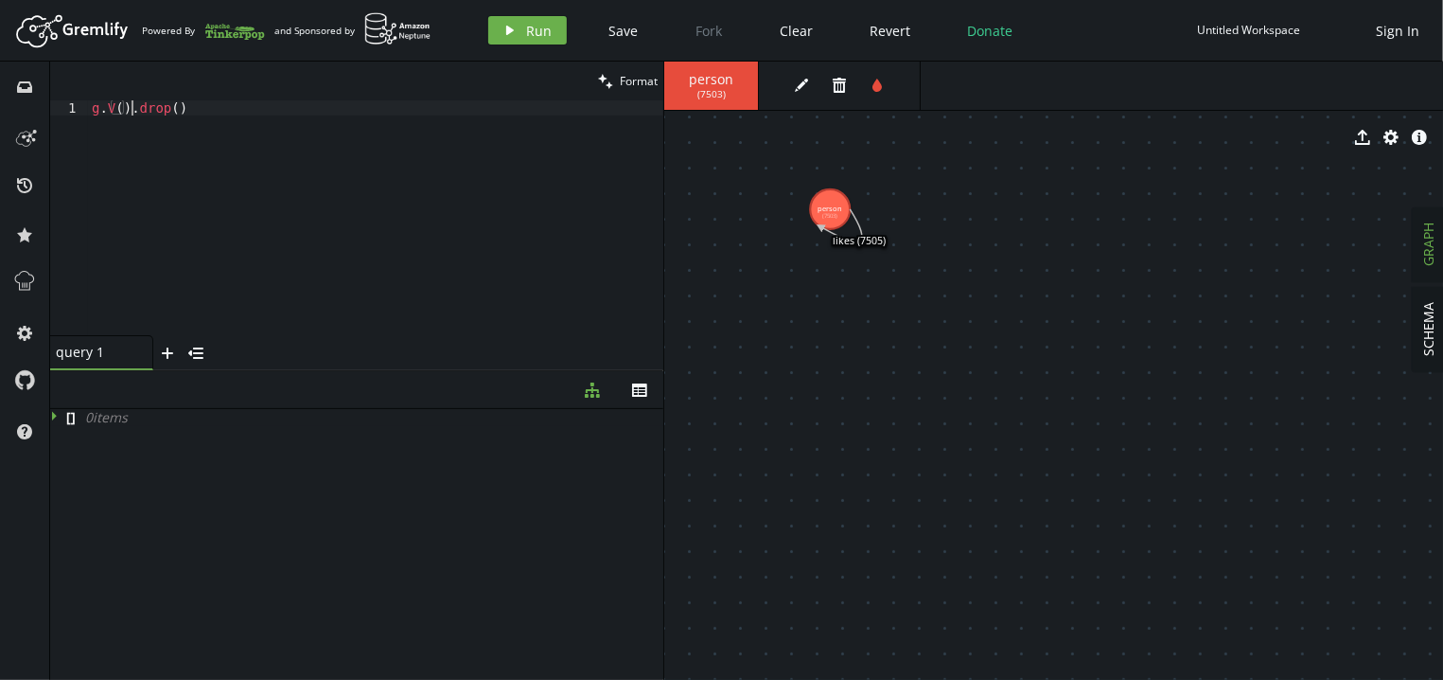
scroll to position [0, 39]
click at [705, 89] on span "( 7503 )" at bounding box center [712, 94] width 28 height 12
click at [543, 28] on span "Run" at bounding box center [540, 31] width 26 height 18
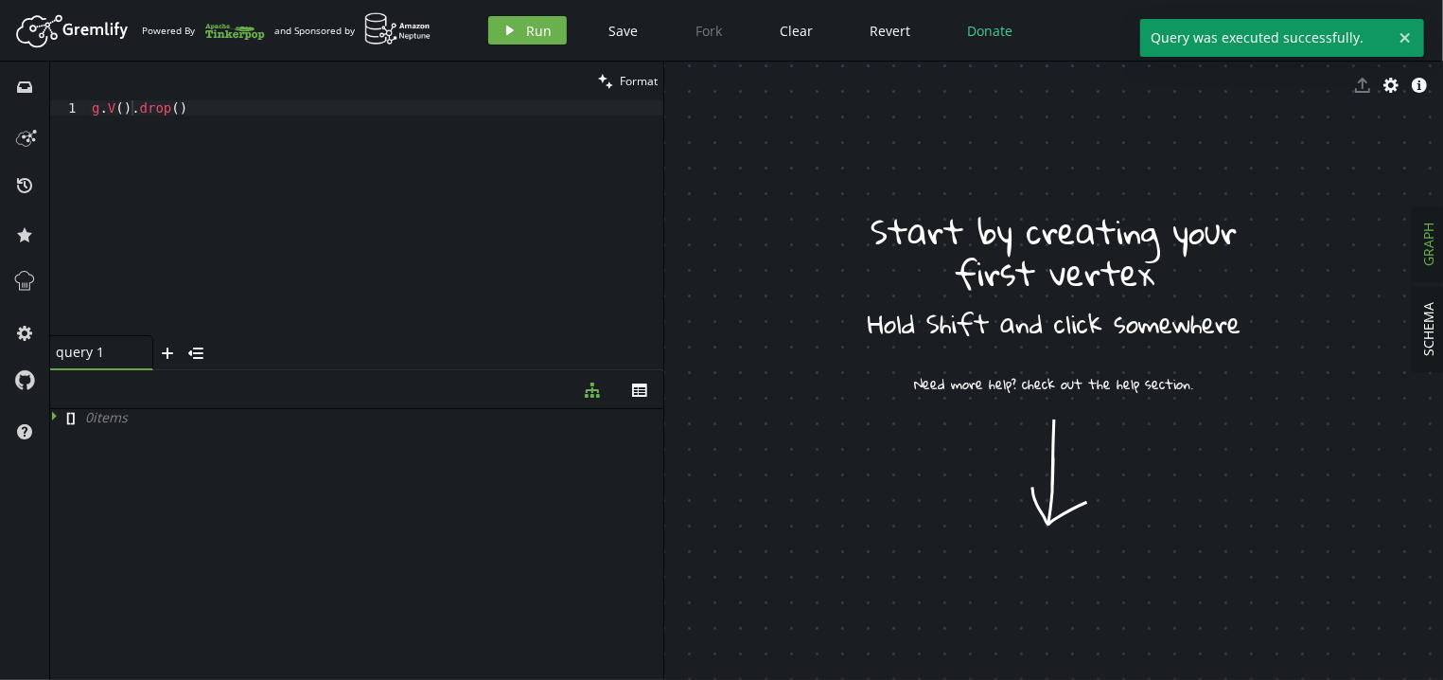
click at [432, 130] on div "g . V ( ) . drop ( )" at bounding box center [376, 232] width 576 height 265
paste textarea ".property('name', 'name1').property('name', 'name2'"
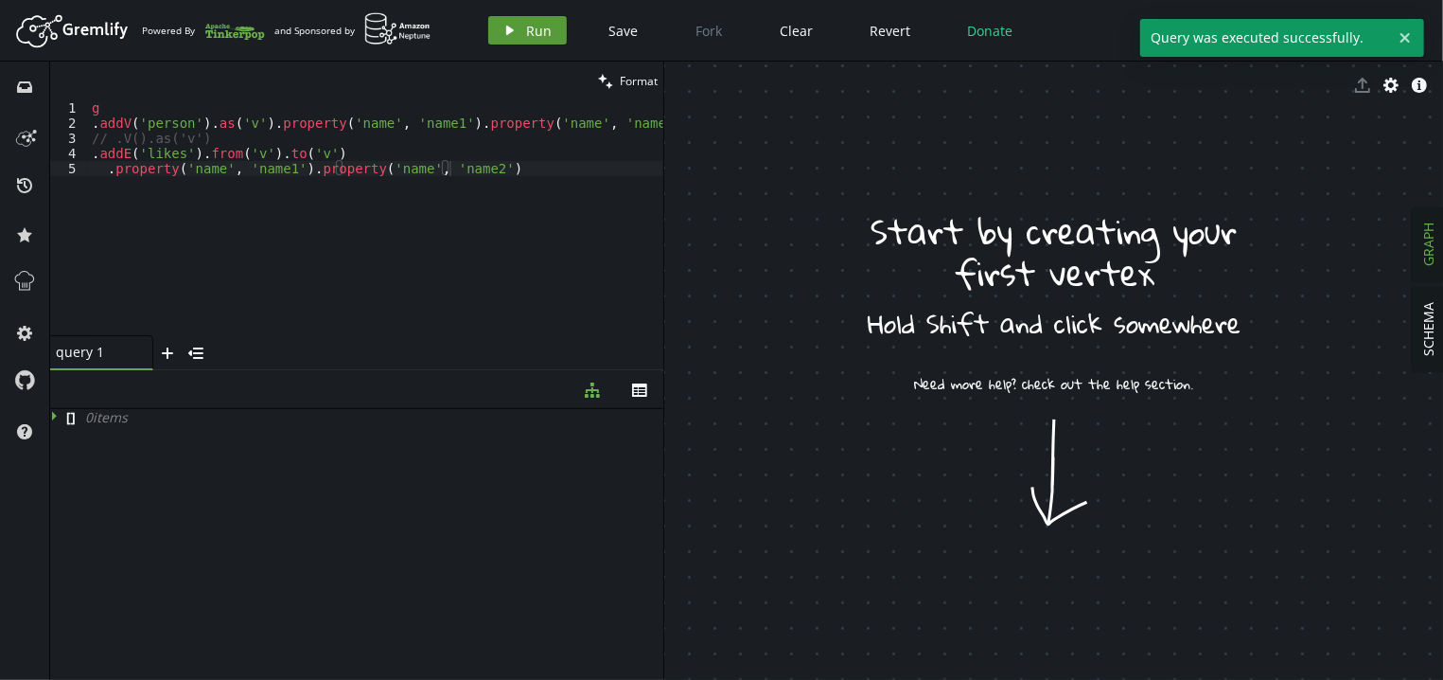
click at [524, 44] on button "play Run" at bounding box center [527, 30] width 79 height 28
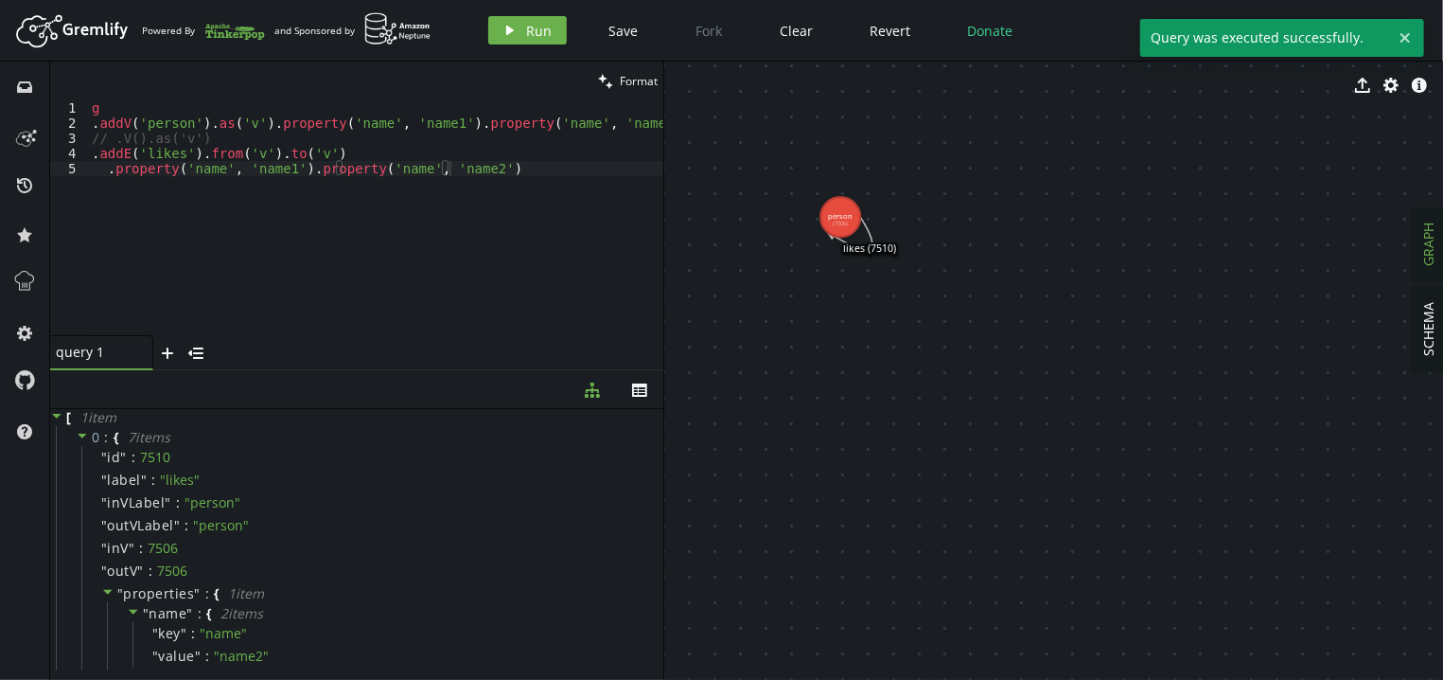
click at [843, 220] on tspan "(7506)" at bounding box center [841, 224] width 15 height 8
drag, startPoint x: 839, startPoint y: 214, endPoint x: 853, endPoint y: 190, distance: 27.1
click at [853, 190] on tspan "person" at bounding box center [852, 189] width 25 height 9
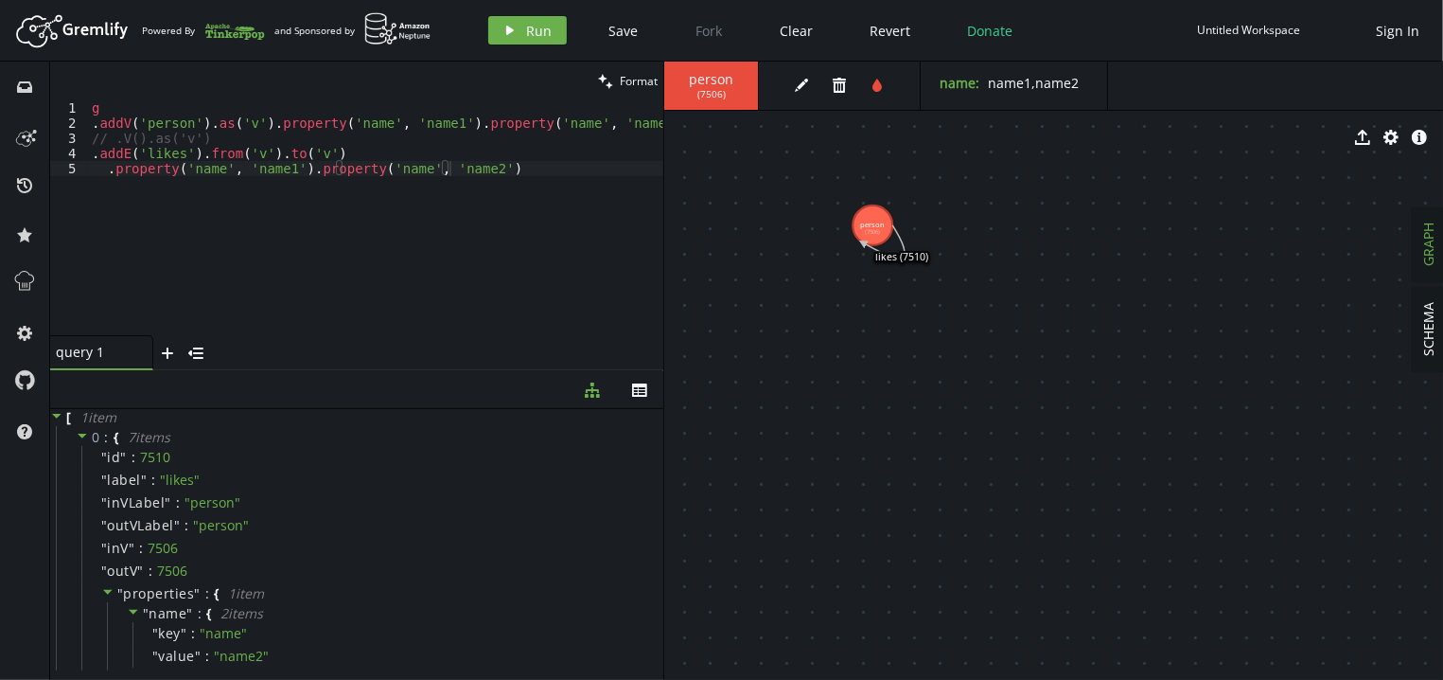
drag, startPoint x: 895, startPoint y: 220, endPoint x: 917, endPoint y: 256, distance: 42.0
click at [917, 256] on text "likes (7510)" at bounding box center [902, 256] width 53 height 13
click at [906, 251] on icon at bounding box center [885, 242] width 42 height 32
click at [886, 256] on icon at bounding box center [885, 242] width 42 height 32
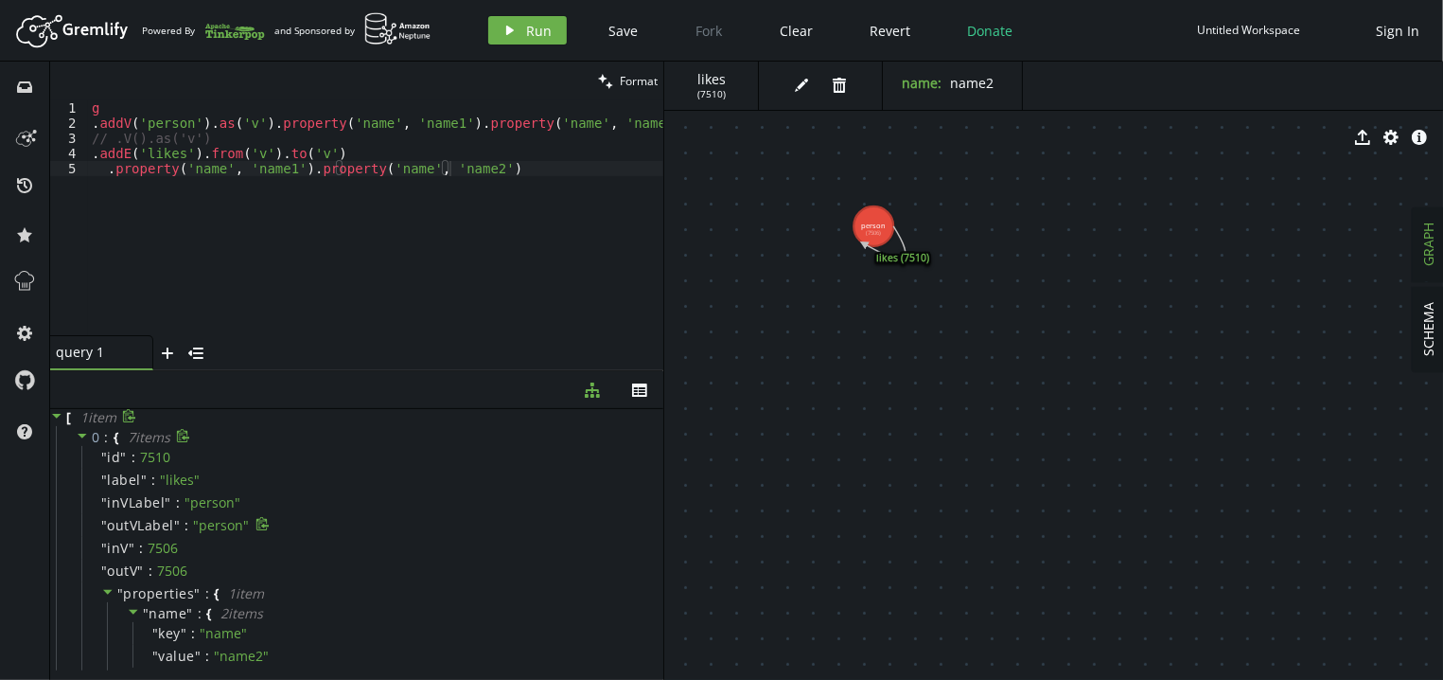
click at [305, 523] on div "" outVLabel " : " person "" at bounding box center [369, 525] width 577 height 23
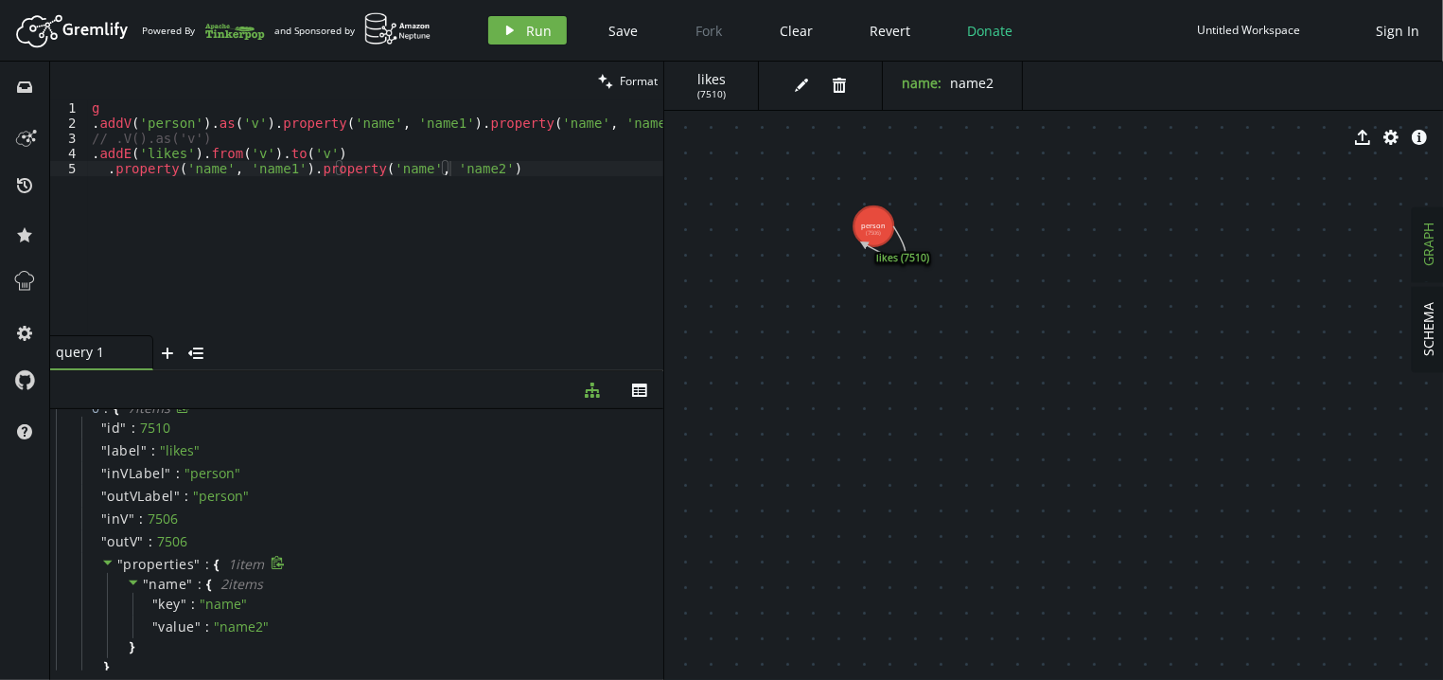
scroll to position [0, 0]
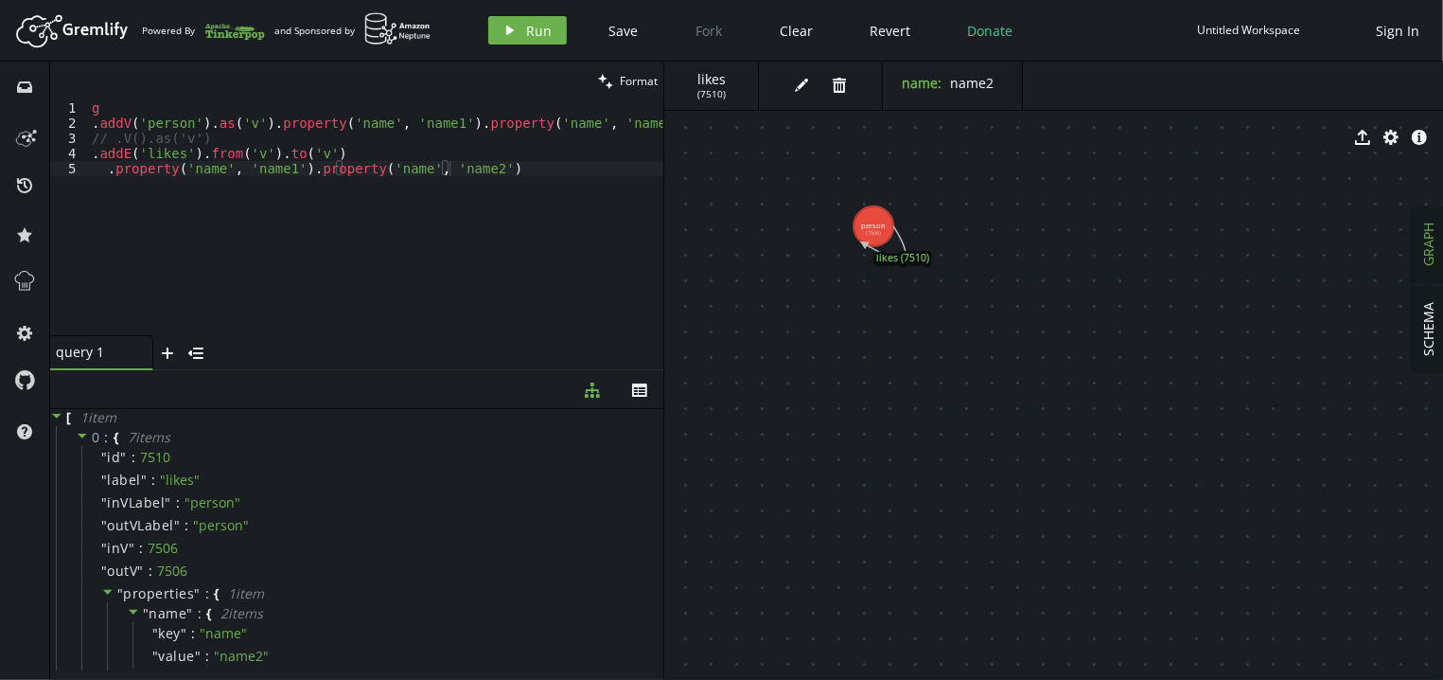
click at [447, 228] on div "g . addV ( 'person' ) . as ( 'v' ) . property ( 'name' , 'name1' ) . property (…" at bounding box center [376, 232] width 576 height 265
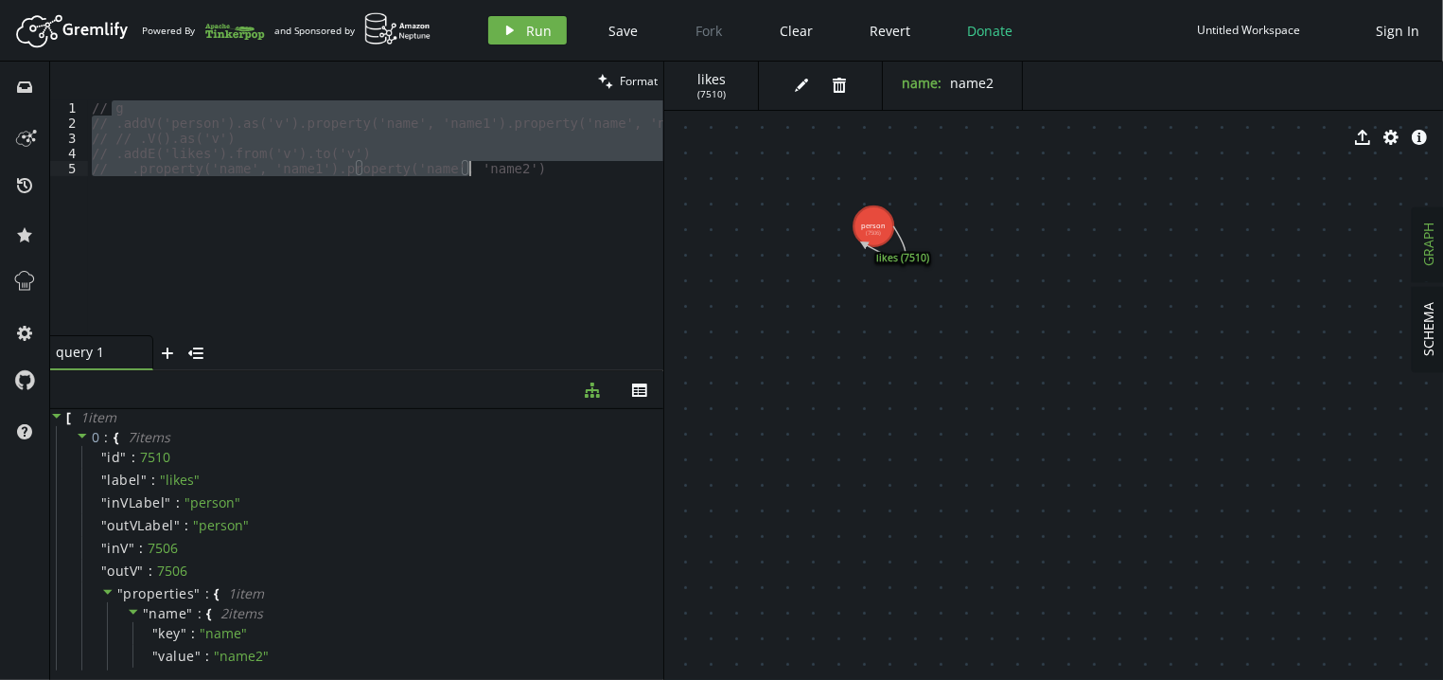
click at [562, 205] on div "// g // .addV('person').as('v').property('name', 'name1').property('name', 'nam…" at bounding box center [375, 217] width 575 height 235
type textarea "// .property('name', 'name1').property('name', 'name2')"
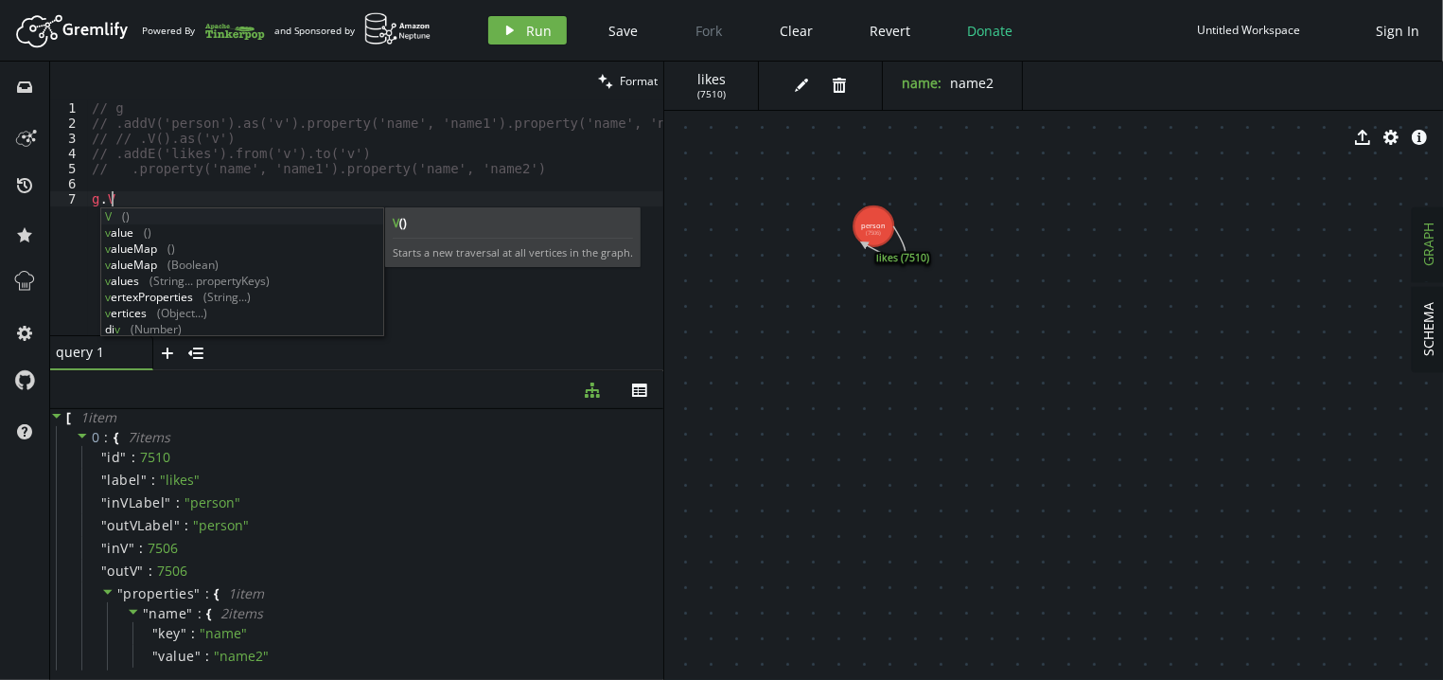
scroll to position [0, 32]
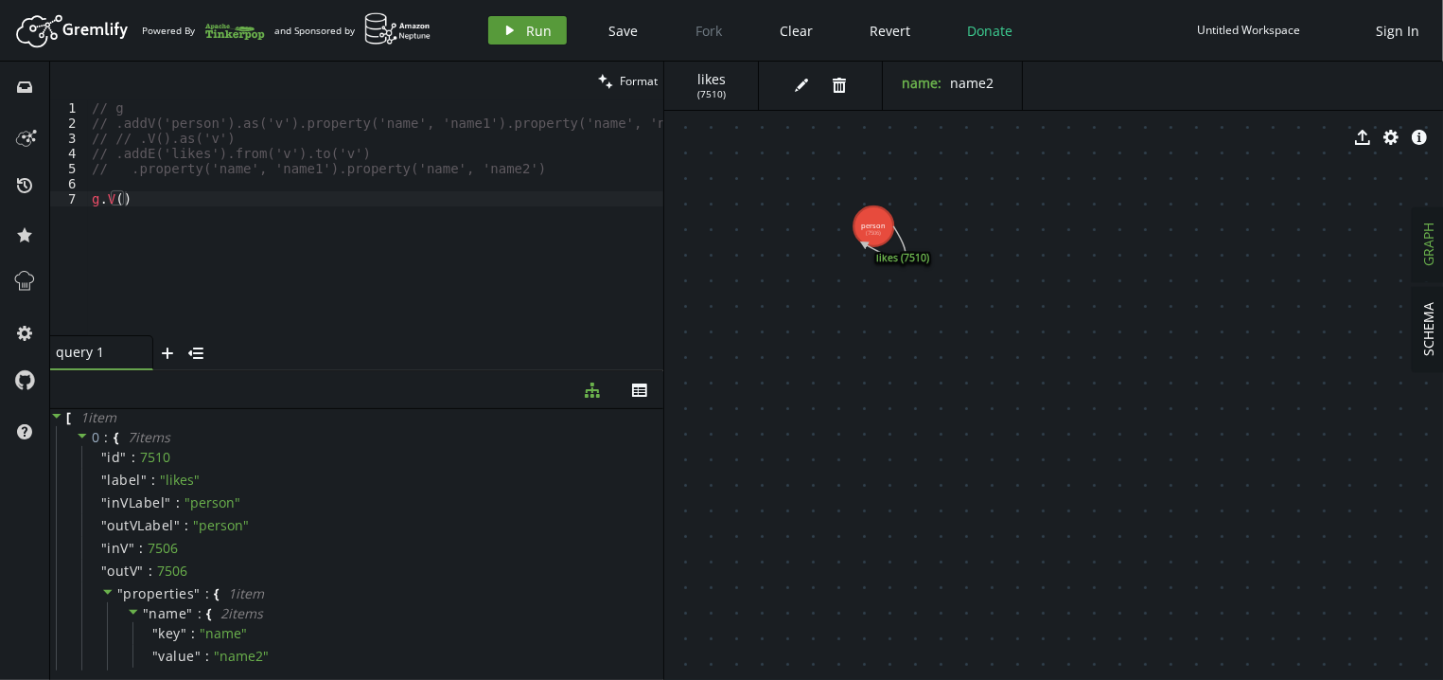
click at [555, 33] on button "play Run" at bounding box center [527, 30] width 79 height 28
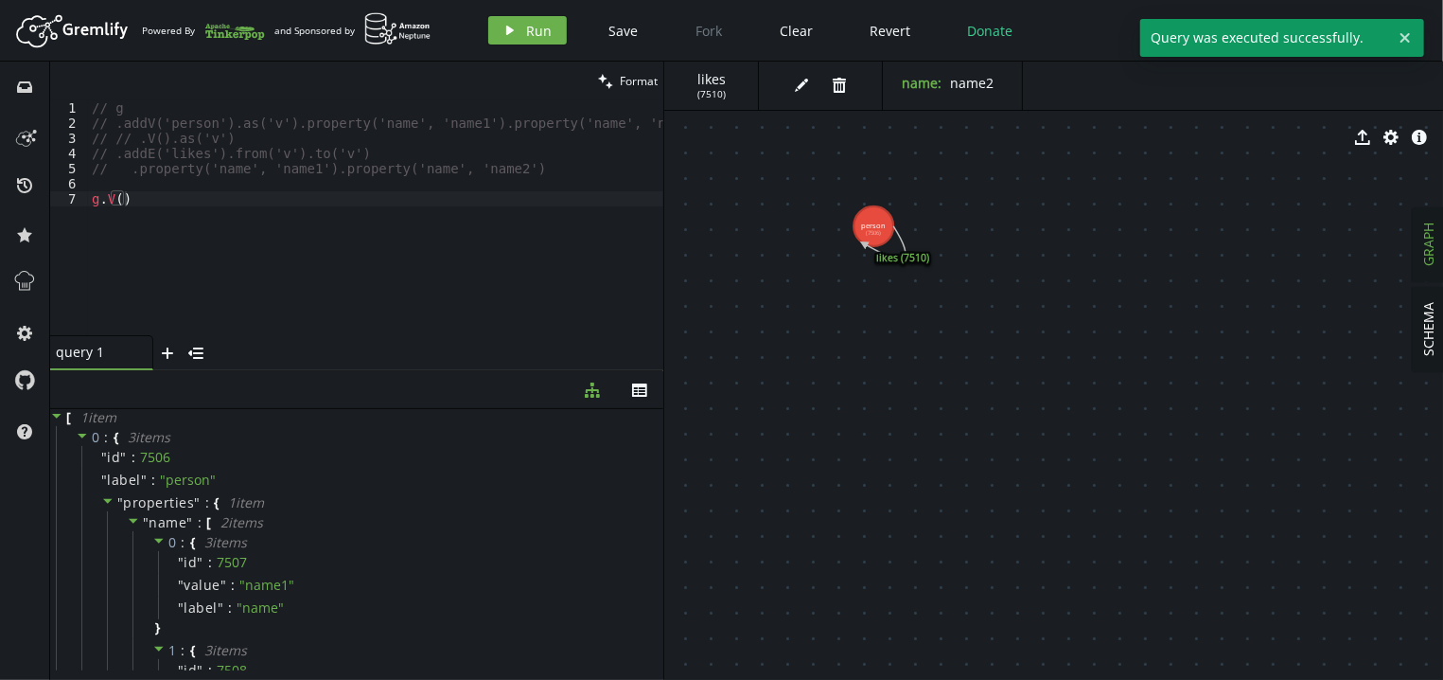
click at [153, 205] on div "// g // .addV('person').as('v').property('name', 'name1').property('name', 'nam…" at bounding box center [376, 232] width 576 height 265
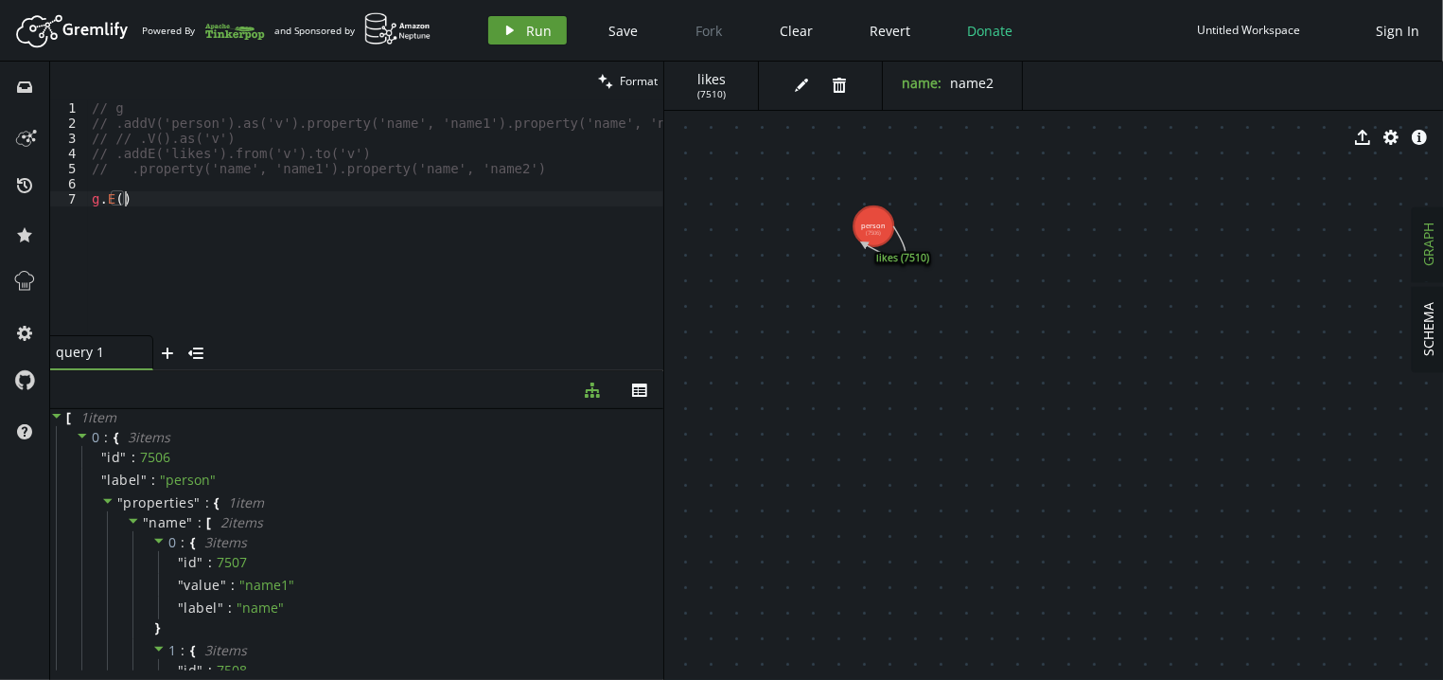
click at [521, 27] on button "play Run" at bounding box center [527, 30] width 79 height 28
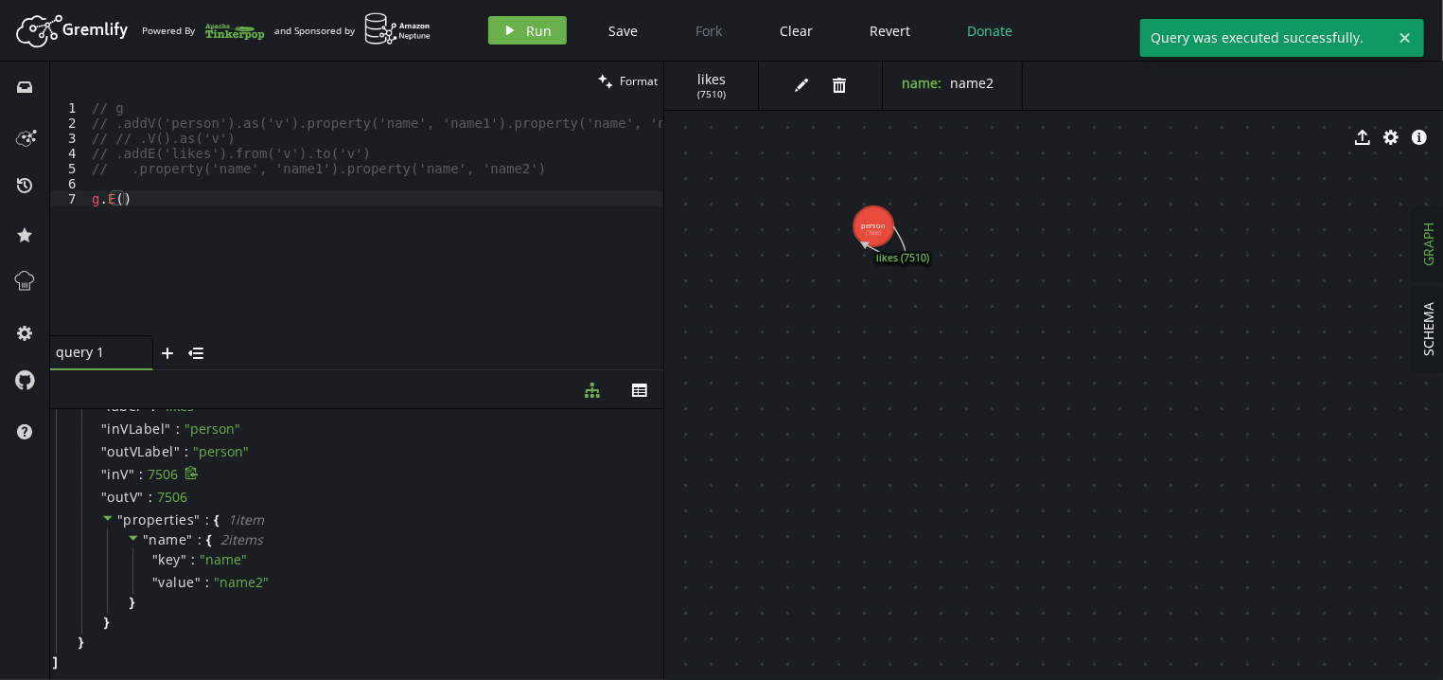
scroll to position [0, 0]
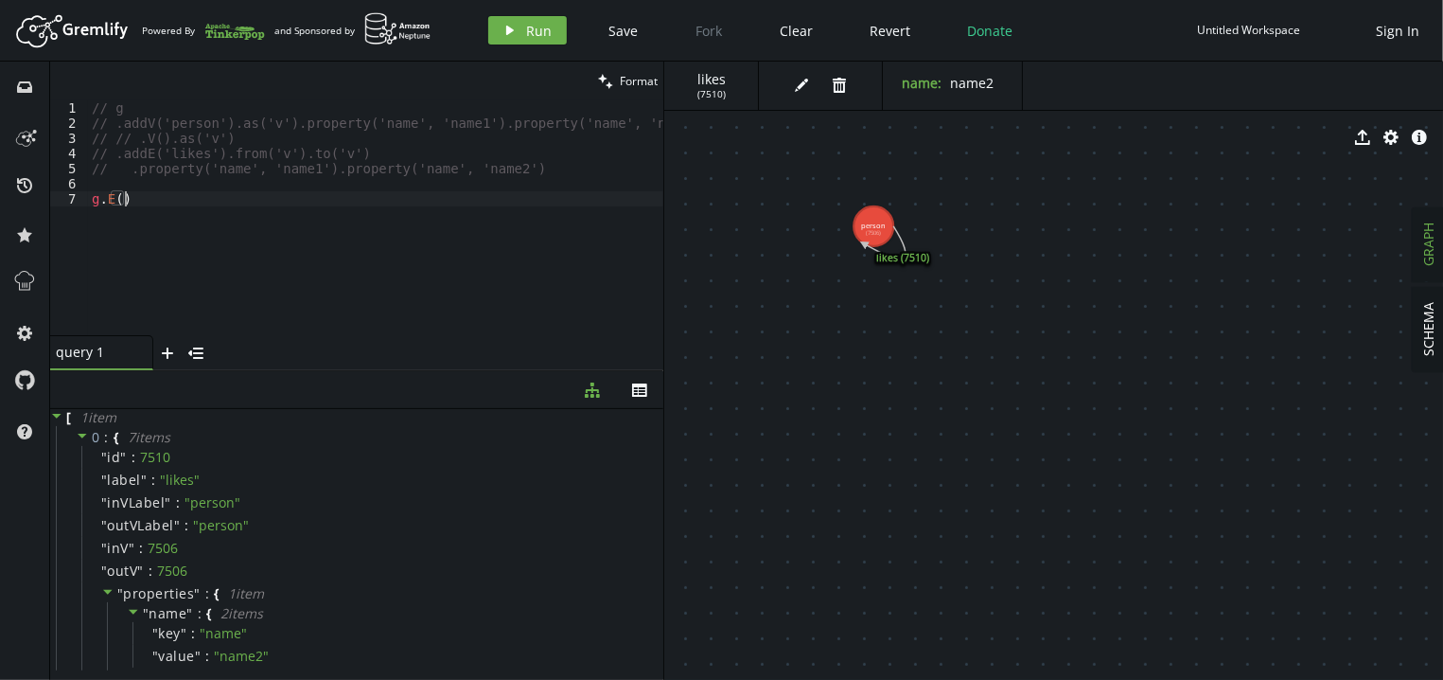
click at [350, 224] on div "// g // .addV('person').as('v').property('name', 'name1').property('name', 'nam…" at bounding box center [376, 232] width 576 height 265
drag, startPoint x: 350, startPoint y: 224, endPoint x: 106, endPoint y: 202, distance: 245.2
click at [106, 202] on div "// g // .addV('person').as('v').property('name', 'name1').property('name', 'nam…" at bounding box center [376, 232] width 576 height 265
type textarea "g.tx()"
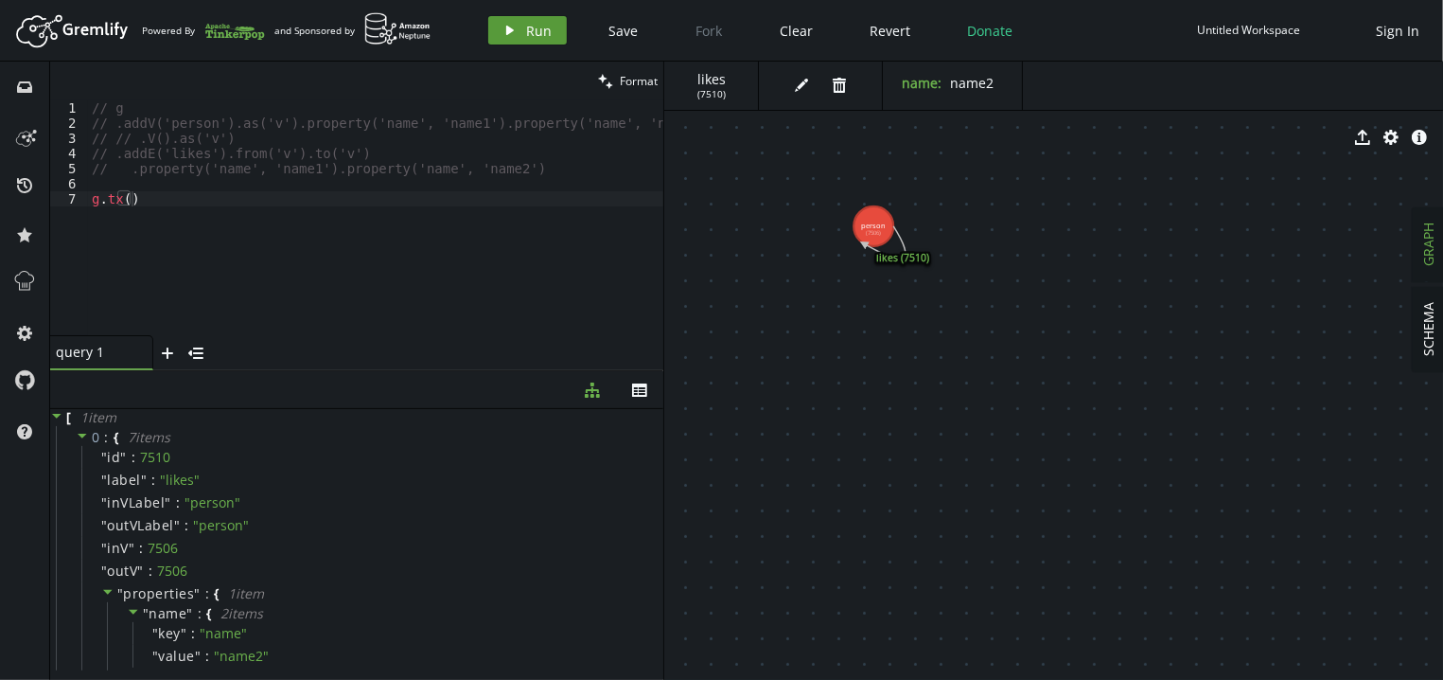
click at [505, 22] on button "play Run" at bounding box center [527, 30] width 79 height 28
